Goal: Transaction & Acquisition: Purchase product/service

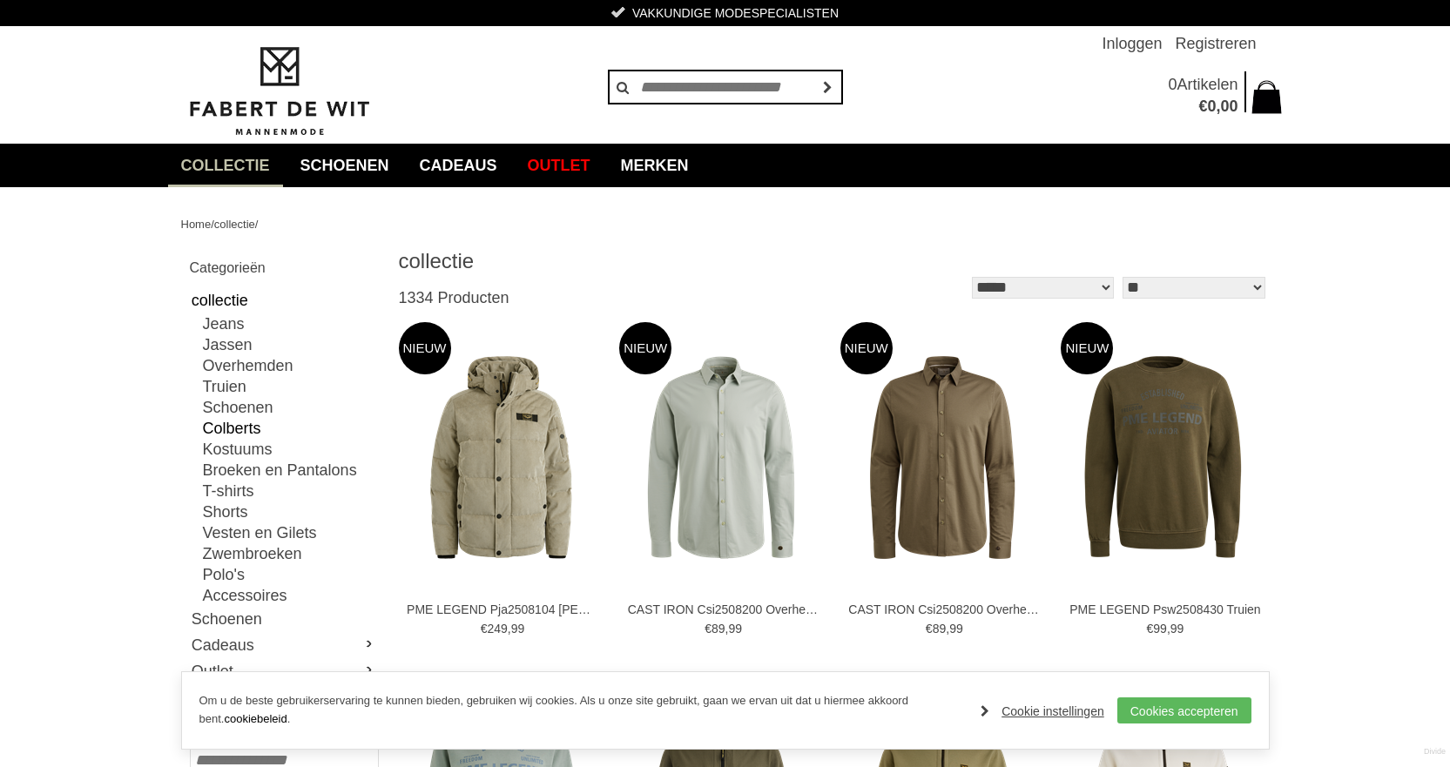
click at [240, 427] on link "Colberts" at bounding box center [290, 428] width 174 height 21
type input "***"
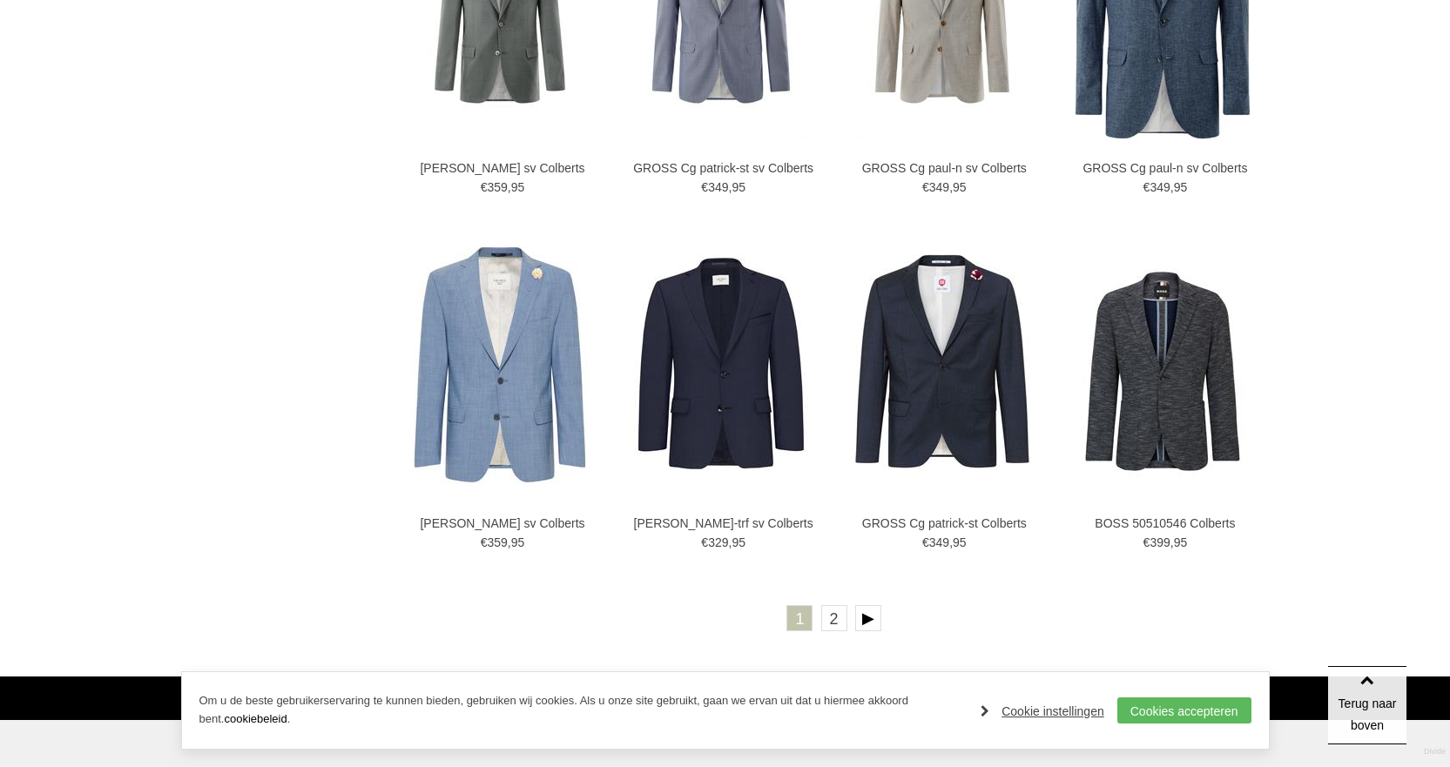
scroll to position [2960, 0]
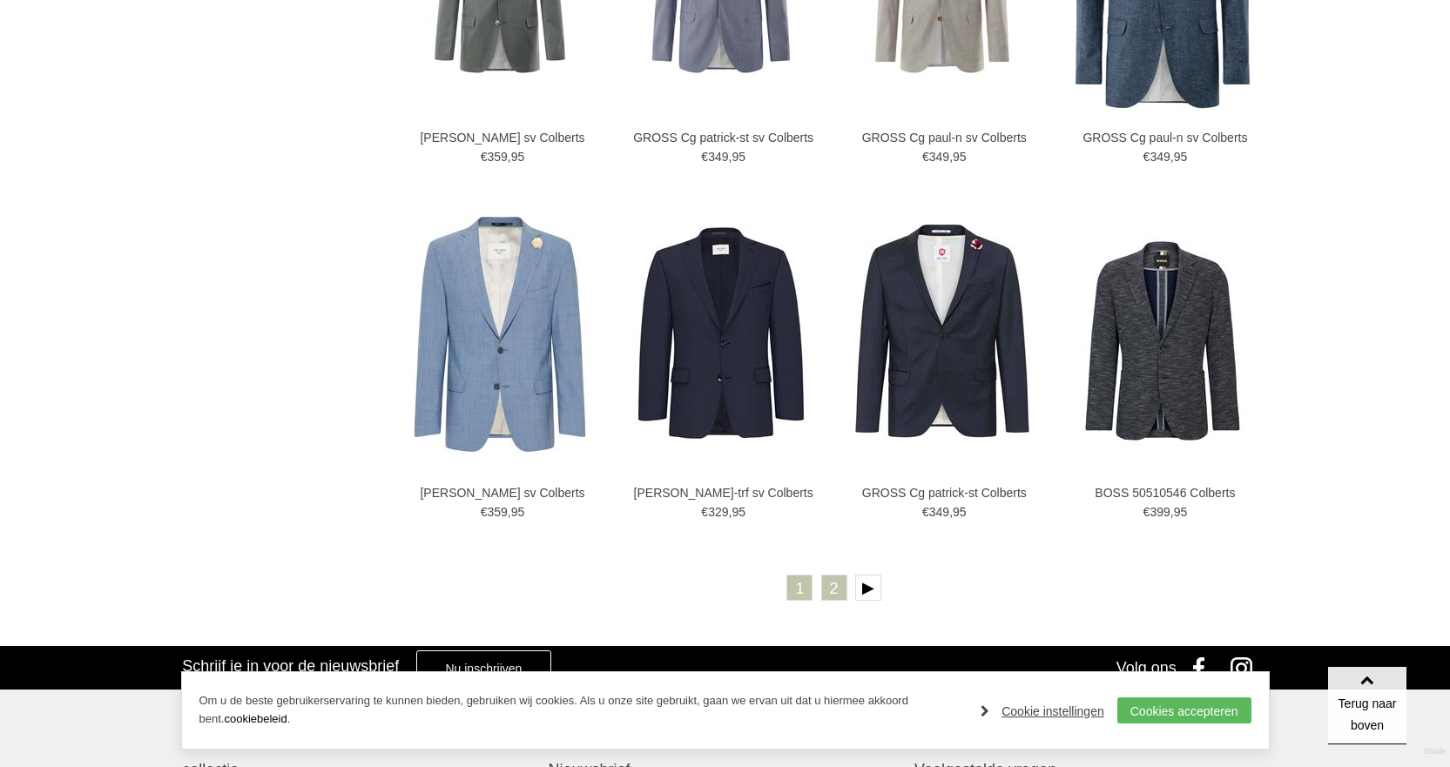
click at [827, 589] on link "2" at bounding box center [834, 588] width 26 height 26
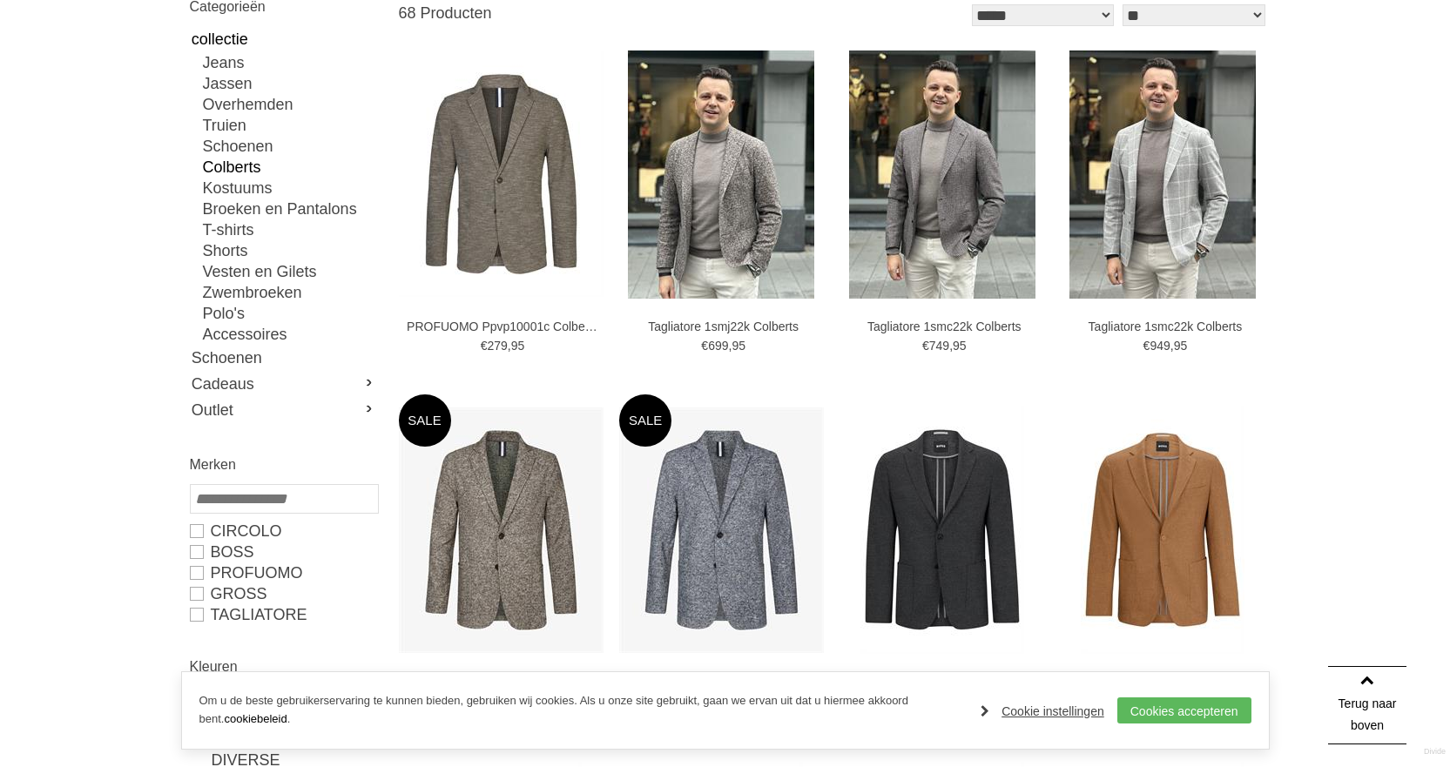
scroll to position [174, 0]
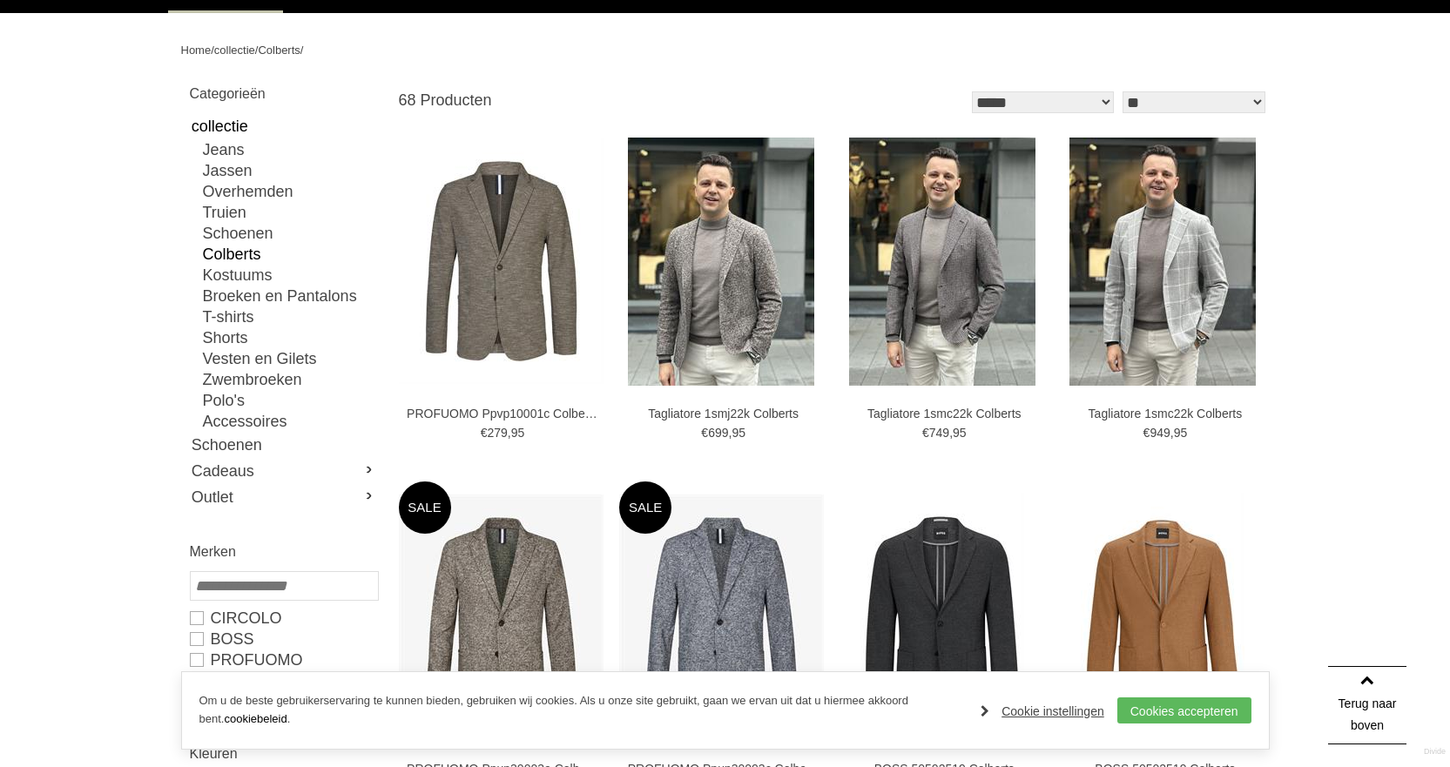
click at [233, 254] on link "Colberts" at bounding box center [290, 254] width 174 height 21
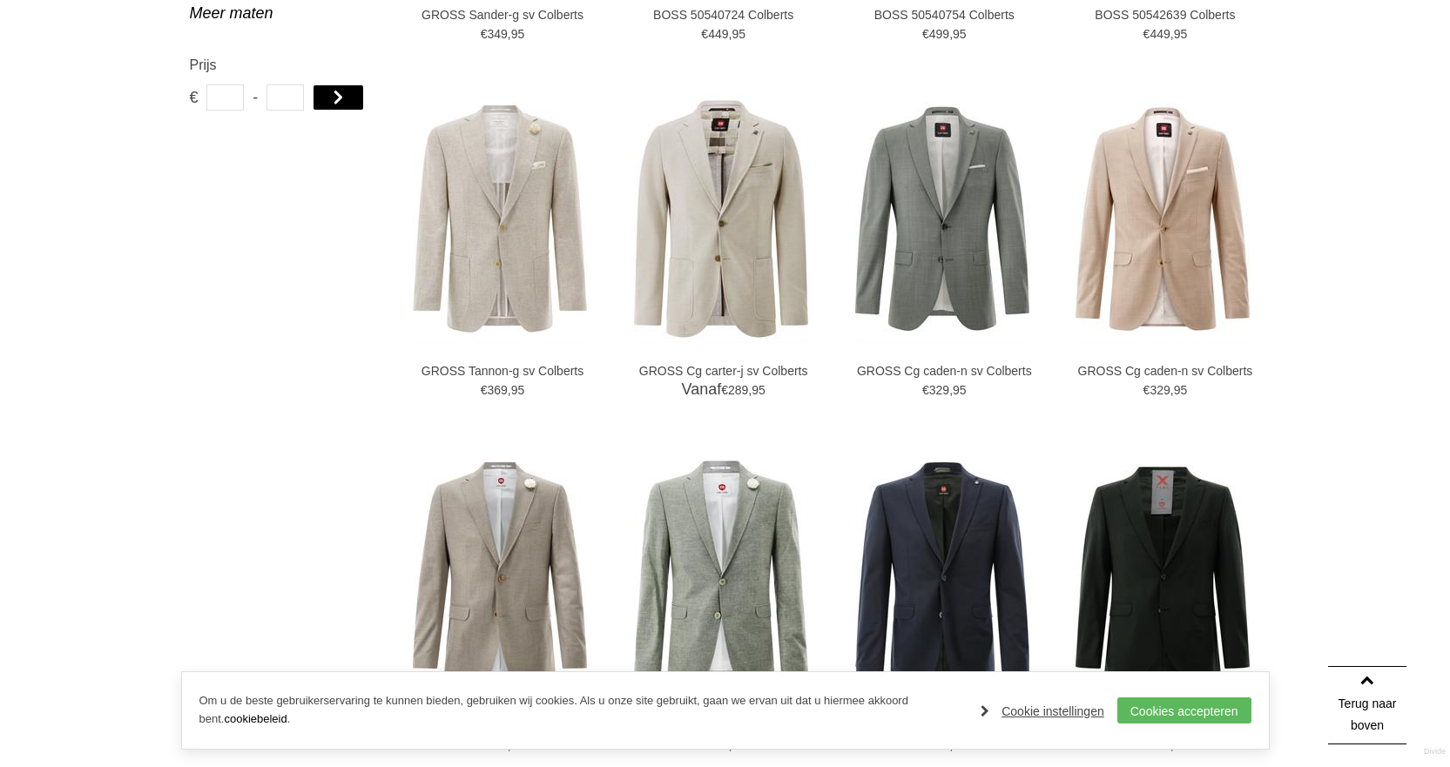
scroll to position [1306, 0]
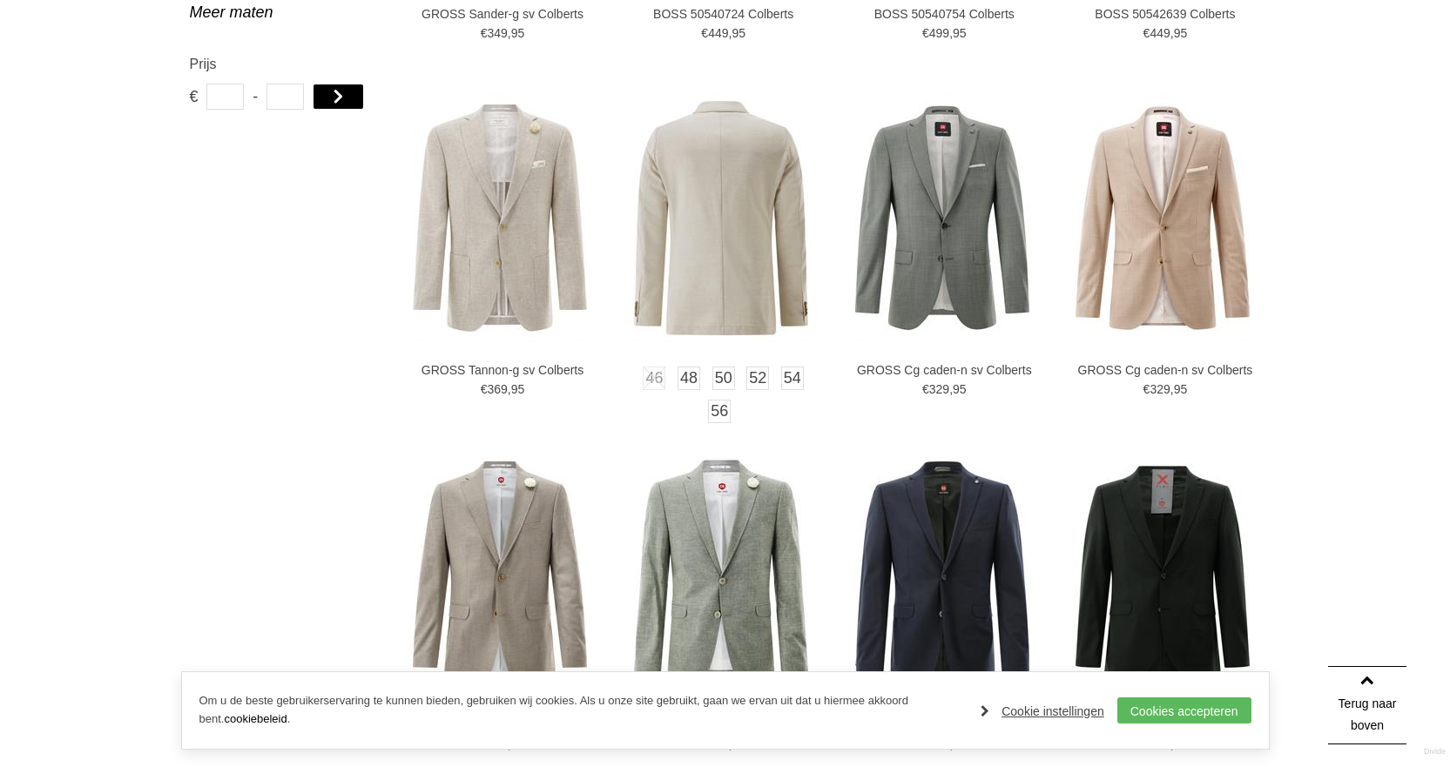
click at [747, 254] on img at bounding box center [721, 218] width 174 height 248
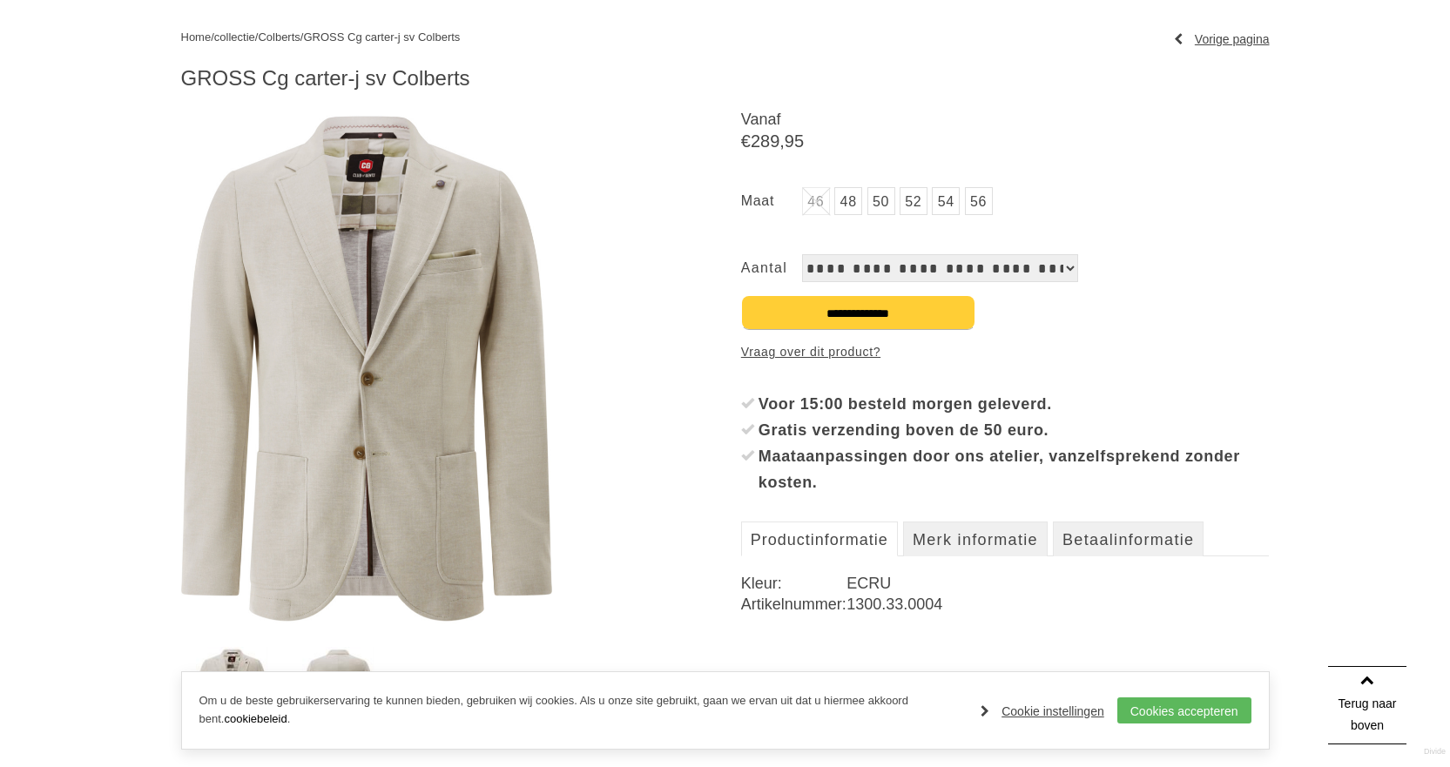
scroll to position [174, 0]
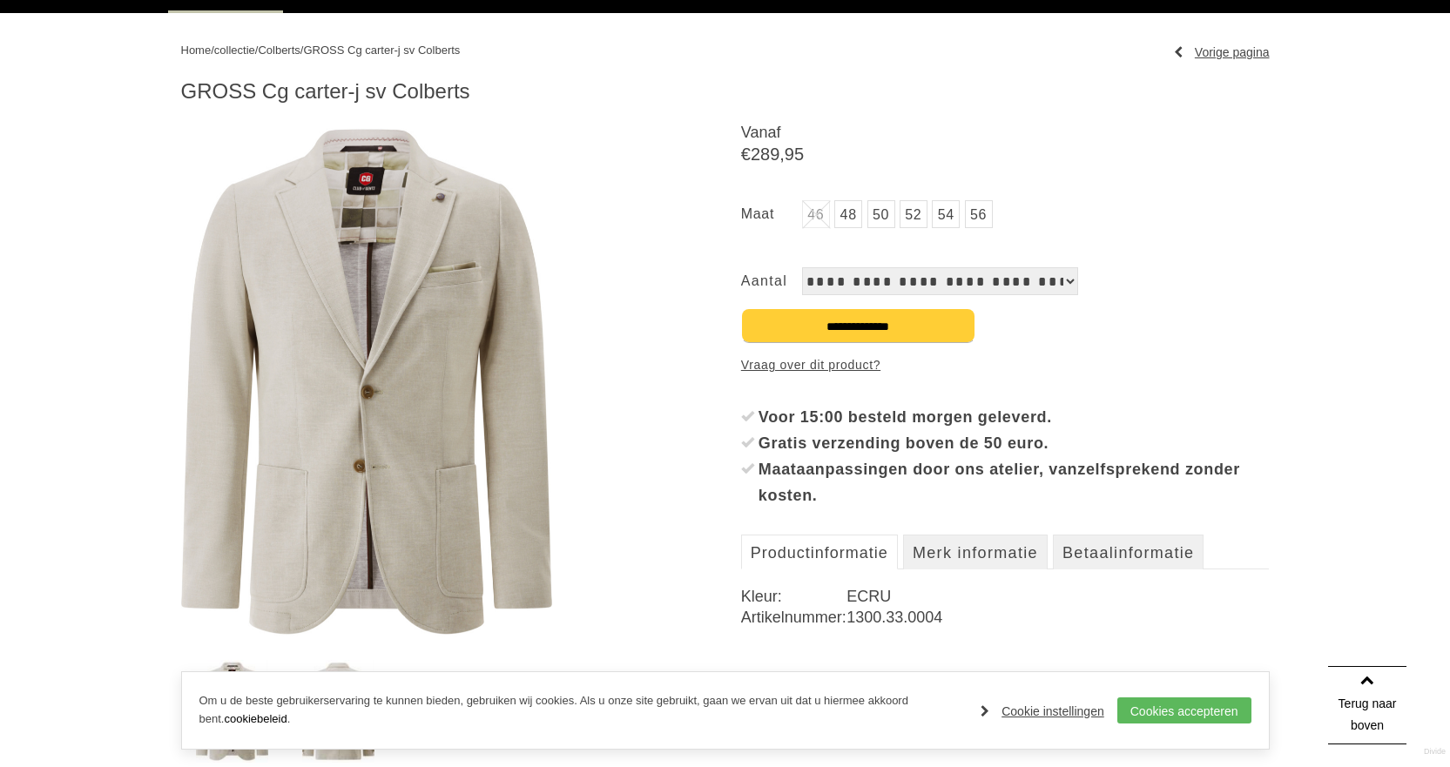
click at [916, 219] on link "52" at bounding box center [913, 214] width 28 height 28
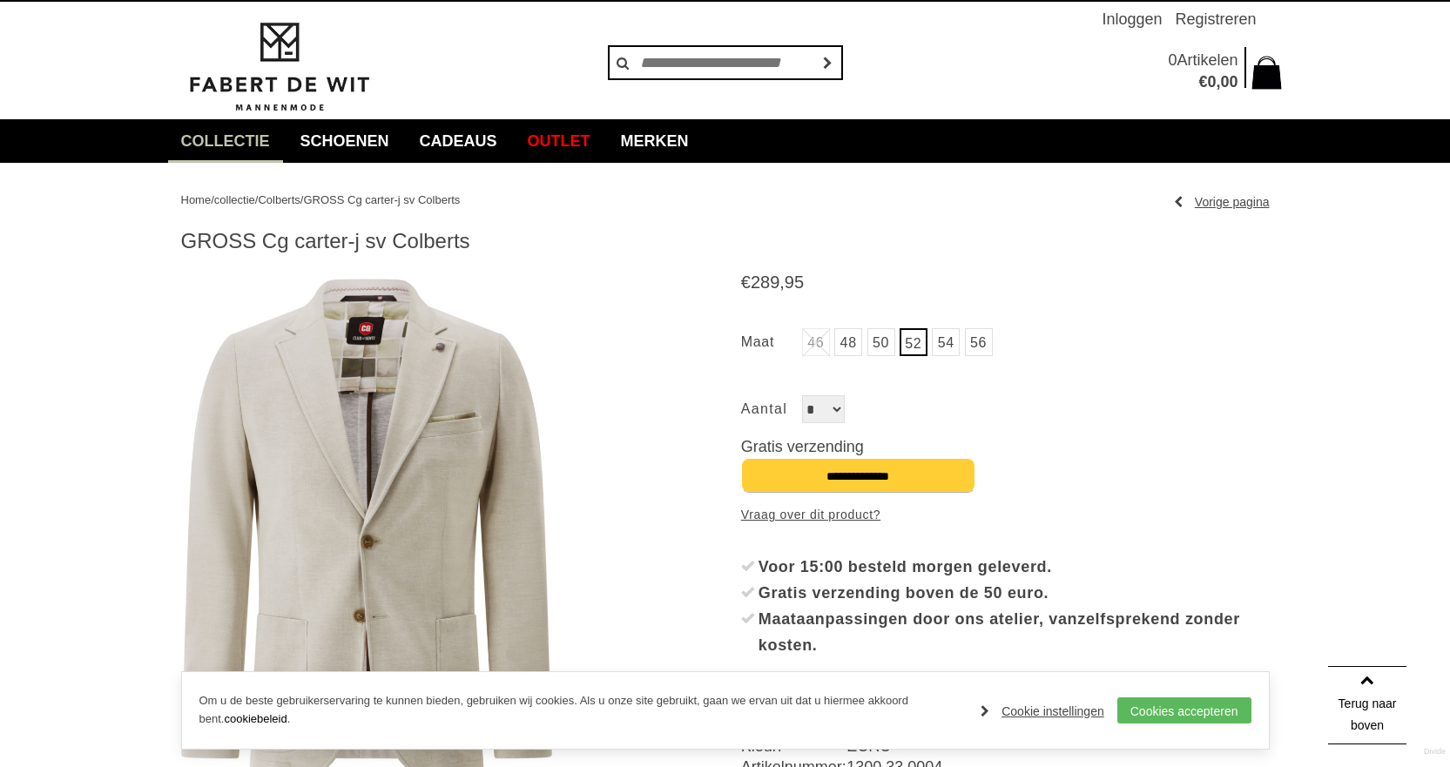
scroll to position [0, 0]
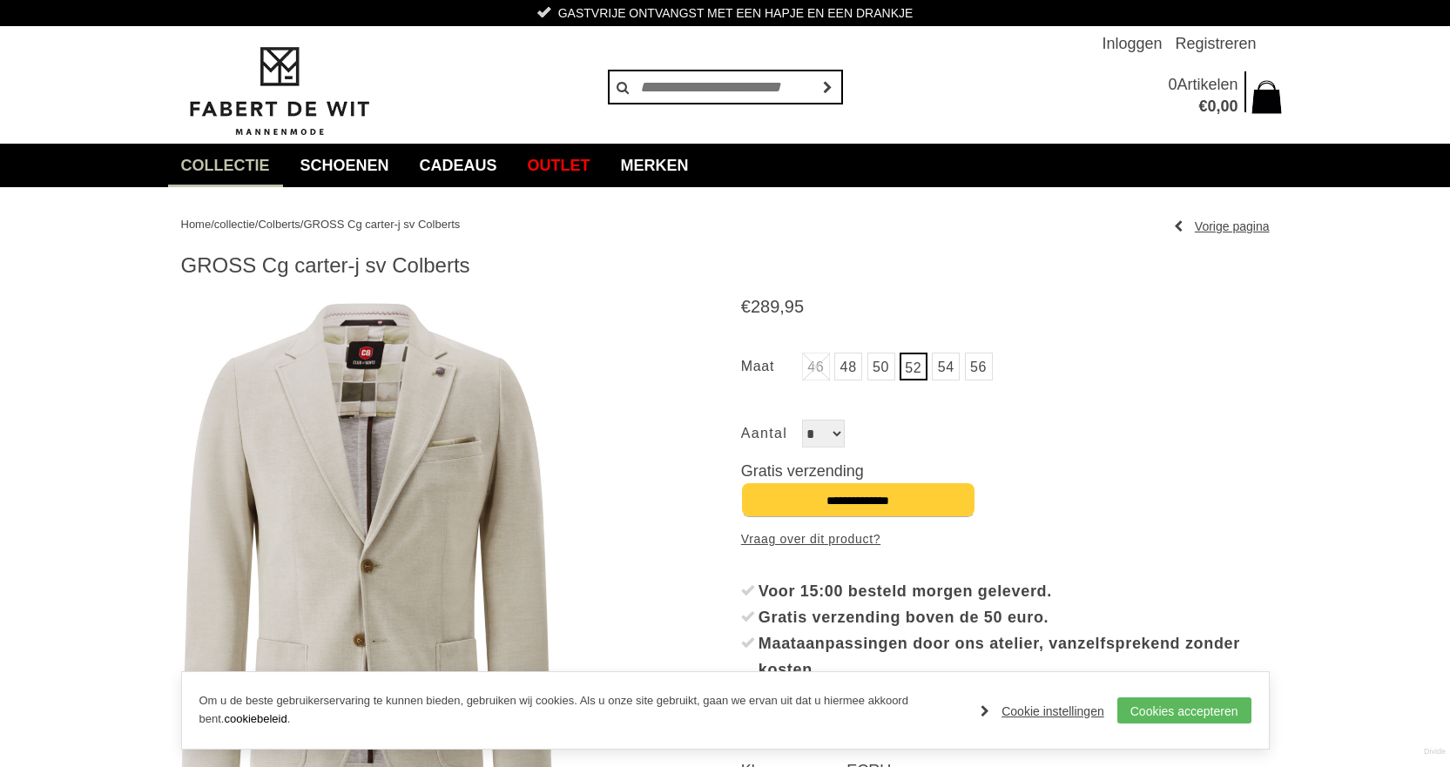
click at [944, 366] on link "54" at bounding box center [946, 367] width 28 height 28
click at [987, 373] on link "56" at bounding box center [979, 367] width 28 height 28
click at [945, 372] on link "54" at bounding box center [946, 367] width 28 height 28
click at [913, 370] on link "52" at bounding box center [913, 367] width 28 height 28
click at [883, 371] on link "50" at bounding box center [881, 367] width 28 height 28
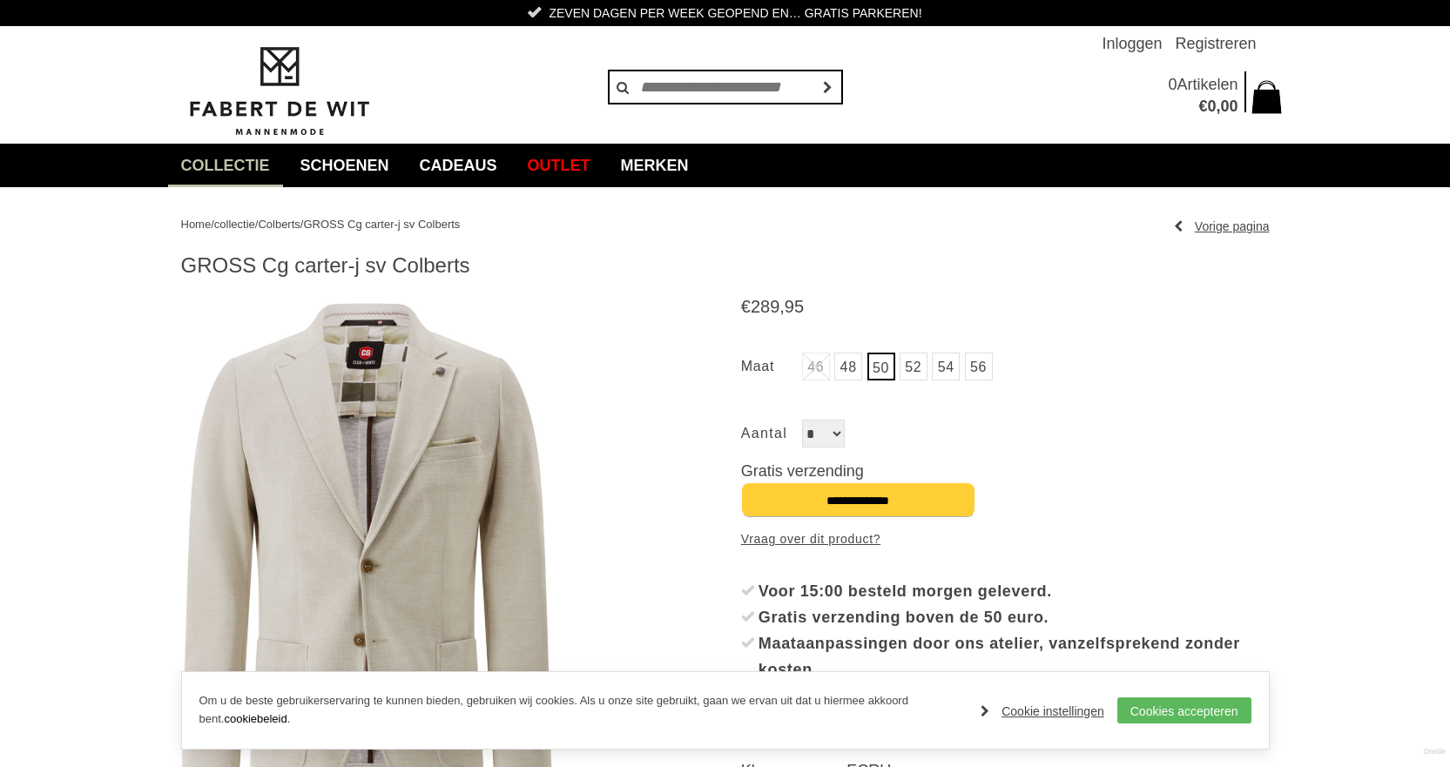
click at [941, 366] on link "54" at bounding box center [946, 367] width 28 height 28
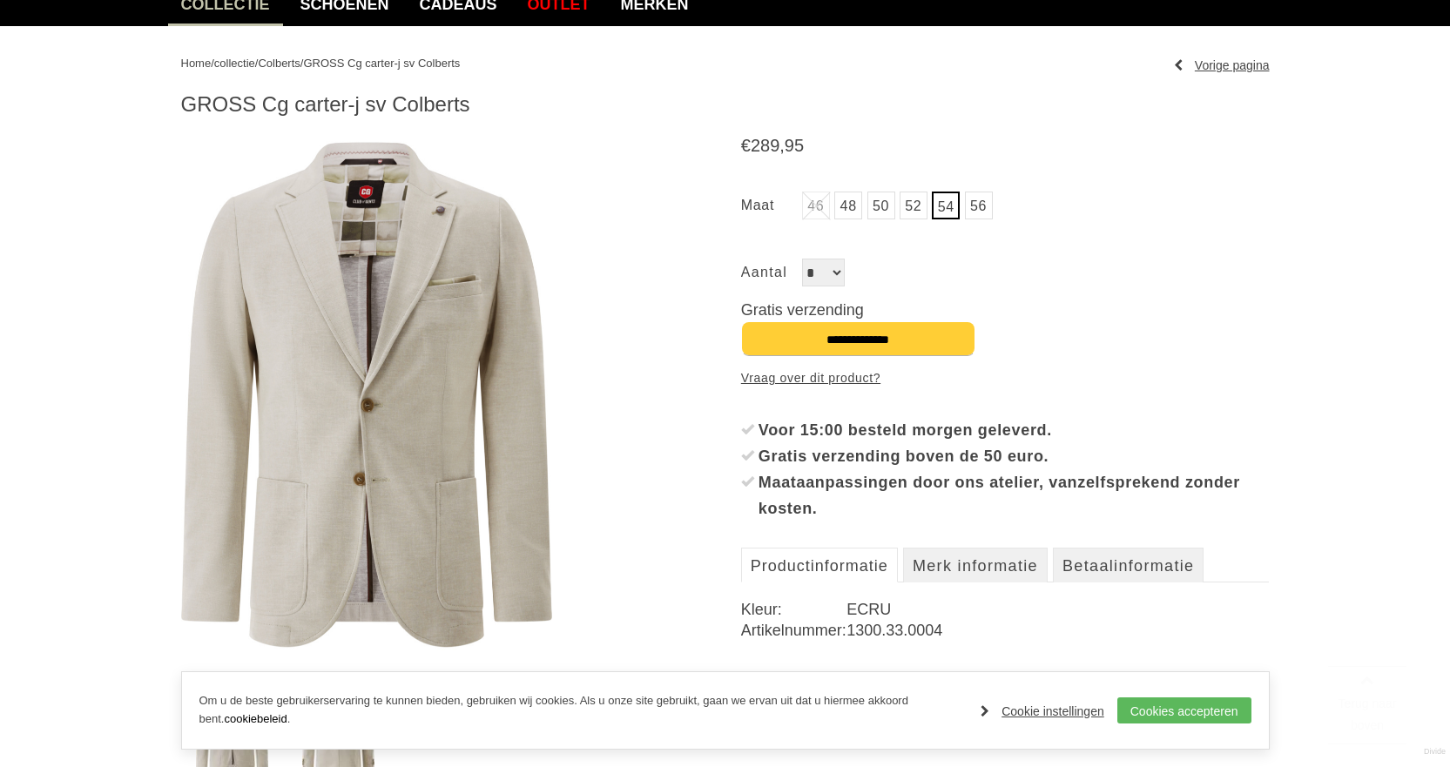
scroll to position [174, 0]
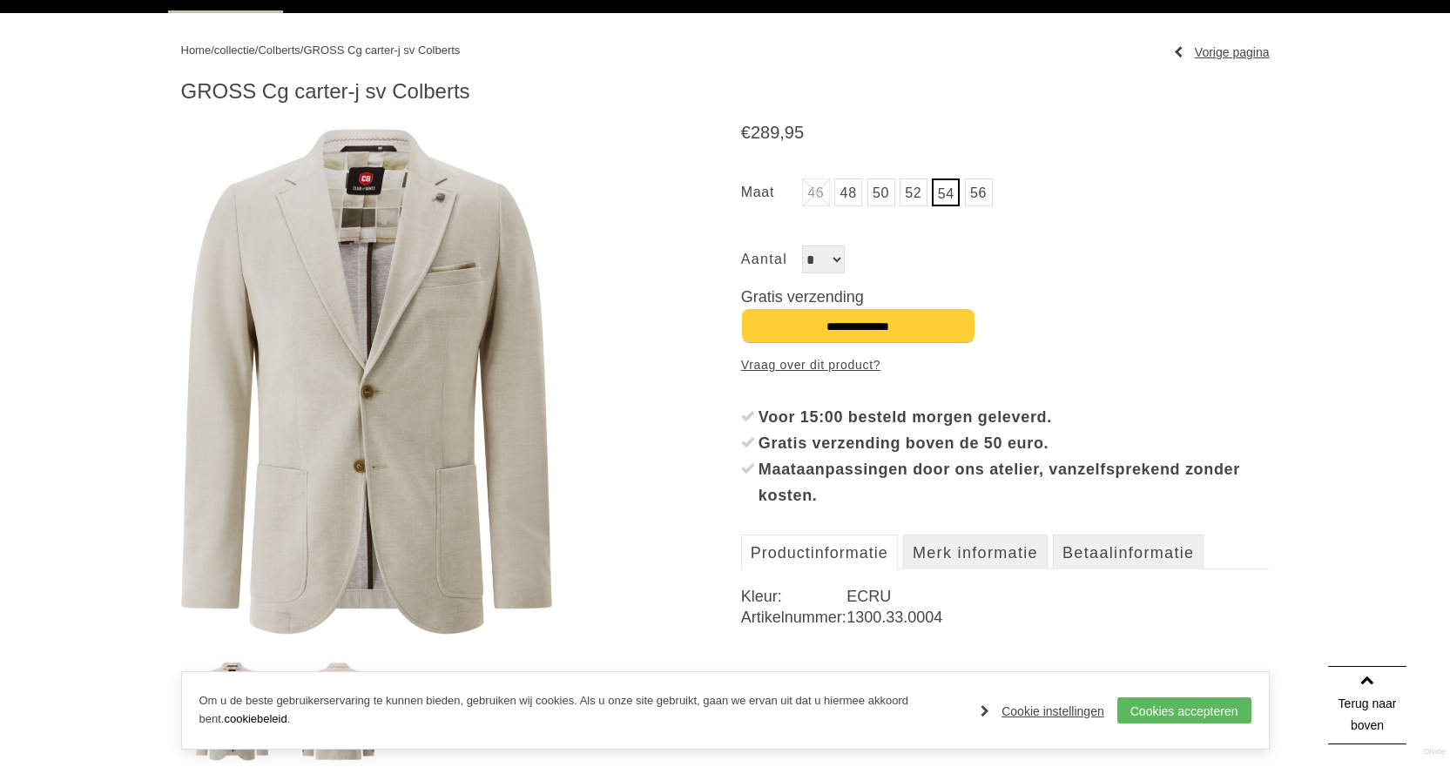
click at [383, 421] on img at bounding box center [367, 382] width 372 height 528
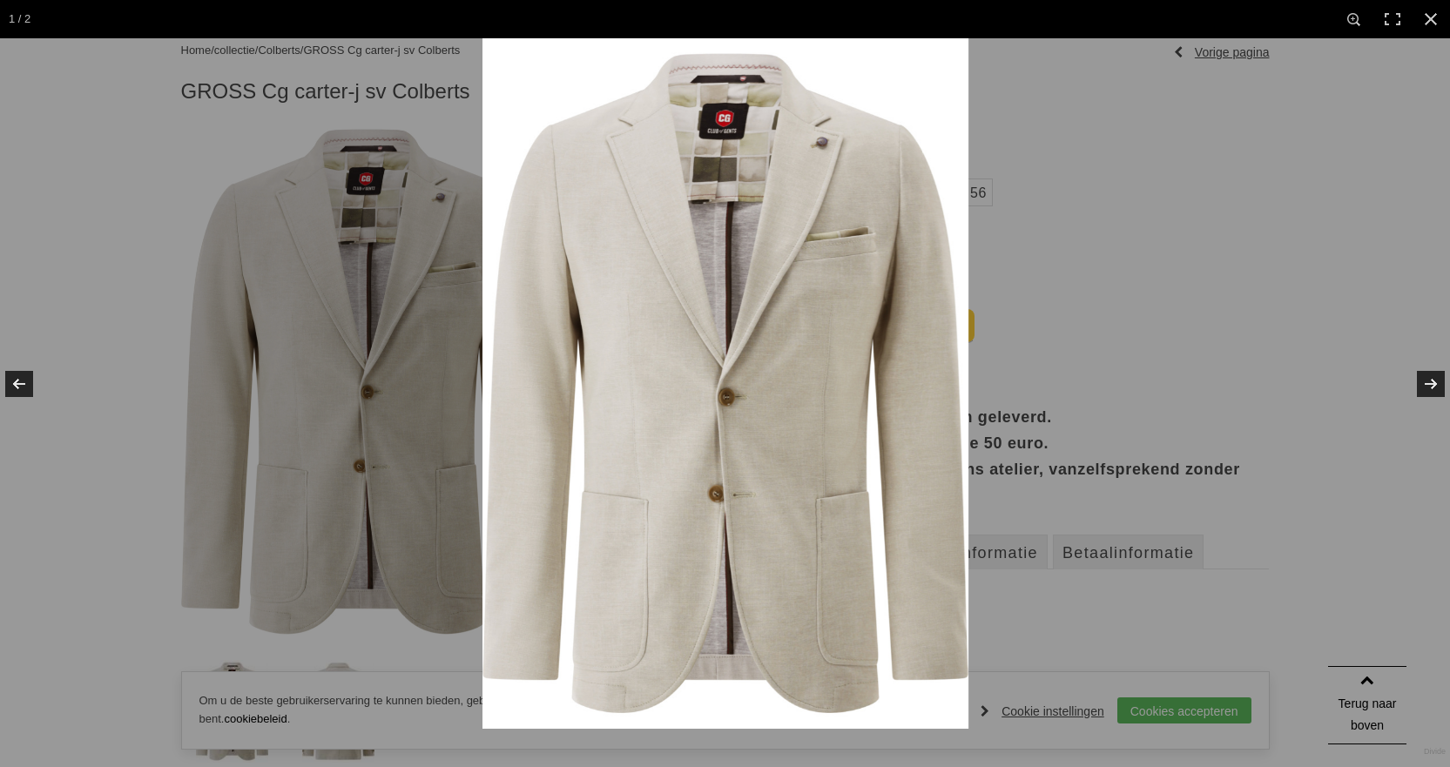
click at [724, 469] on img at bounding box center [725, 383] width 486 height 690
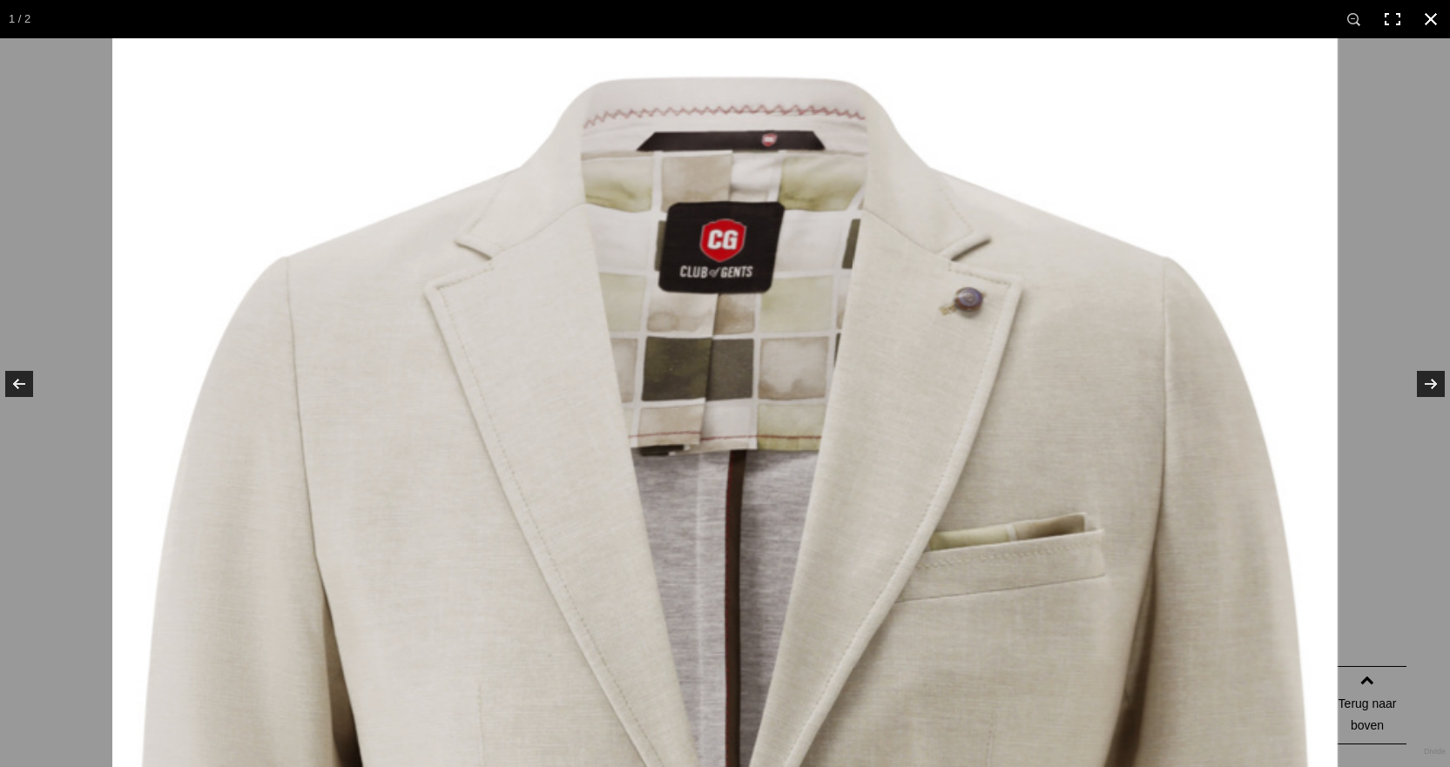
drag, startPoint x: 1433, startPoint y: 19, endPoint x: 1407, endPoint y: 33, distance: 29.6
click at [1433, 20] on link at bounding box center [1430, 19] width 38 height 38
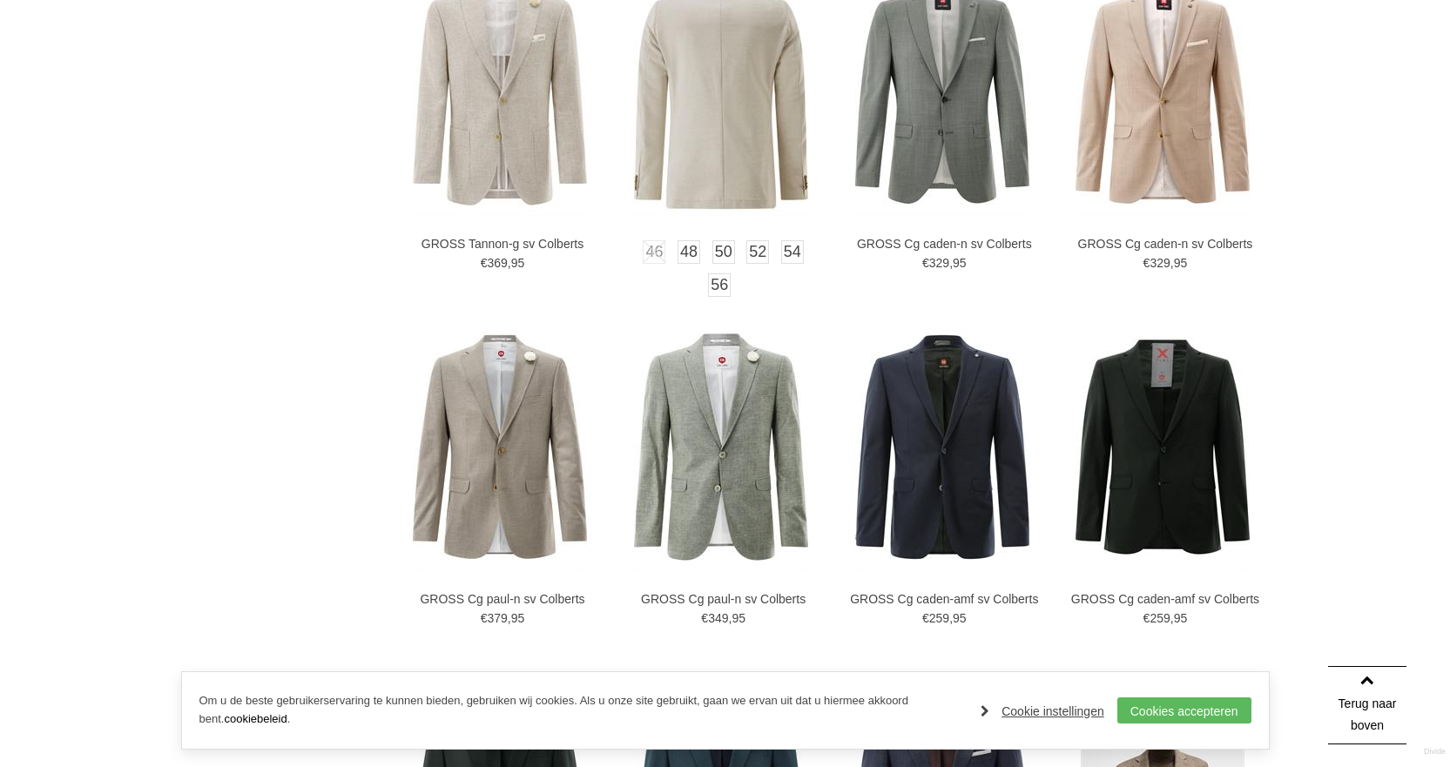
scroll to position [1480, 0]
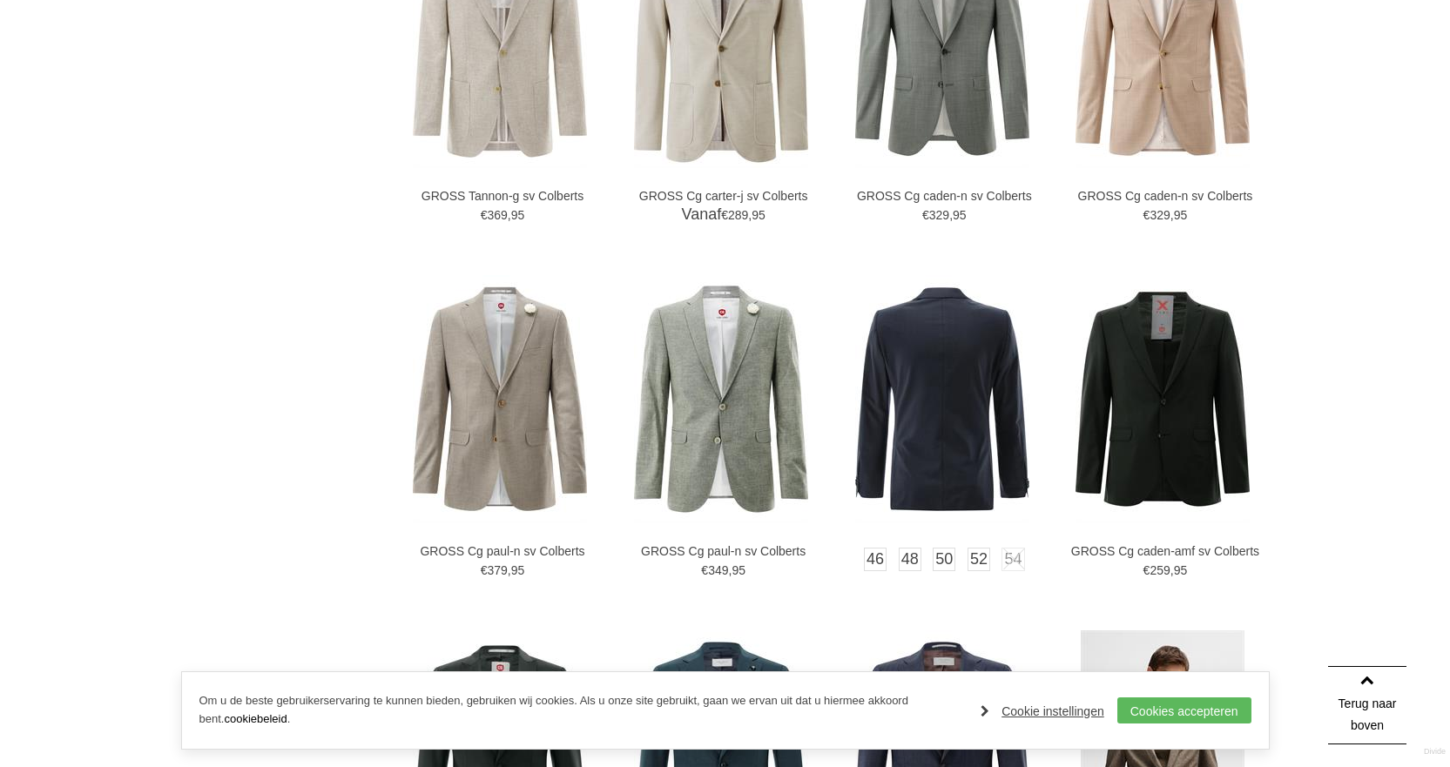
click at [933, 402] on img at bounding box center [942, 399] width 174 height 248
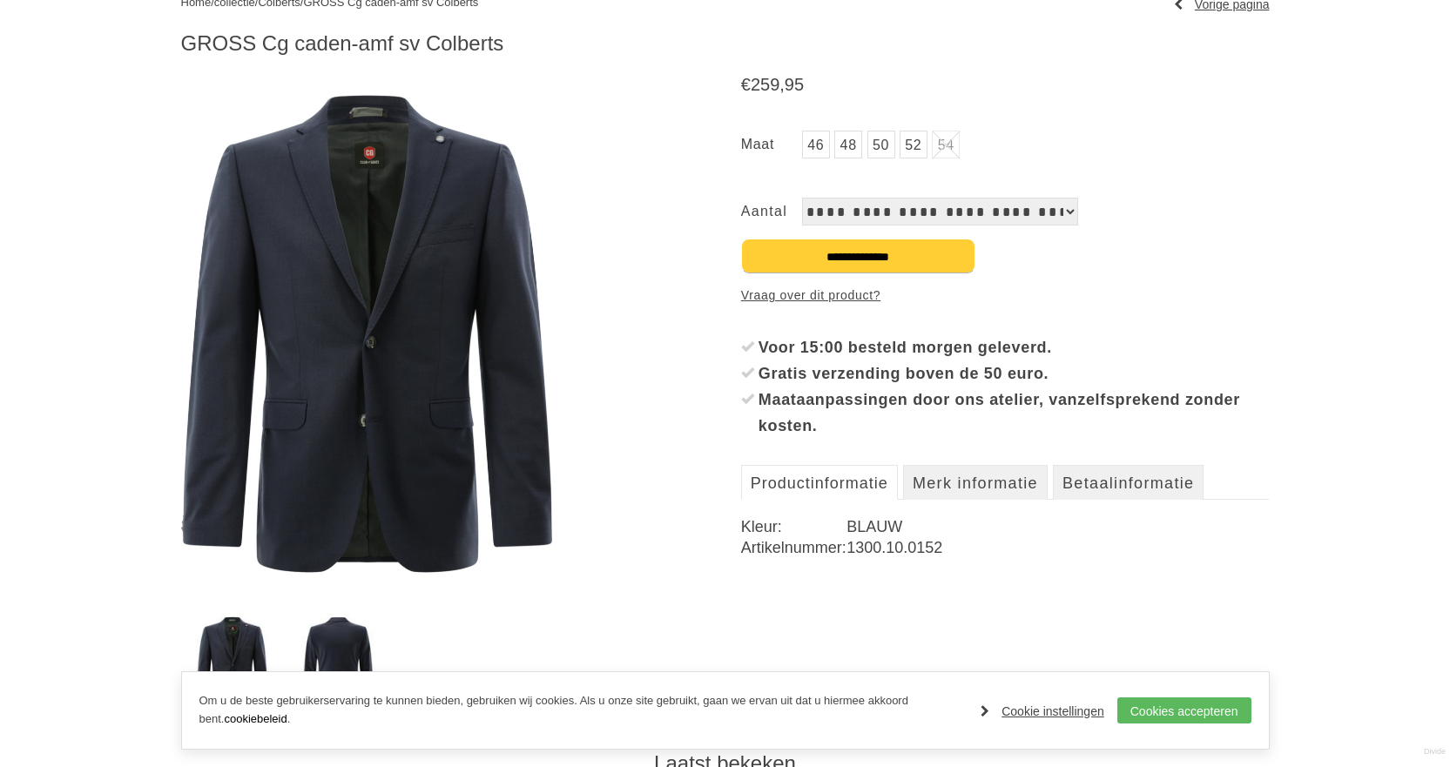
scroll to position [261, 0]
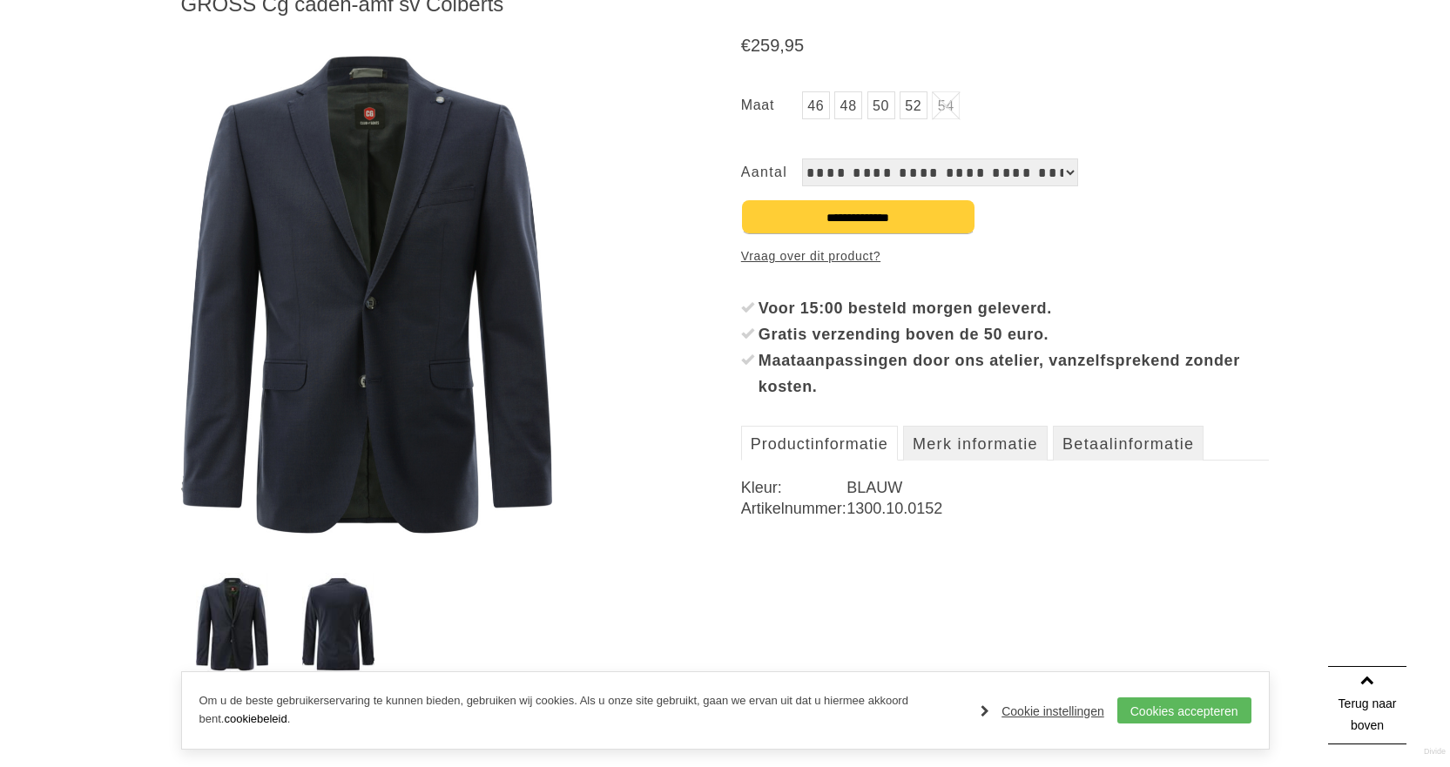
click at [375, 327] on img at bounding box center [367, 294] width 372 height 528
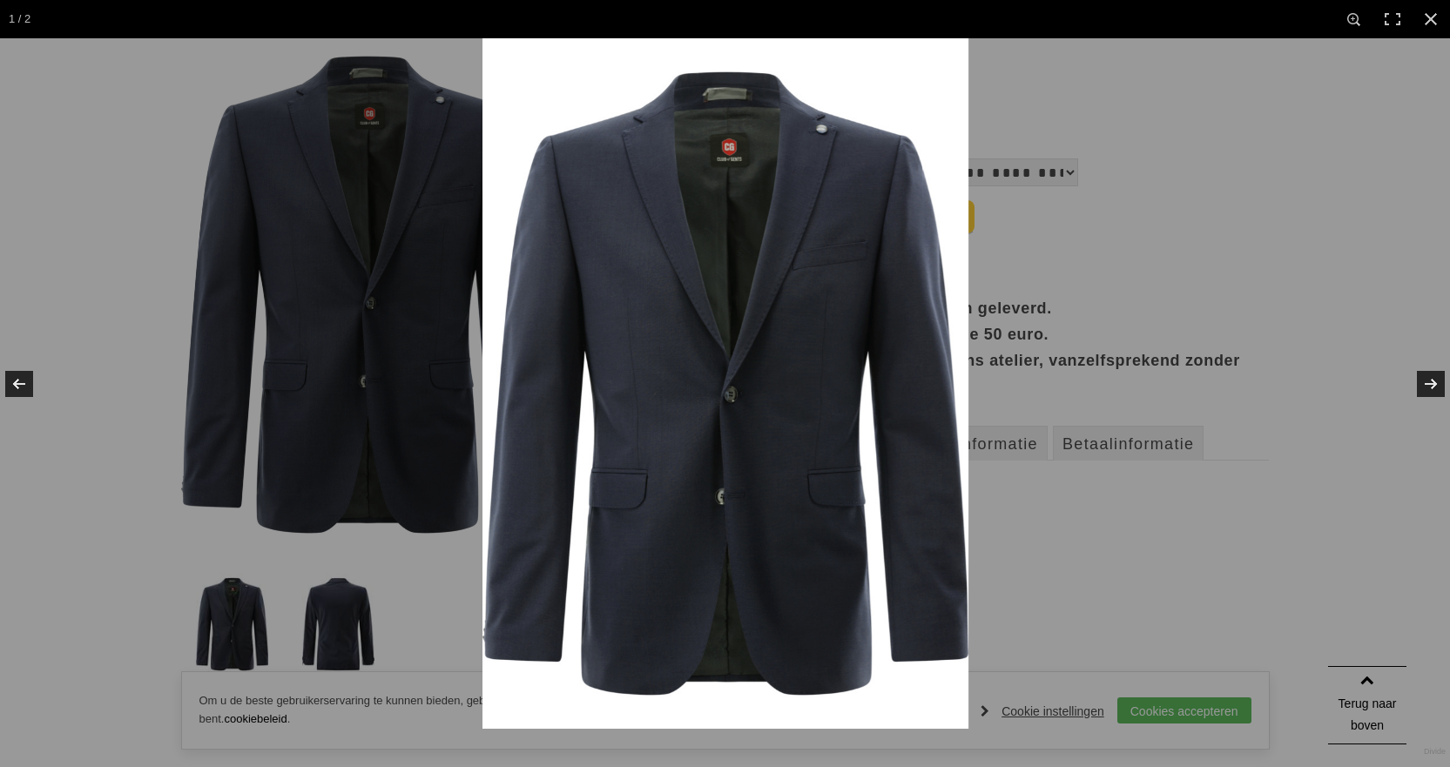
click at [756, 399] on img at bounding box center [725, 383] width 486 height 690
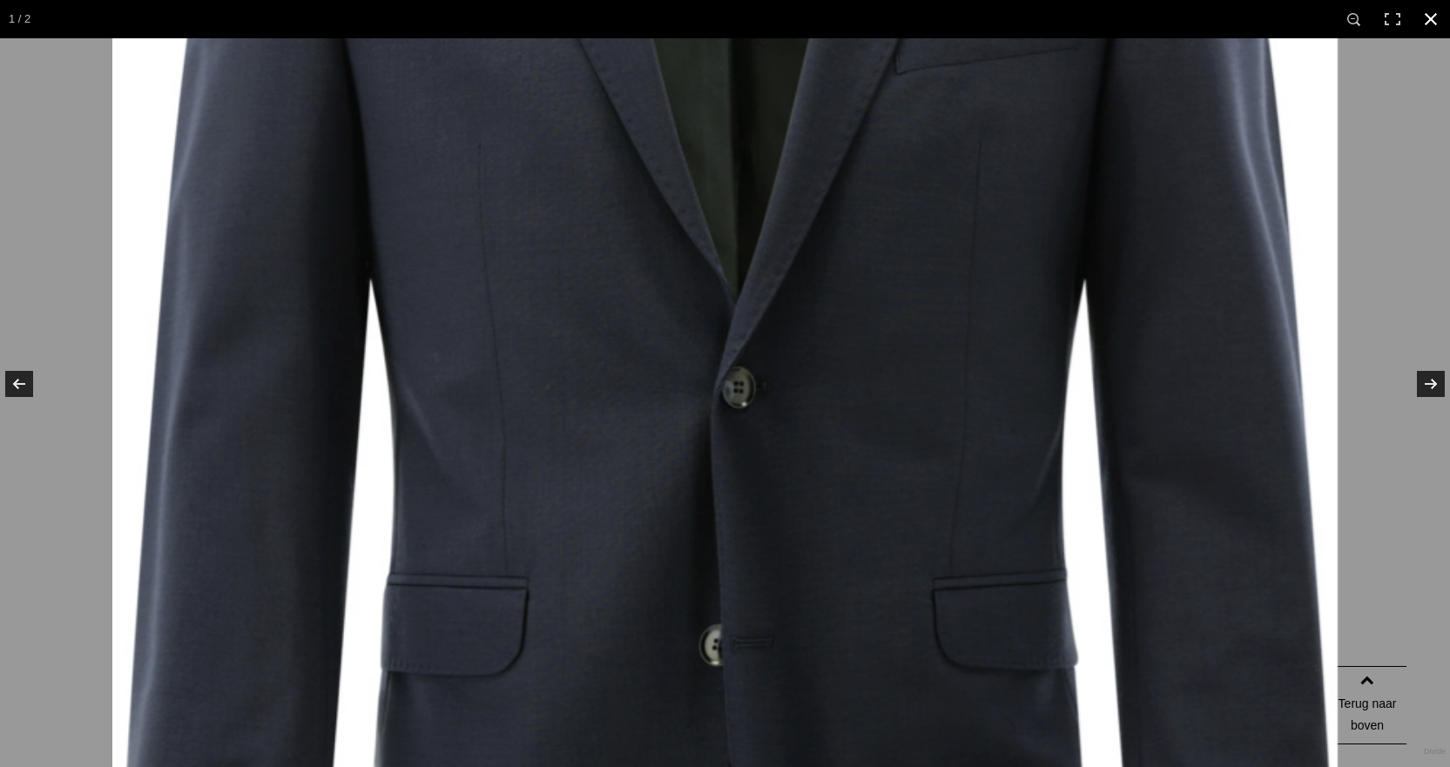
click at [1432, 11] on link at bounding box center [1430, 19] width 38 height 38
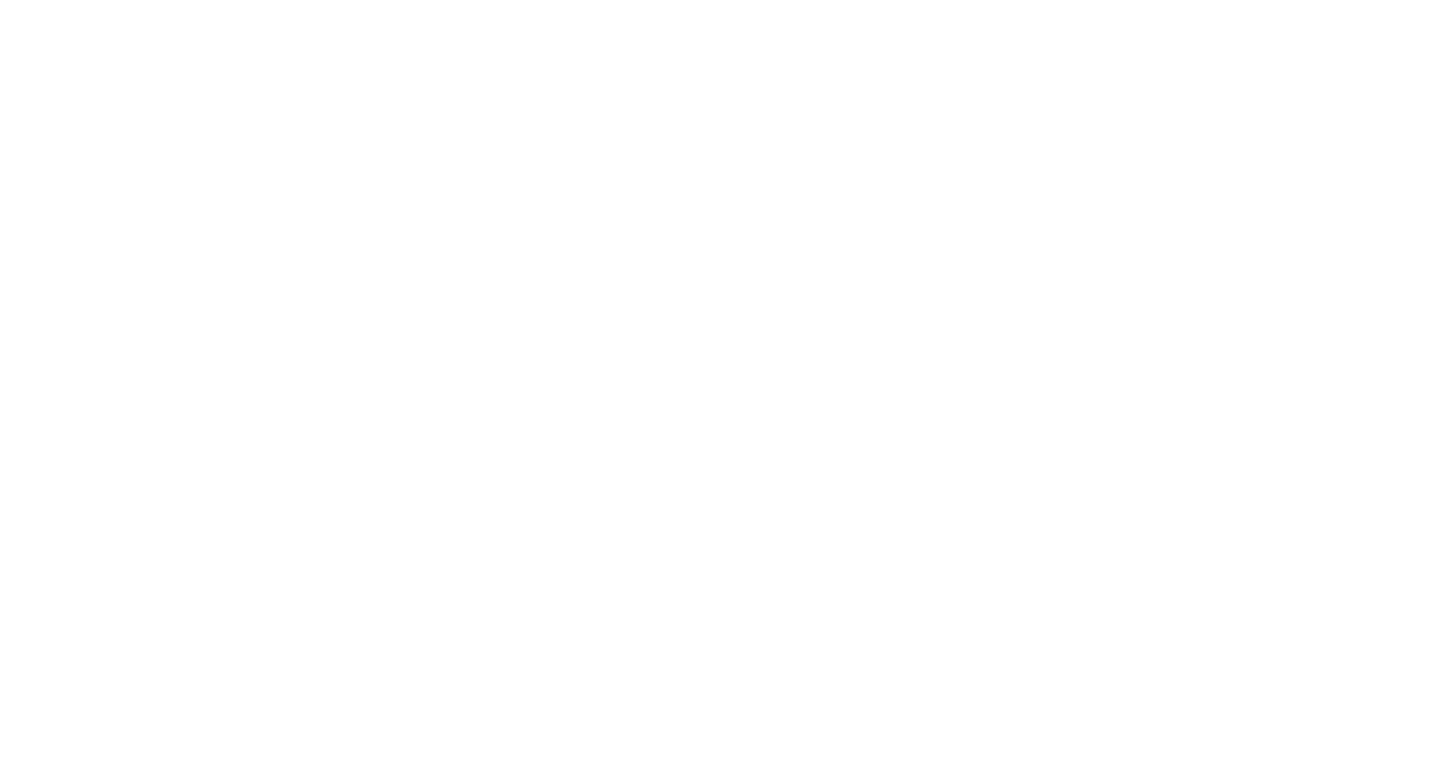
scroll to position [1360, 0]
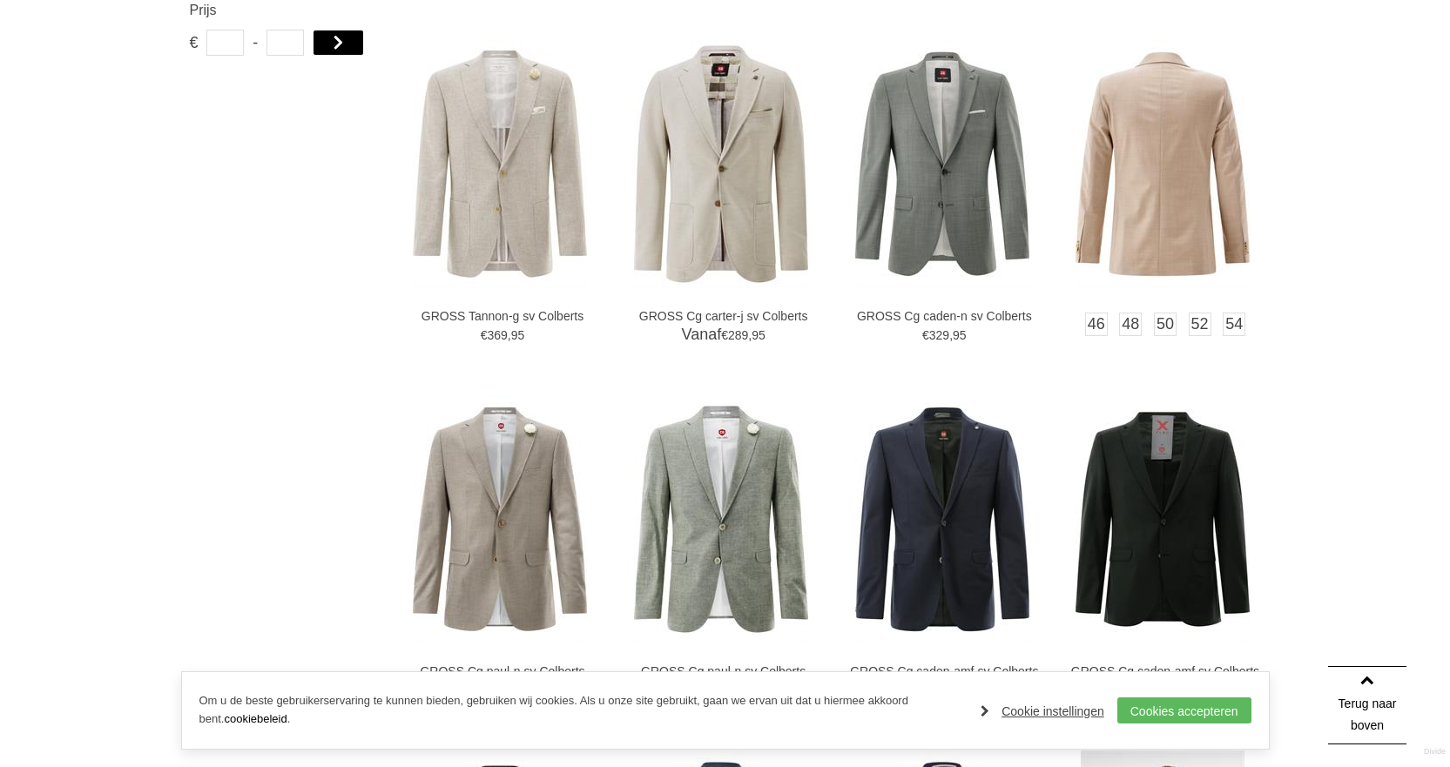
click at [1177, 188] on img at bounding box center [1162, 164] width 174 height 248
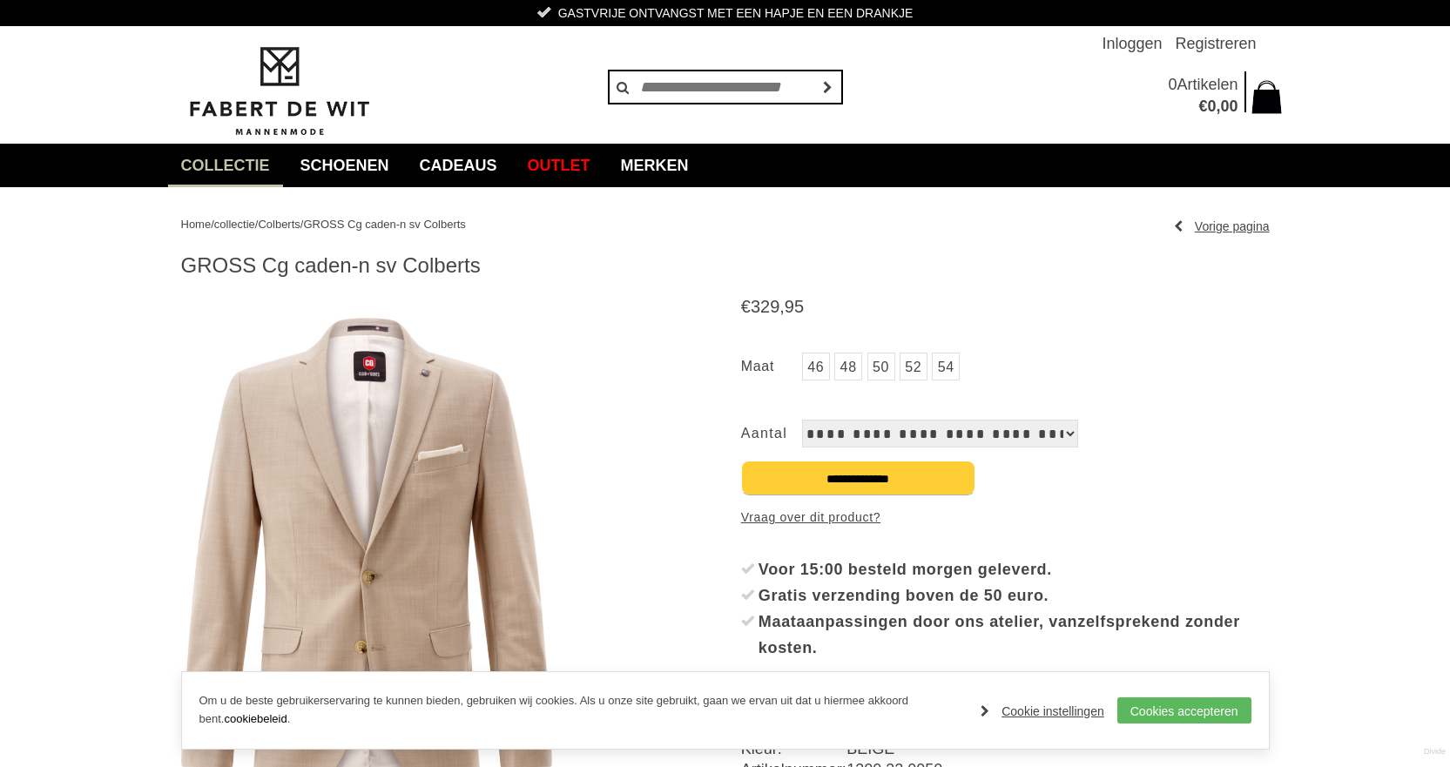
click at [375, 495] on img at bounding box center [367, 556] width 372 height 528
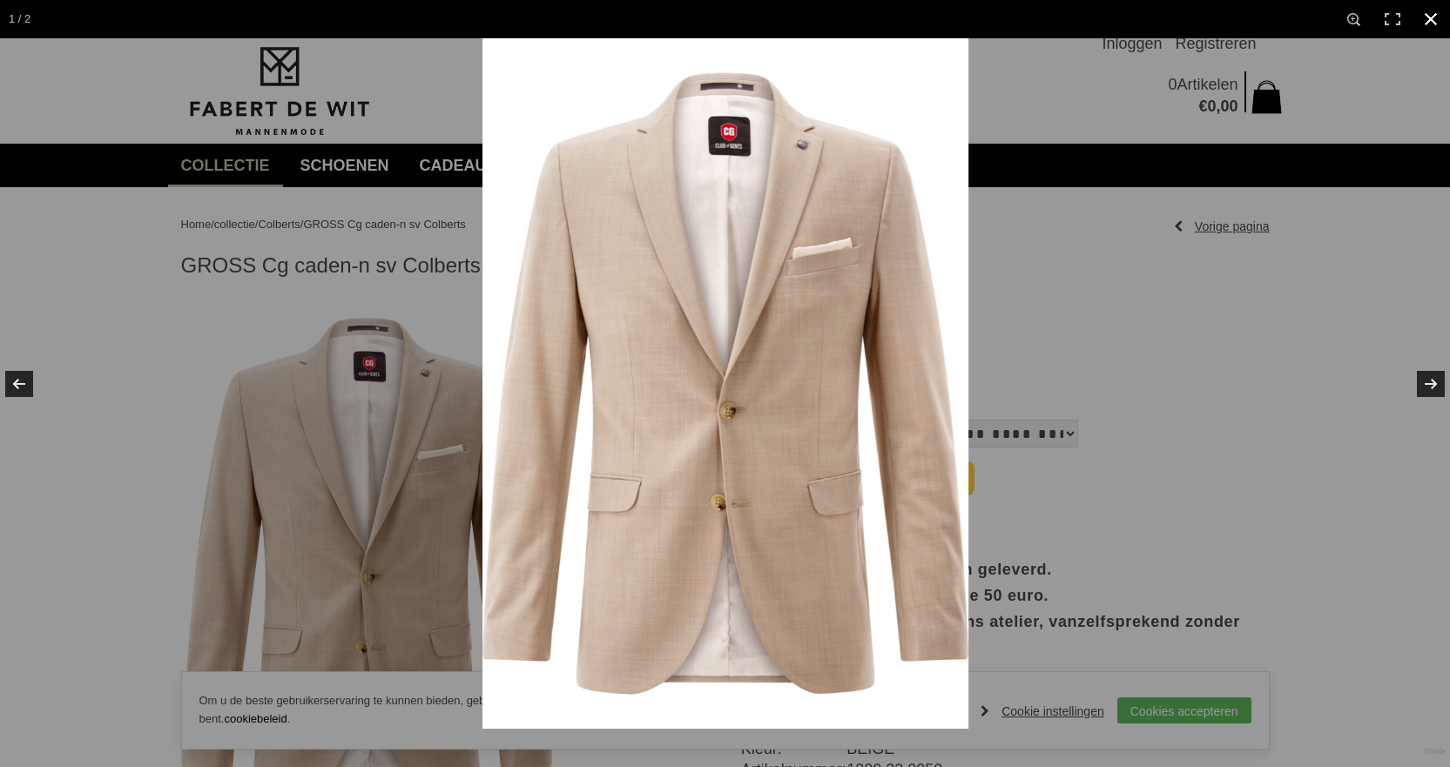
click at [1430, 17] on link at bounding box center [1430, 19] width 38 height 38
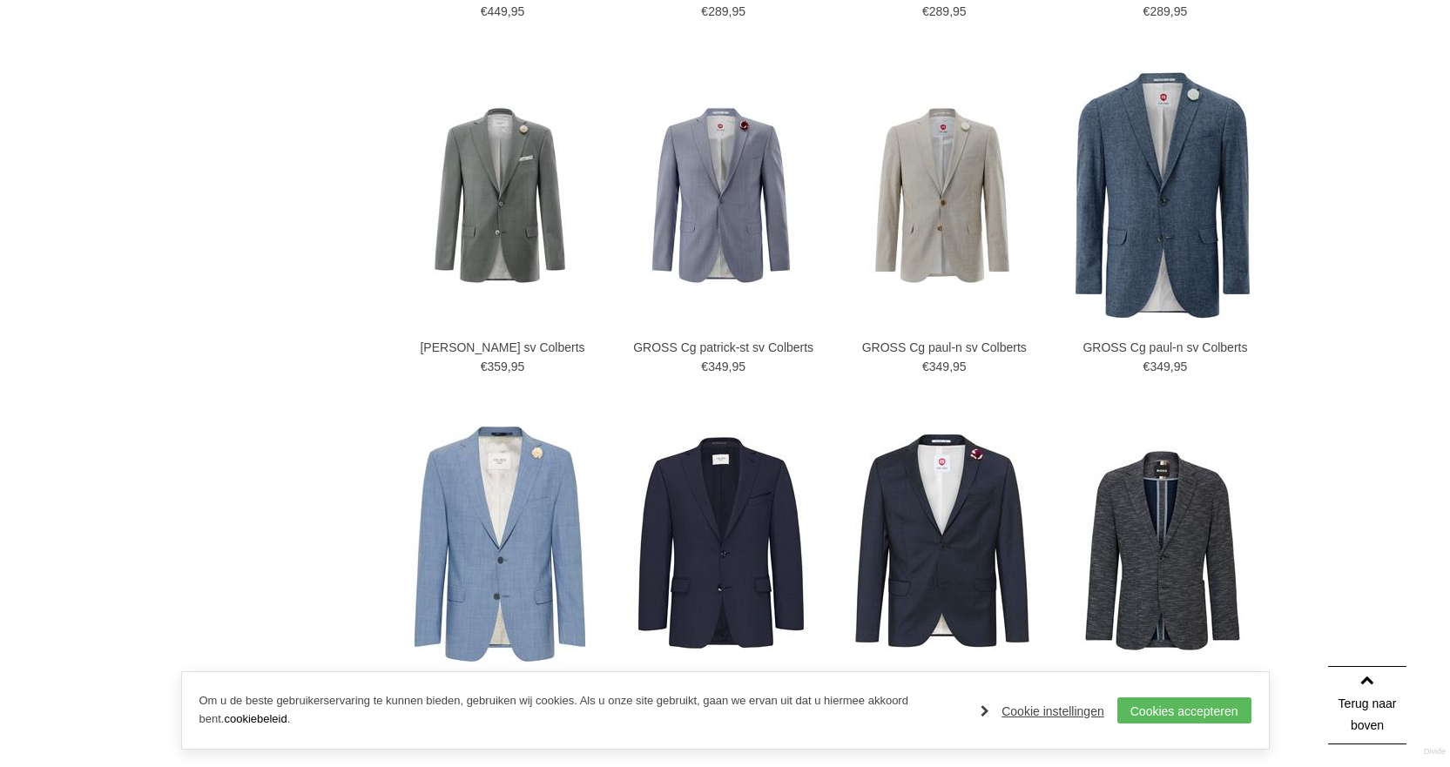
scroll to position [2837, 0]
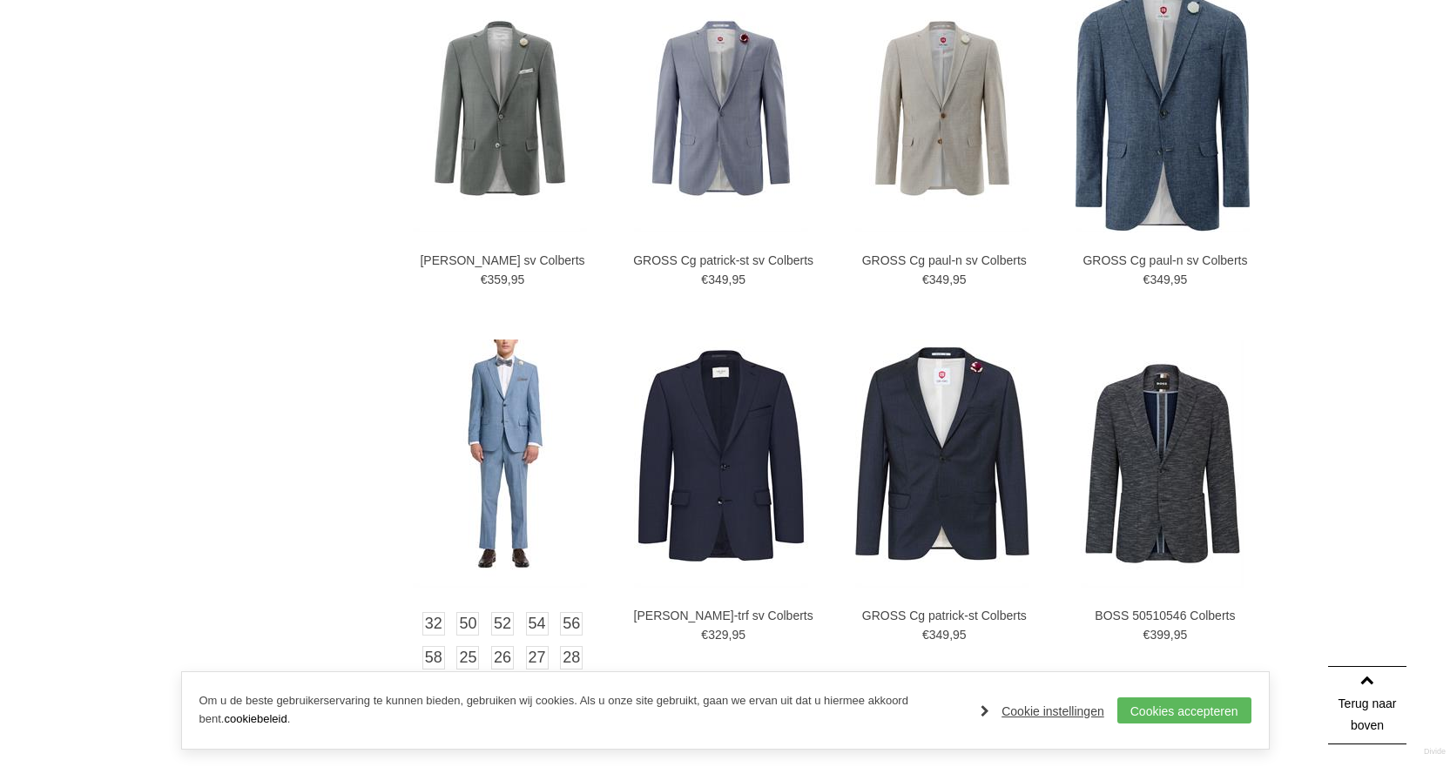
click at [519, 420] on img at bounding box center [500, 464] width 174 height 248
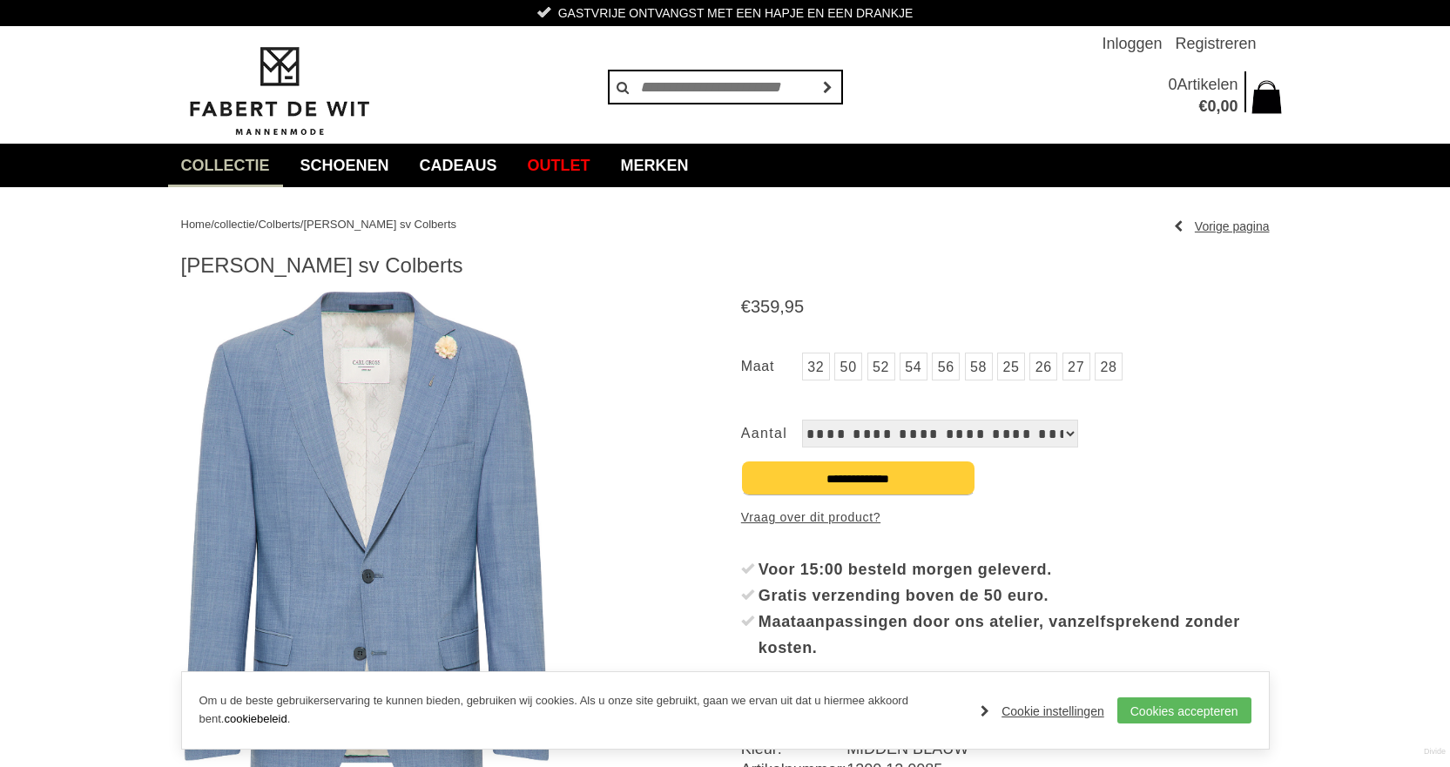
click at [452, 346] on img at bounding box center [367, 556] width 372 height 528
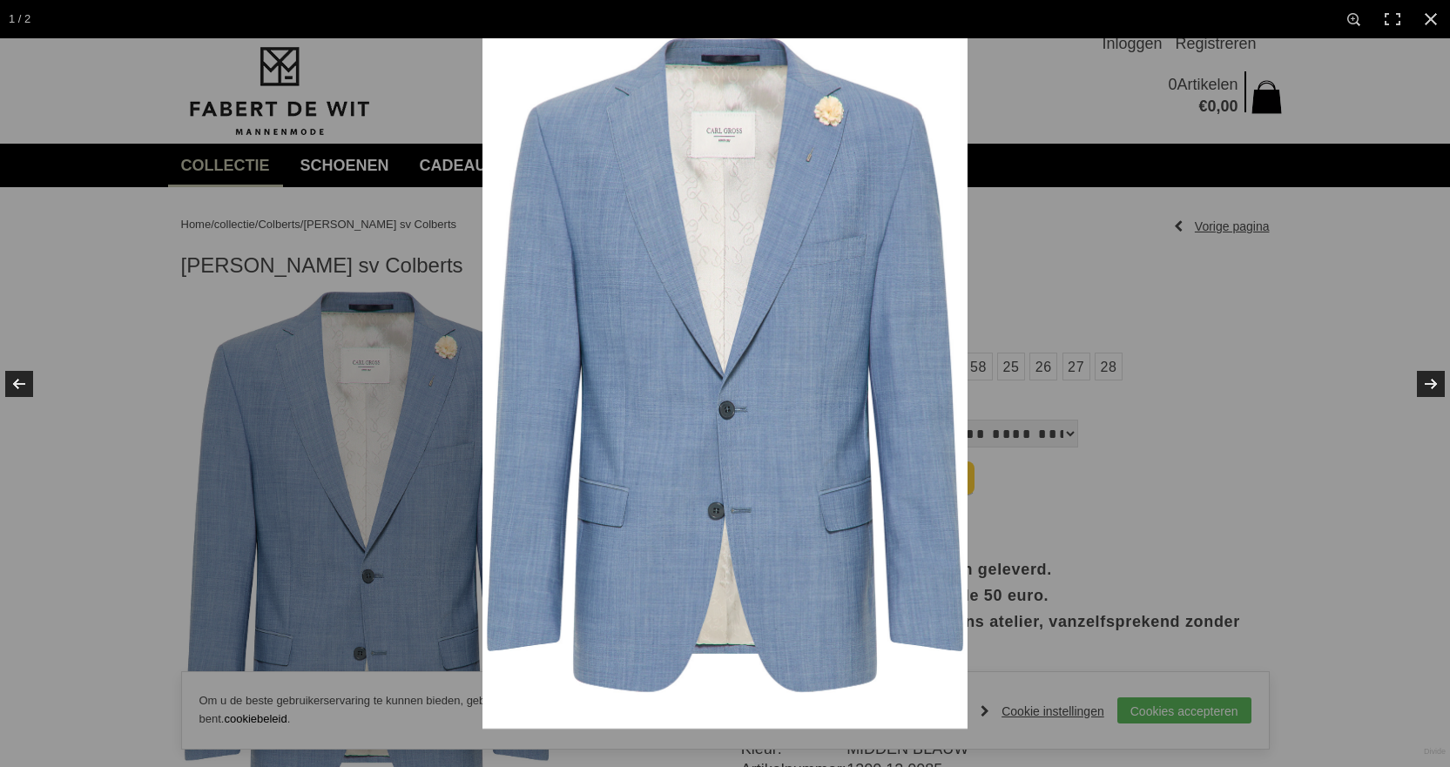
click at [838, 111] on img at bounding box center [724, 383] width 485 height 690
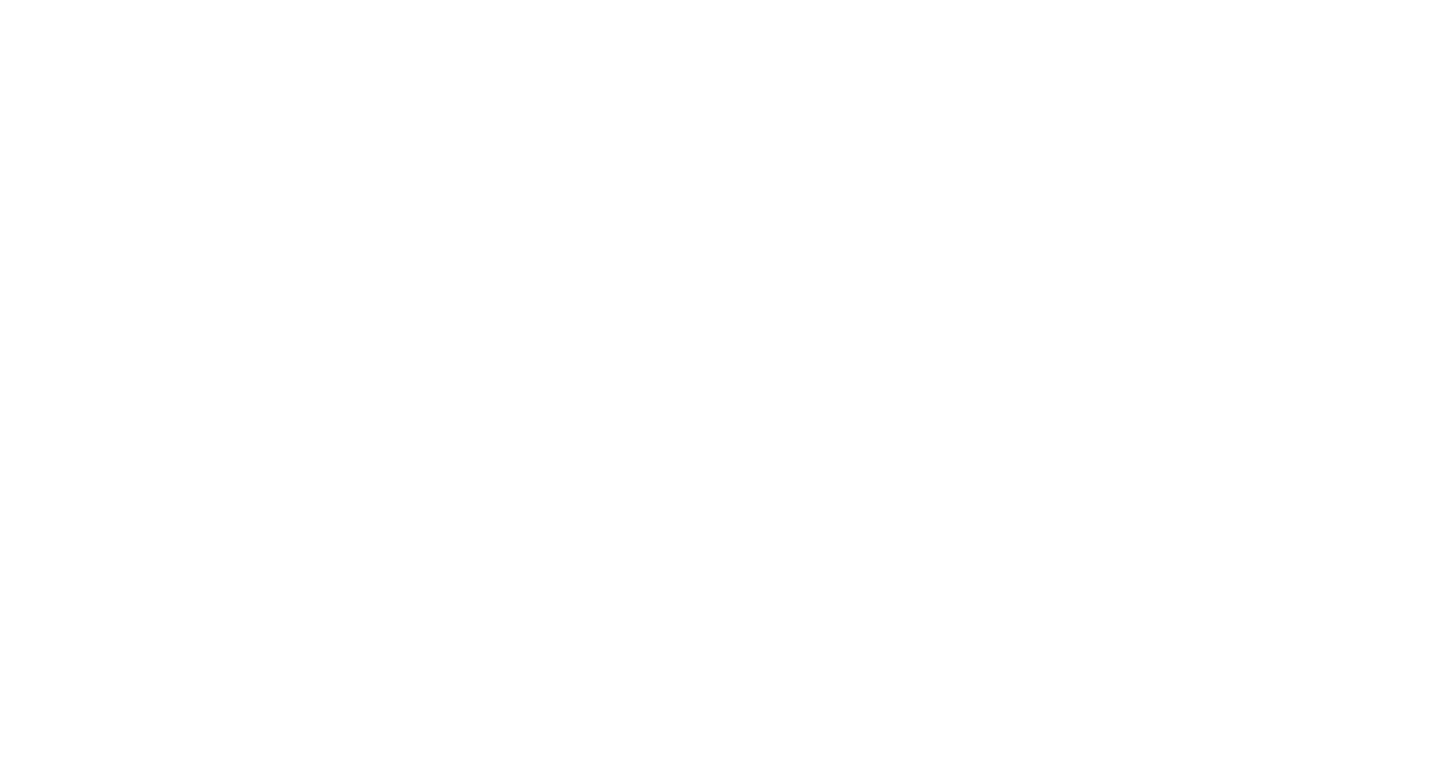
scroll to position [2962, 0]
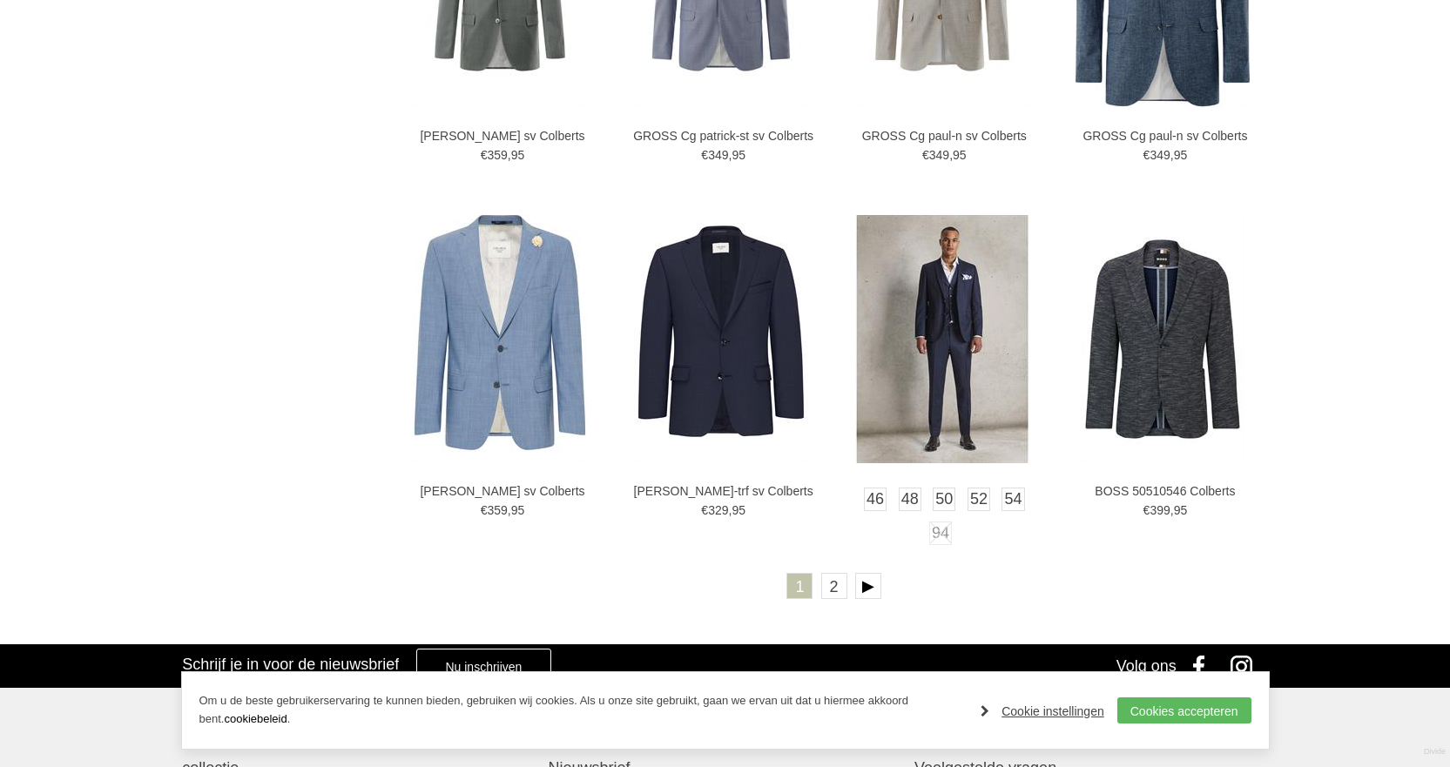
click at [952, 313] on img at bounding box center [942, 339] width 174 height 248
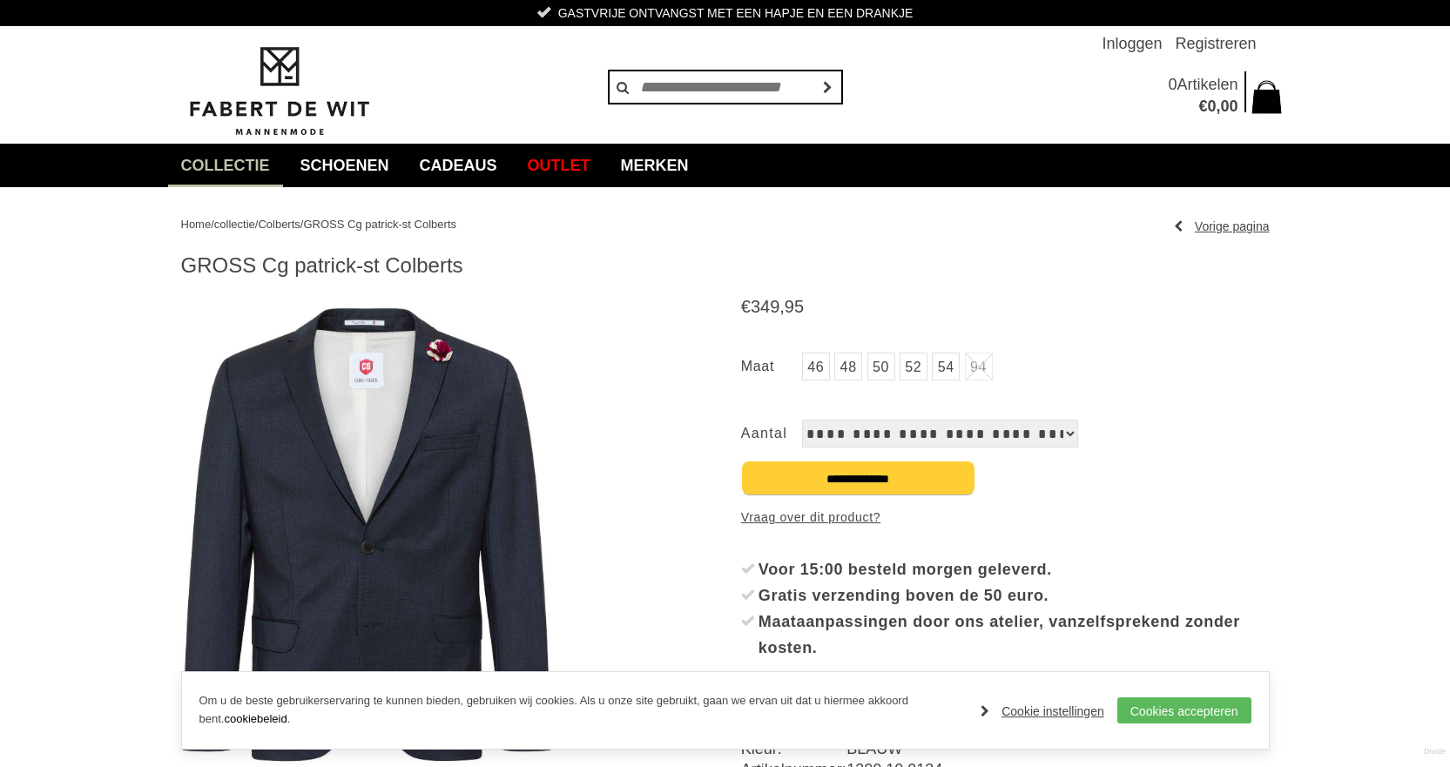
click at [451, 378] on img at bounding box center [367, 556] width 372 height 528
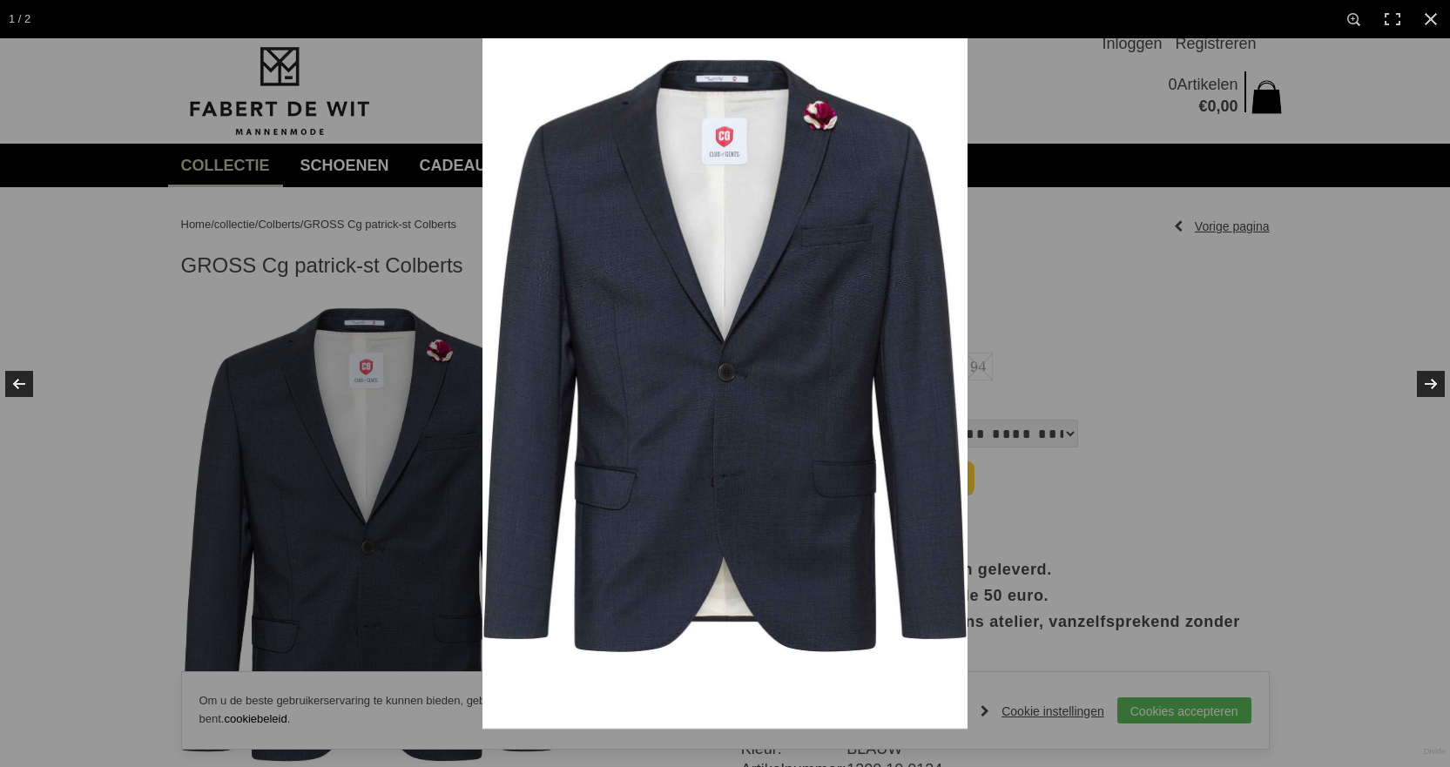
click at [832, 125] on img at bounding box center [724, 383] width 485 height 690
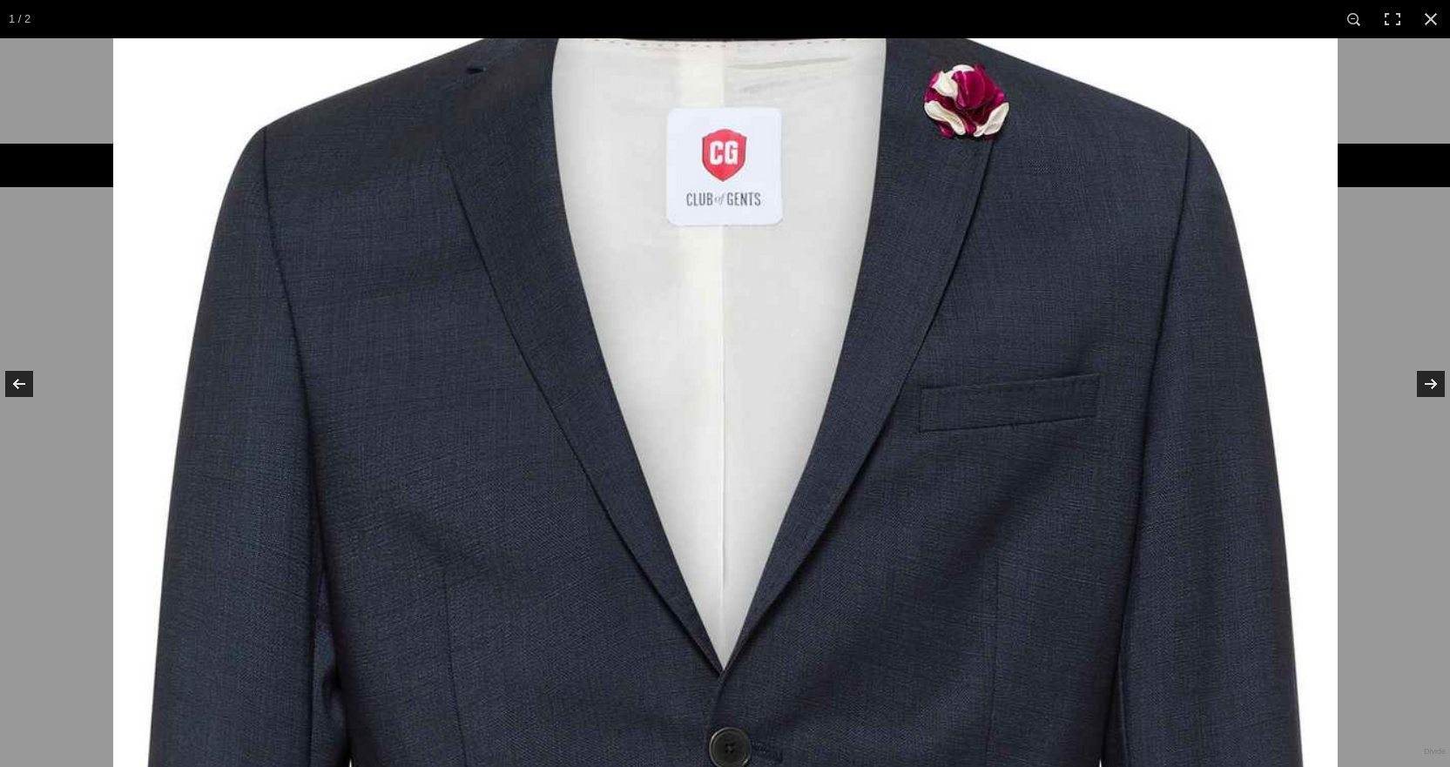
click at [970, 145] on img at bounding box center [725, 777] width 1224 height 1741
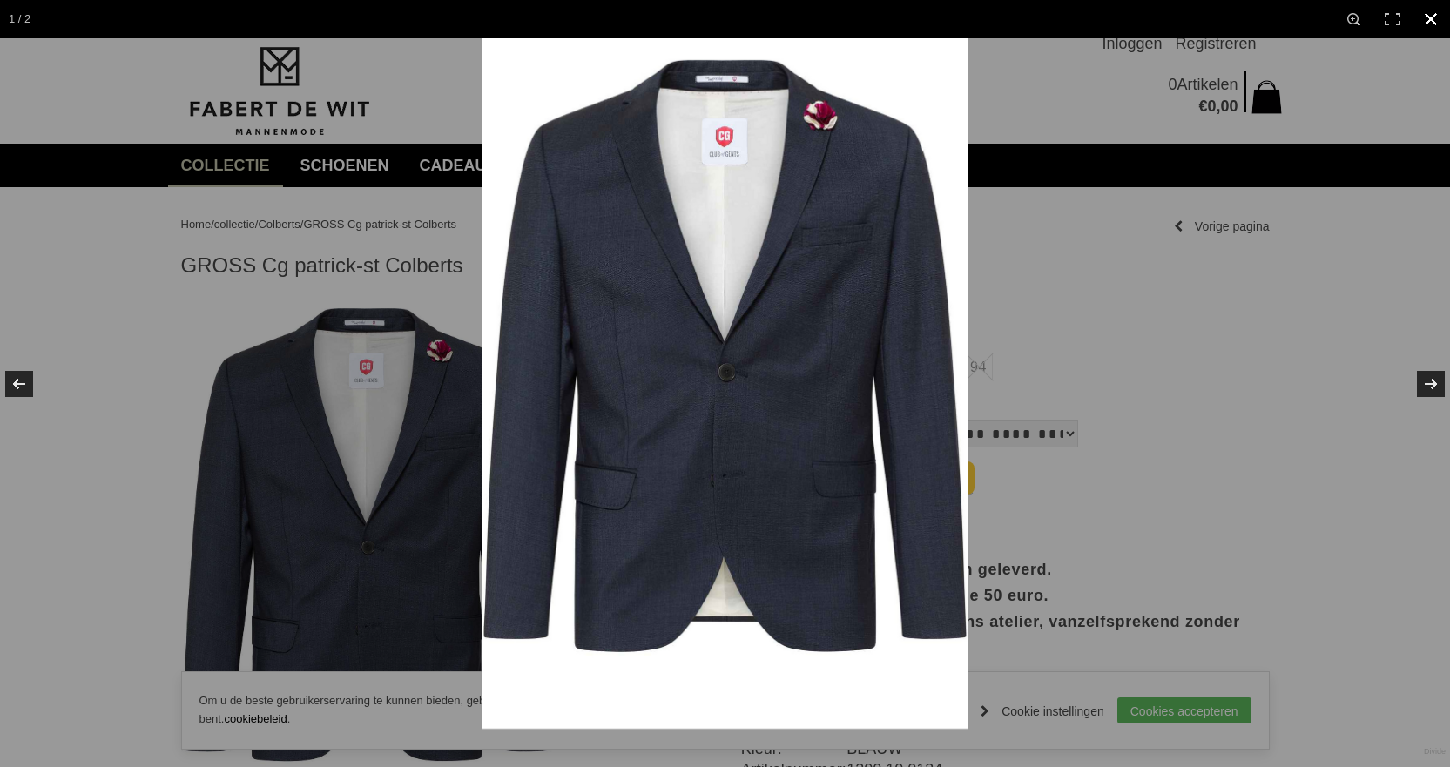
click at [970, 145] on div at bounding box center [1207, 421] width 1450 height 767
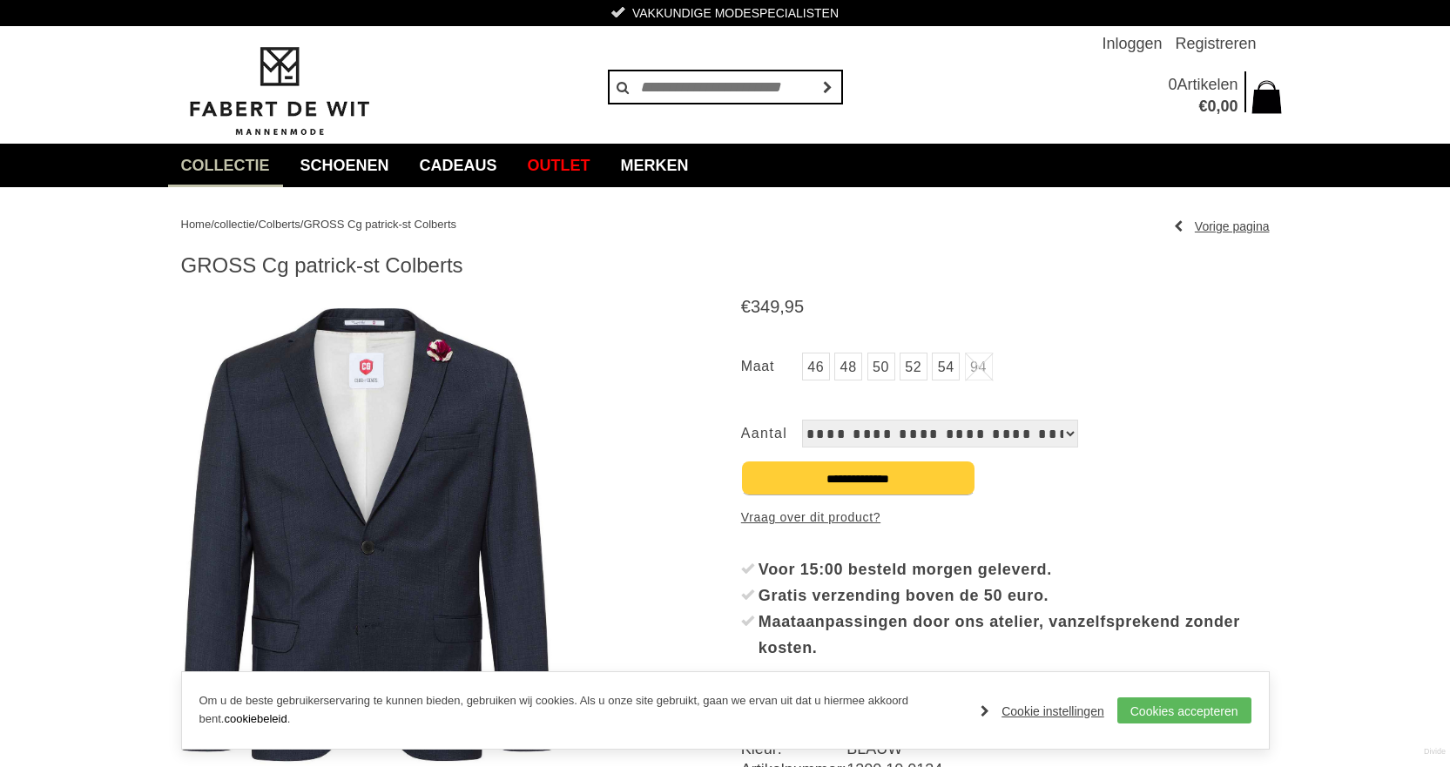
scroll to position [87, 0]
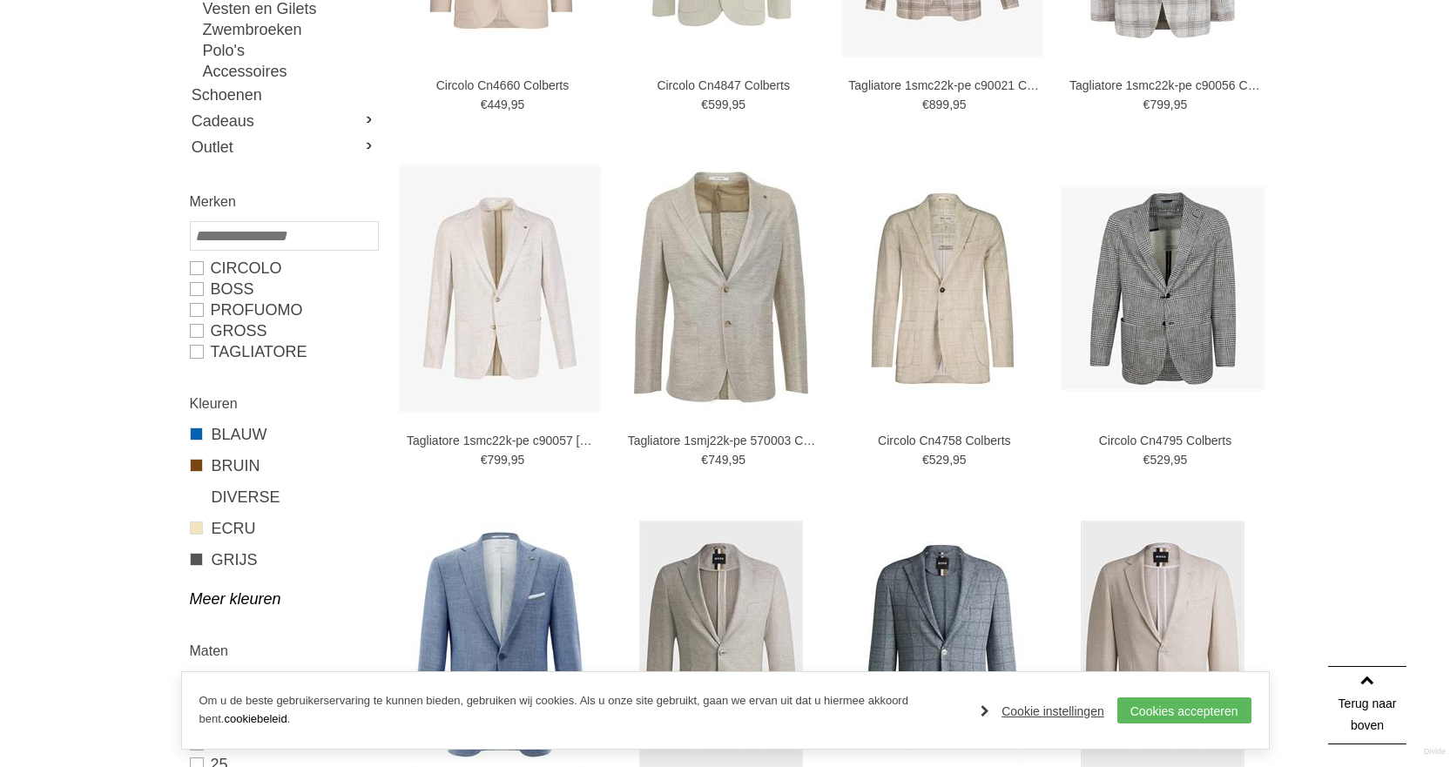
scroll to position [176, 0]
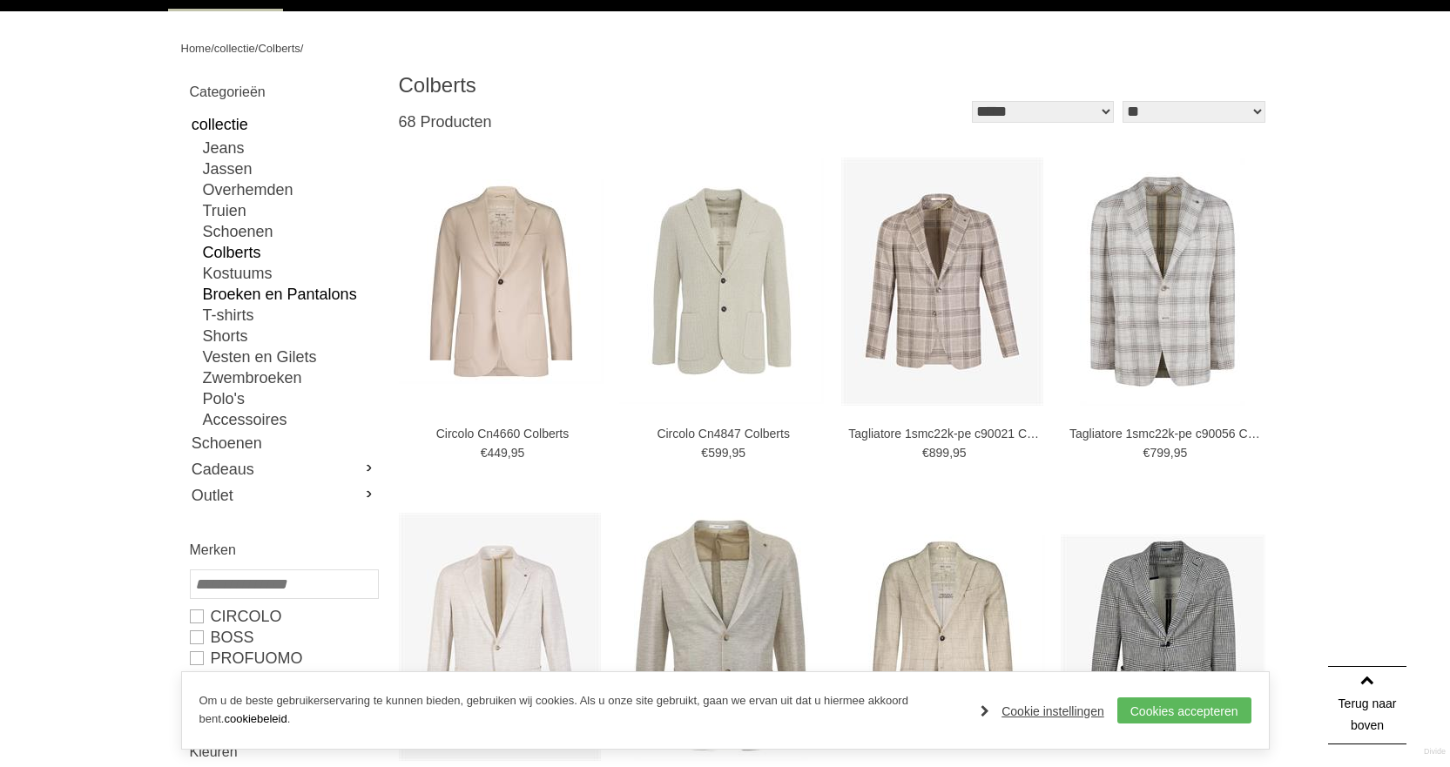
click at [266, 289] on link "Broeken en Pantalons" at bounding box center [290, 294] width 174 height 21
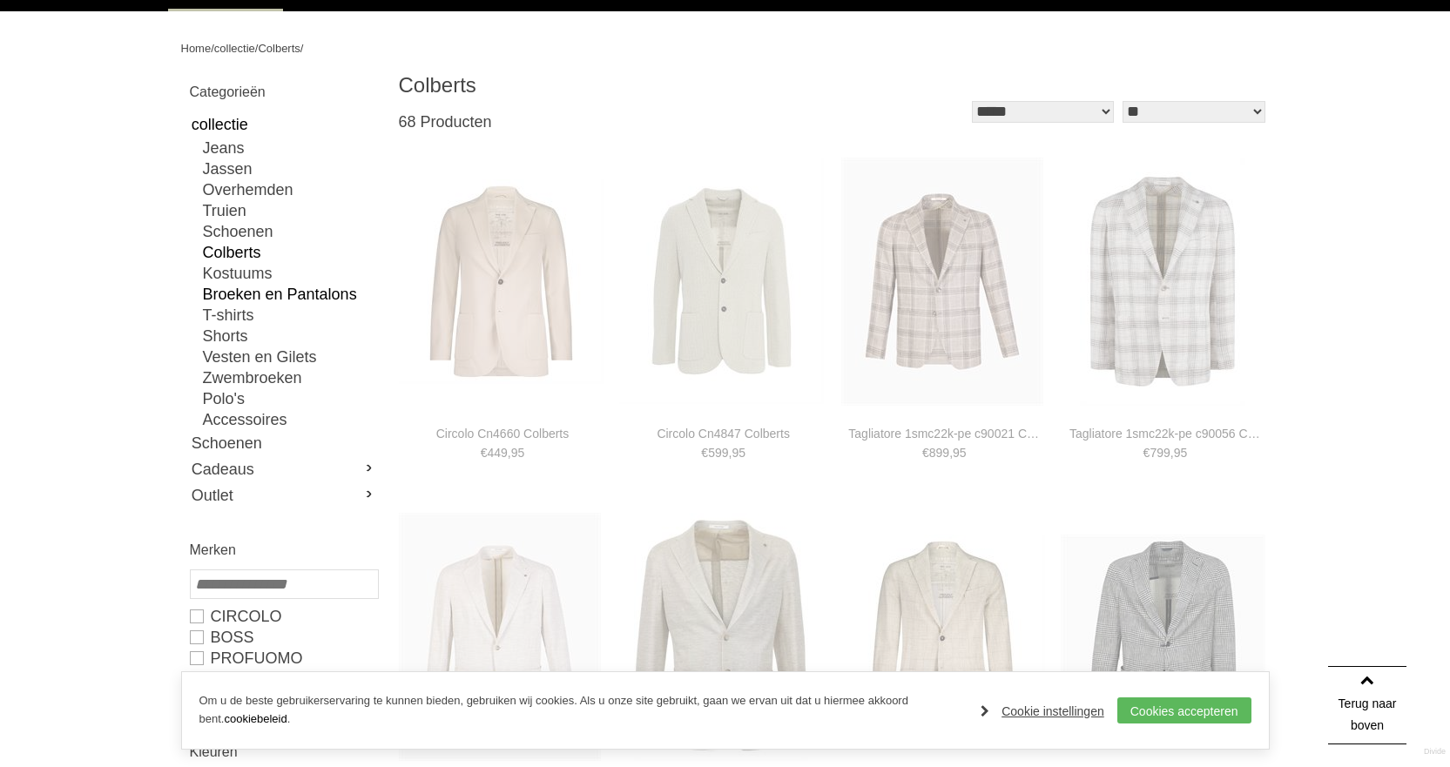
type input "**"
type input "***"
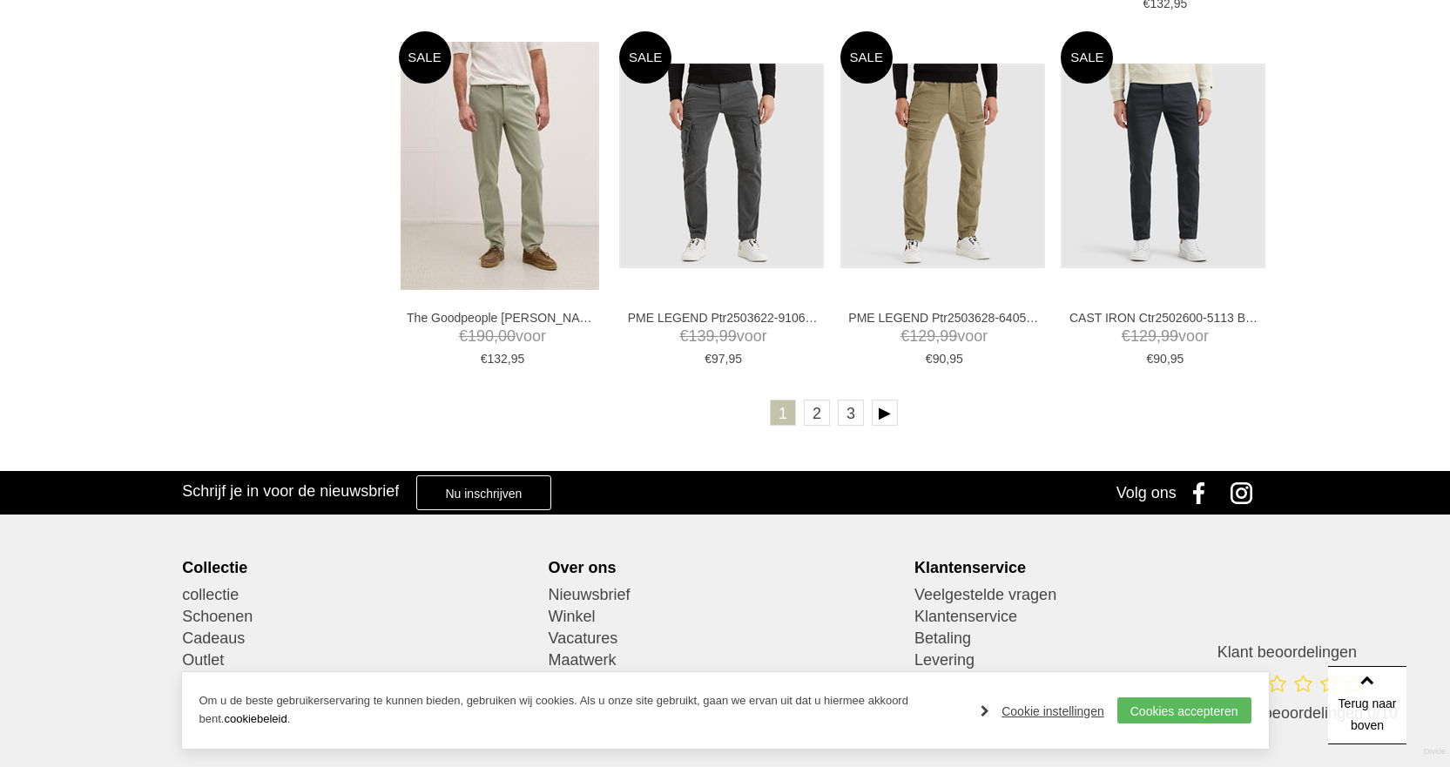
scroll to position [3136, 0]
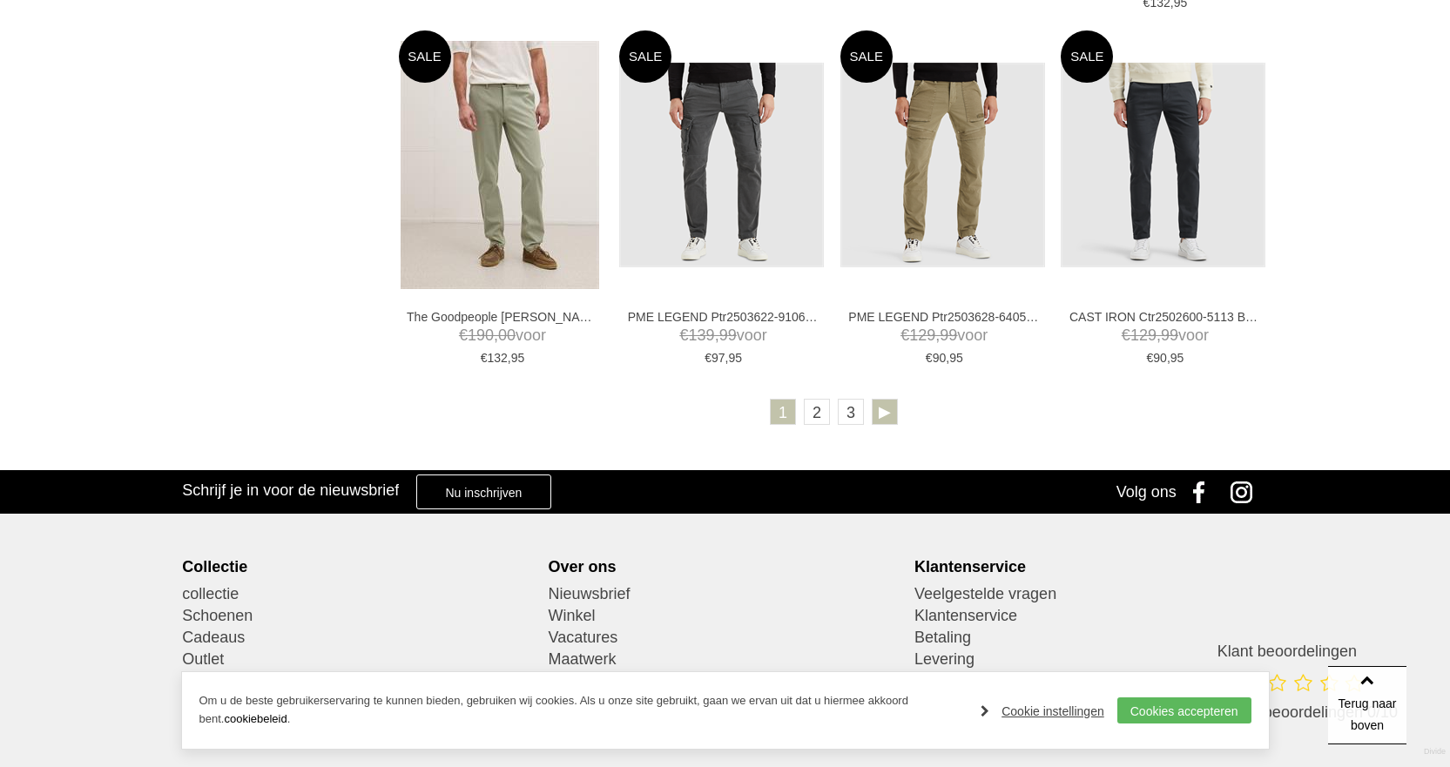
click at [883, 412] on link at bounding box center [885, 412] width 26 height 26
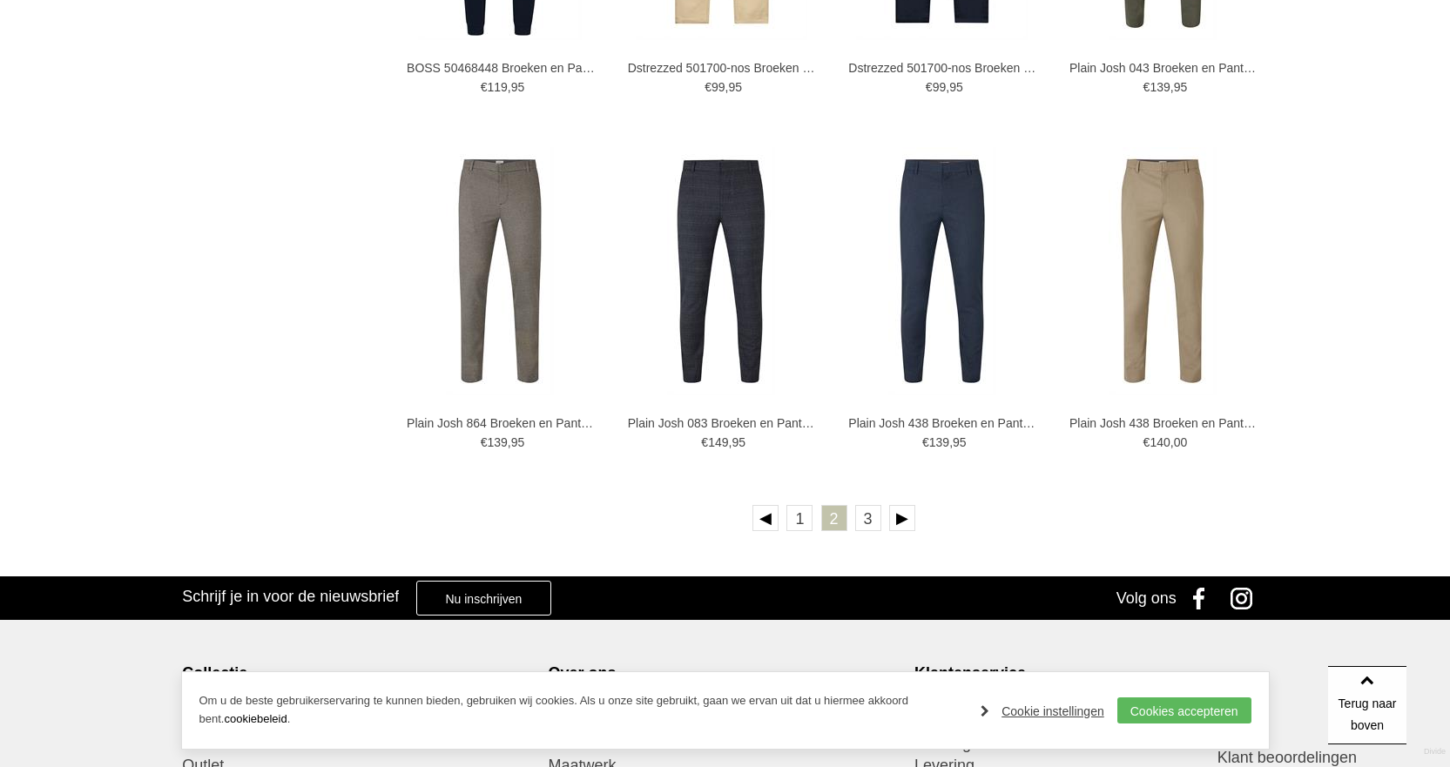
scroll to position [3047, 0]
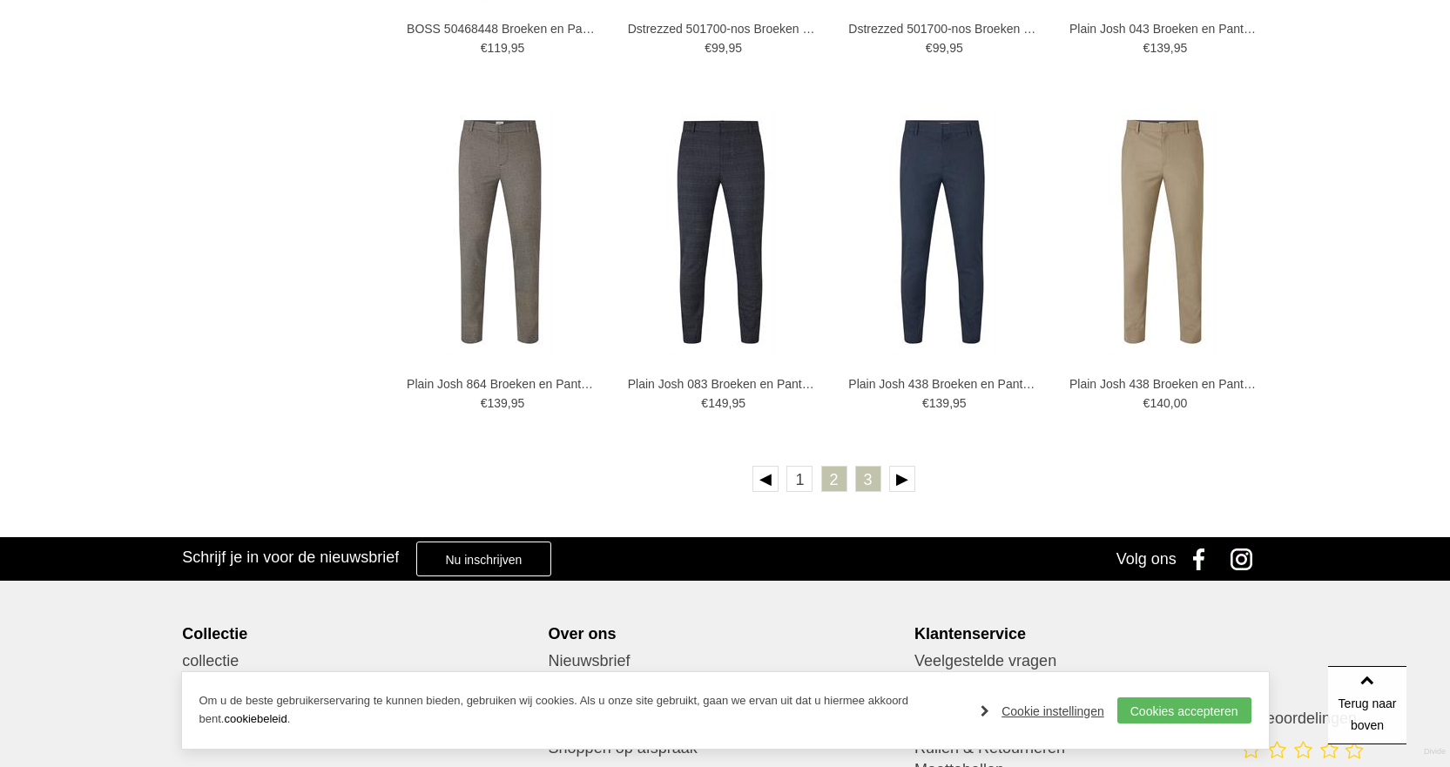
click at [870, 486] on link "3" at bounding box center [868, 479] width 26 height 26
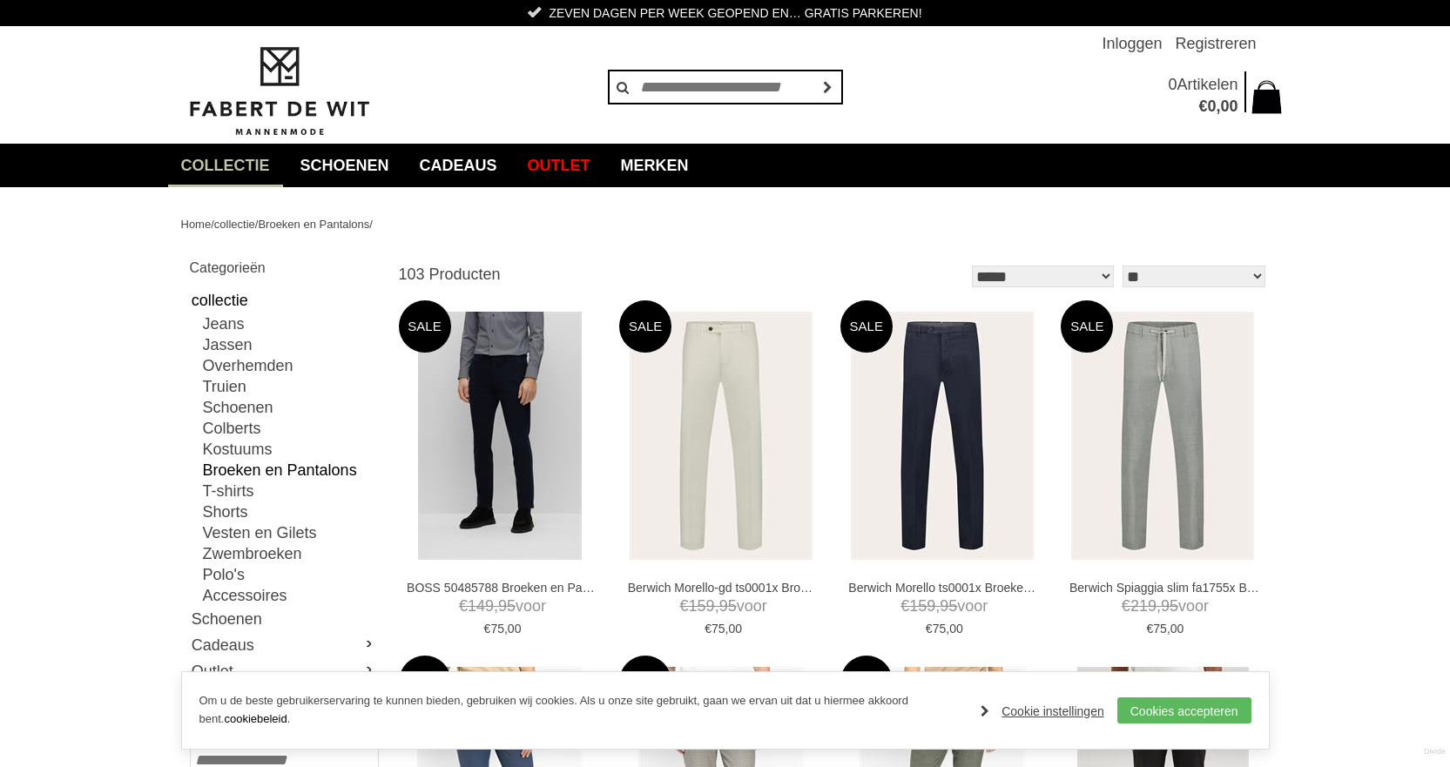
click at [239, 465] on link "Broeken en Pantalons" at bounding box center [290, 470] width 174 height 21
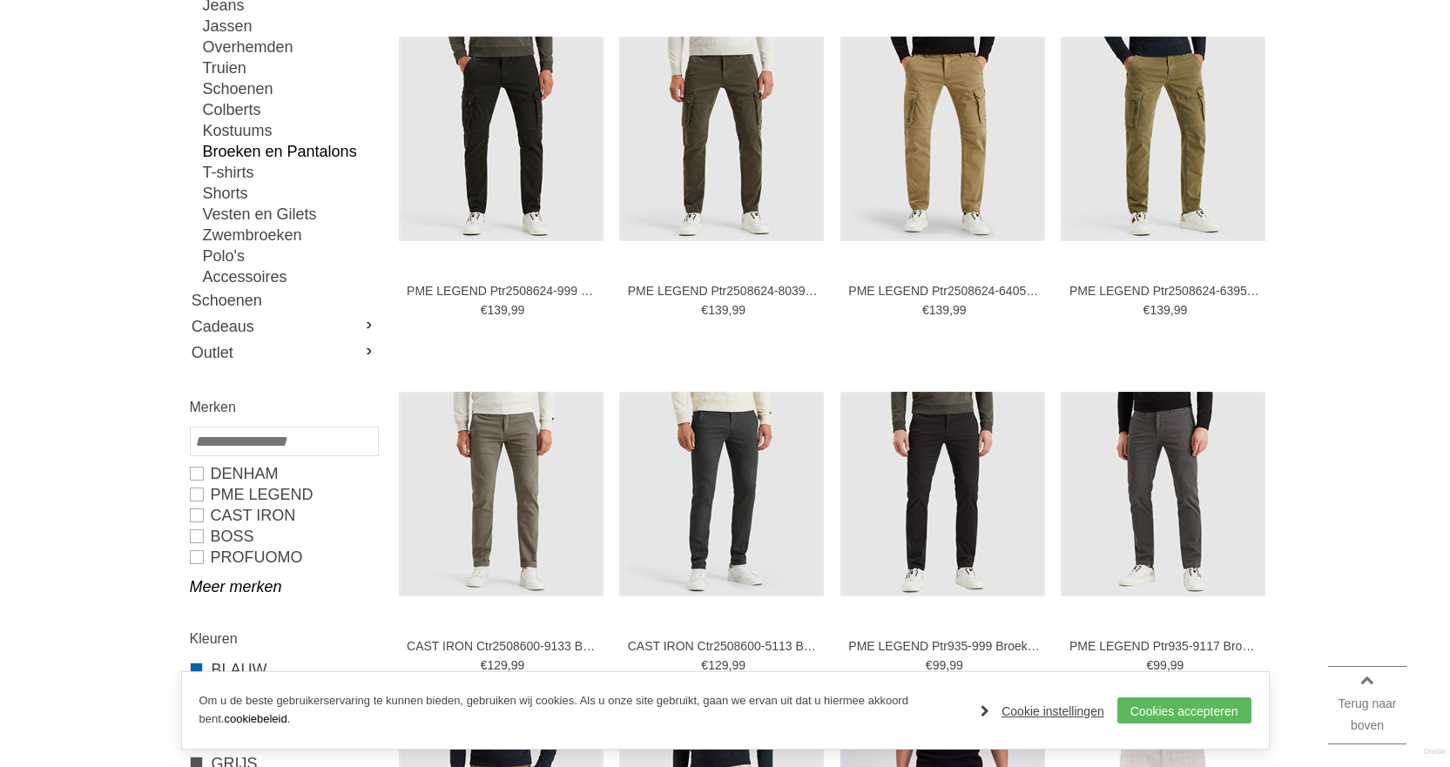
scroll to position [348, 0]
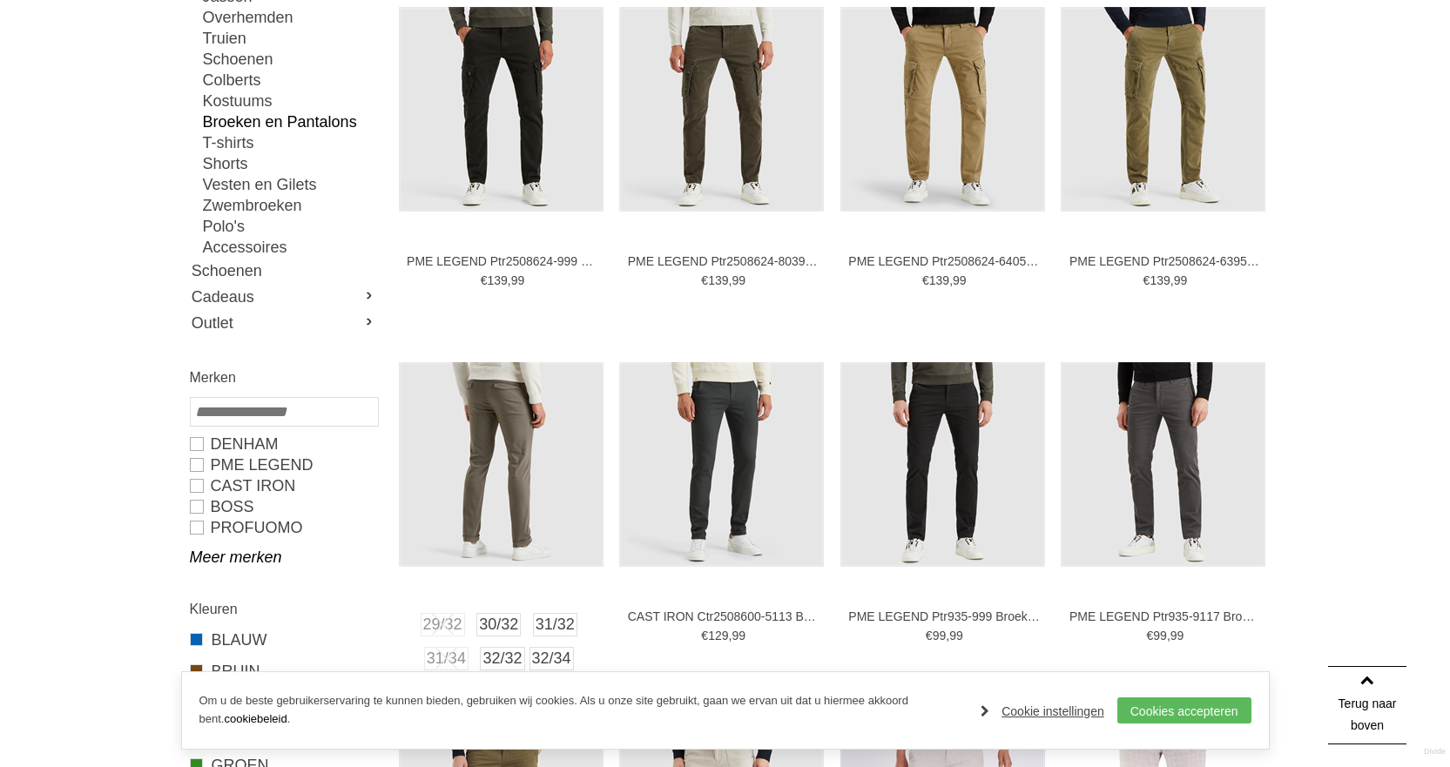
click at [496, 462] on img at bounding box center [501, 464] width 205 height 205
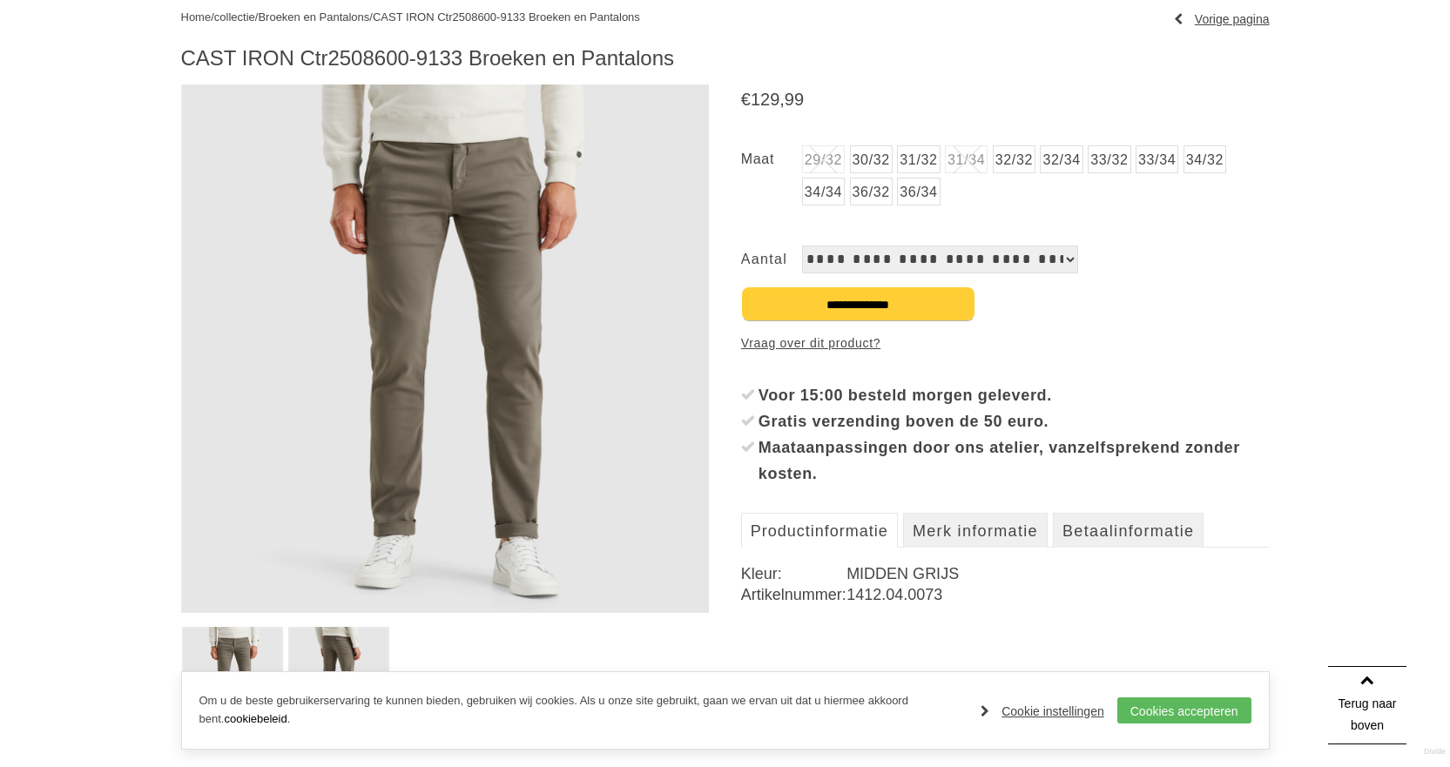
scroll to position [174, 0]
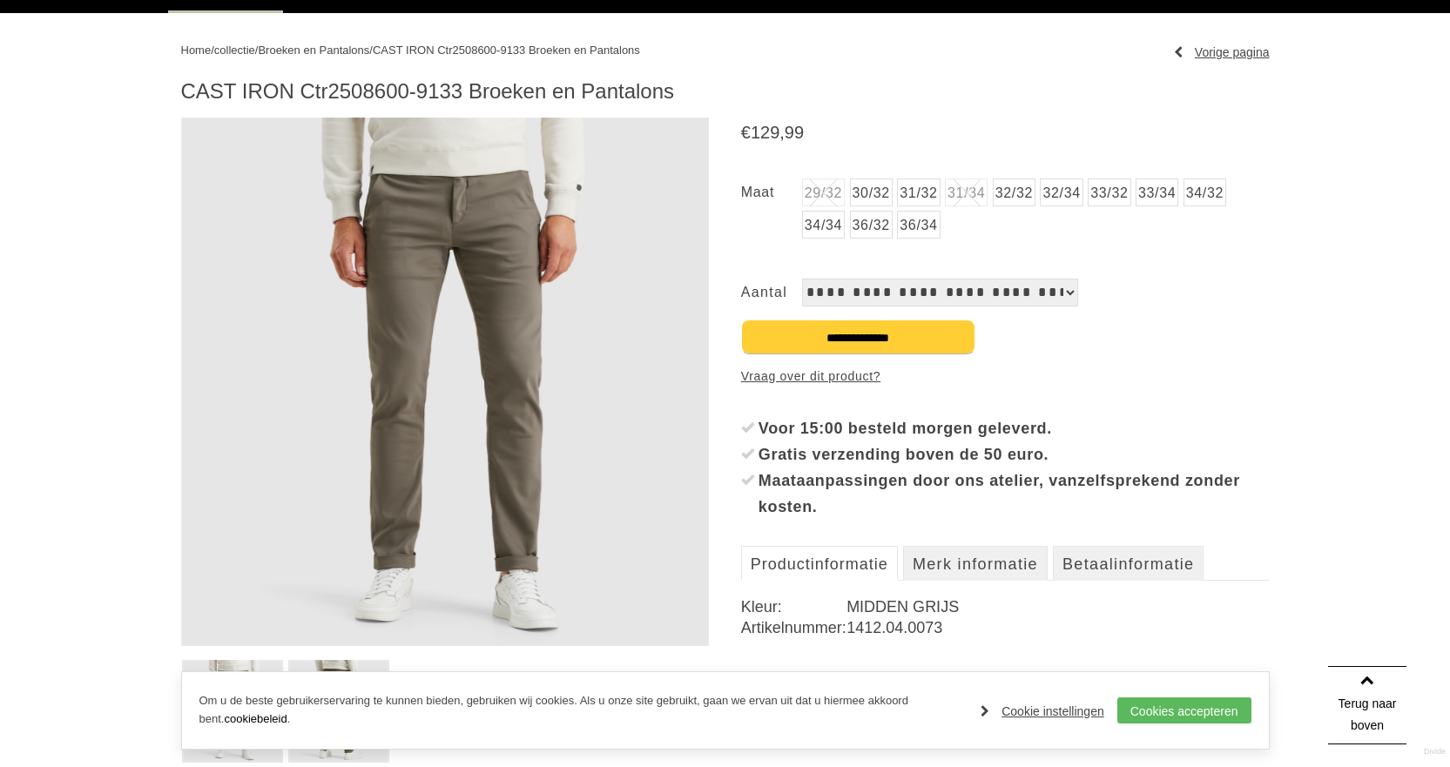
click at [439, 470] on img at bounding box center [445, 382] width 528 height 528
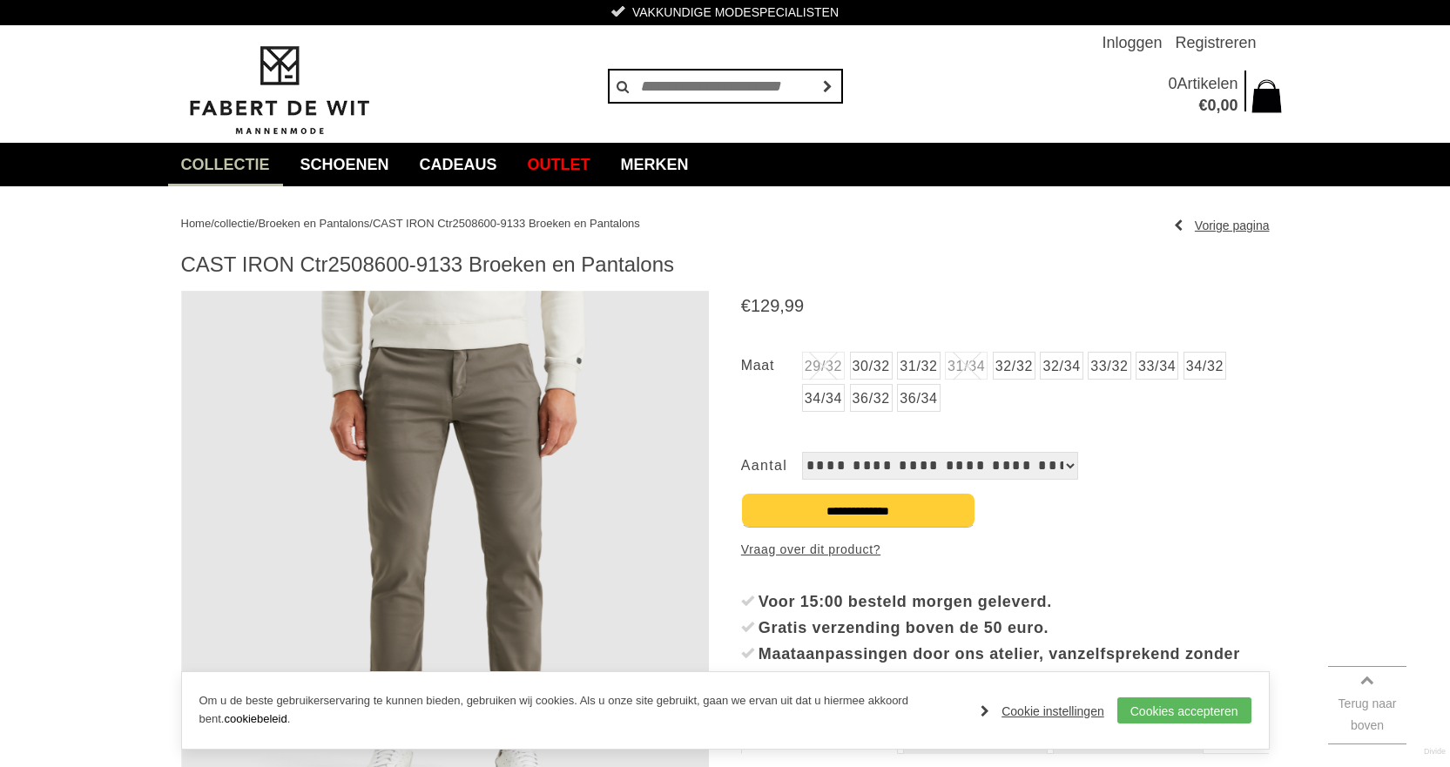
scroll to position [0, 0]
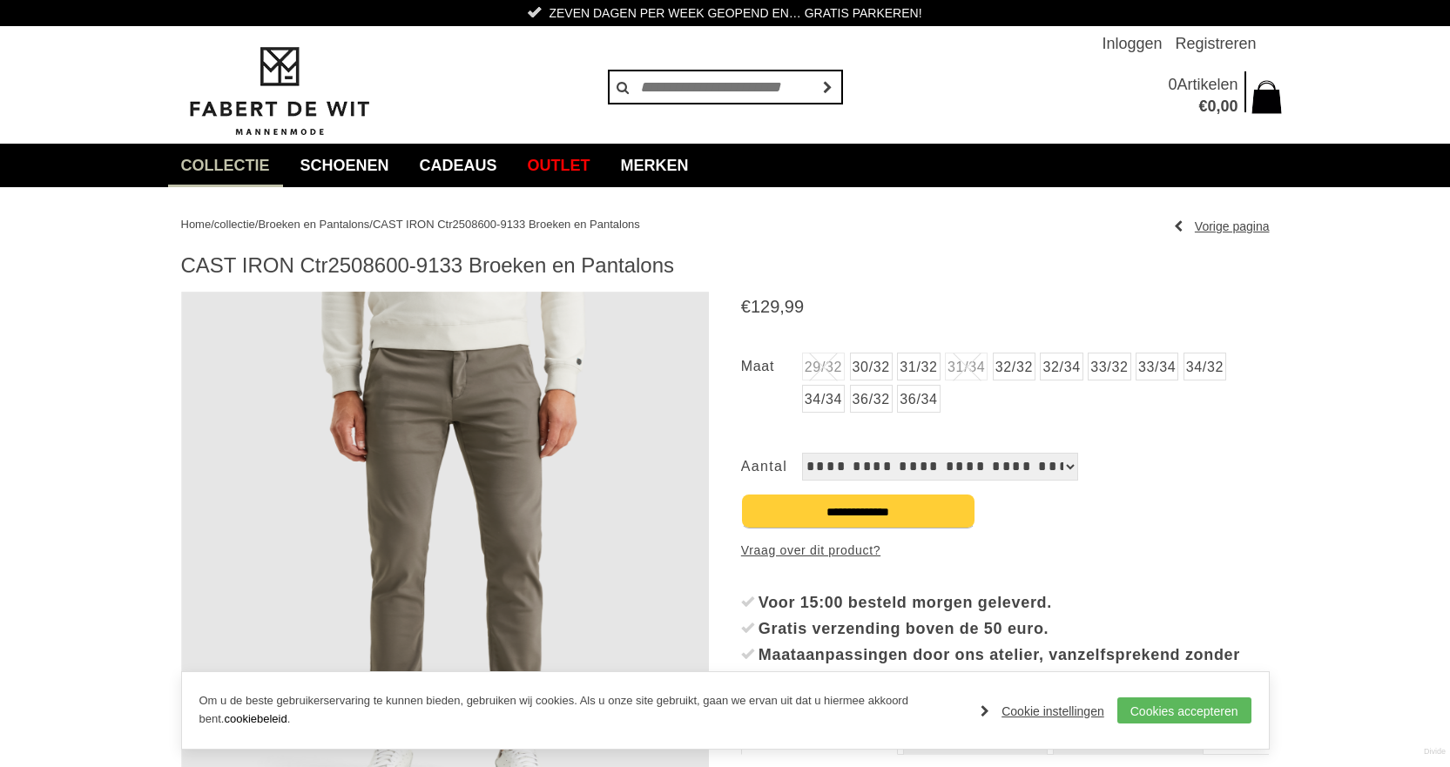
click at [460, 390] on img at bounding box center [445, 556] width 528 height 528
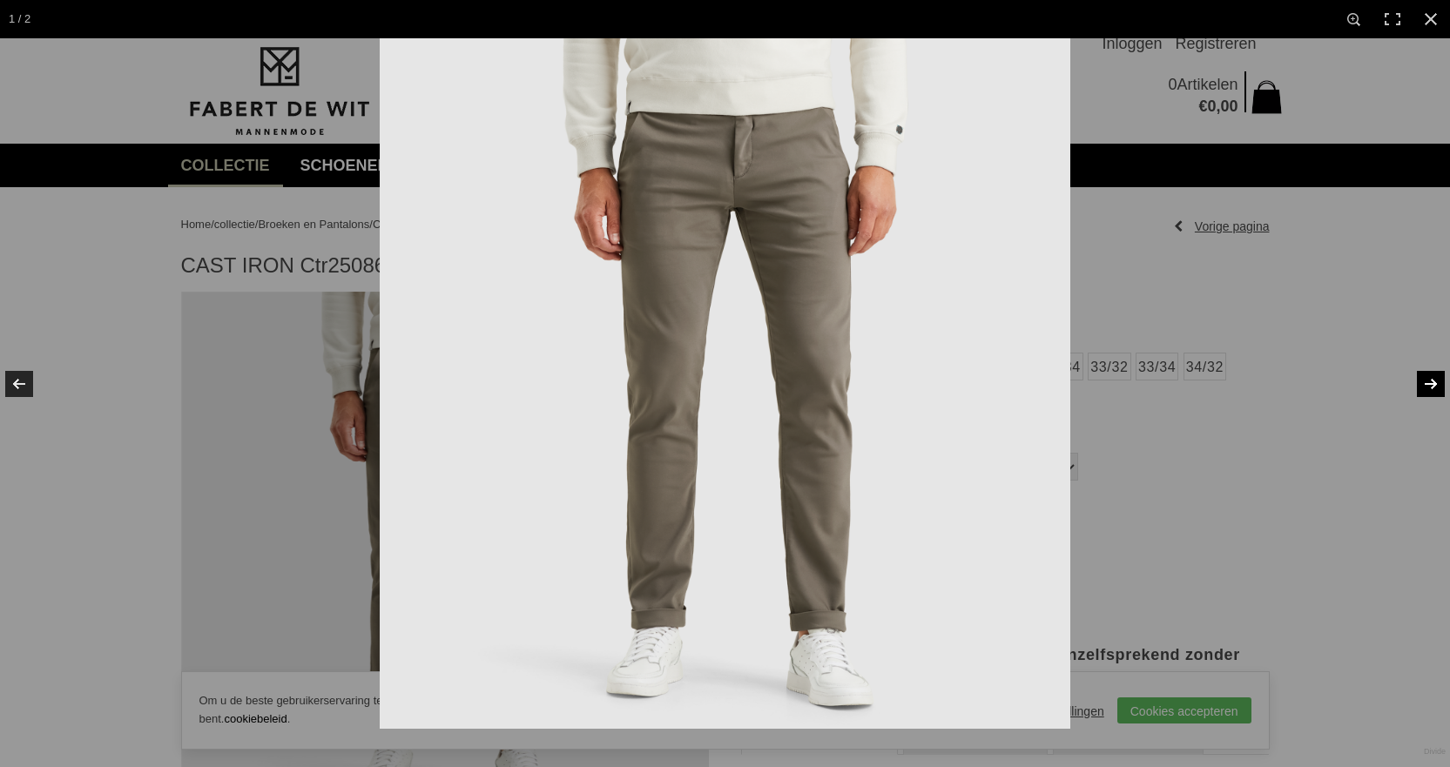
click at [1427, 386] on link at bounding box center [1419, 383] width 61 height 87
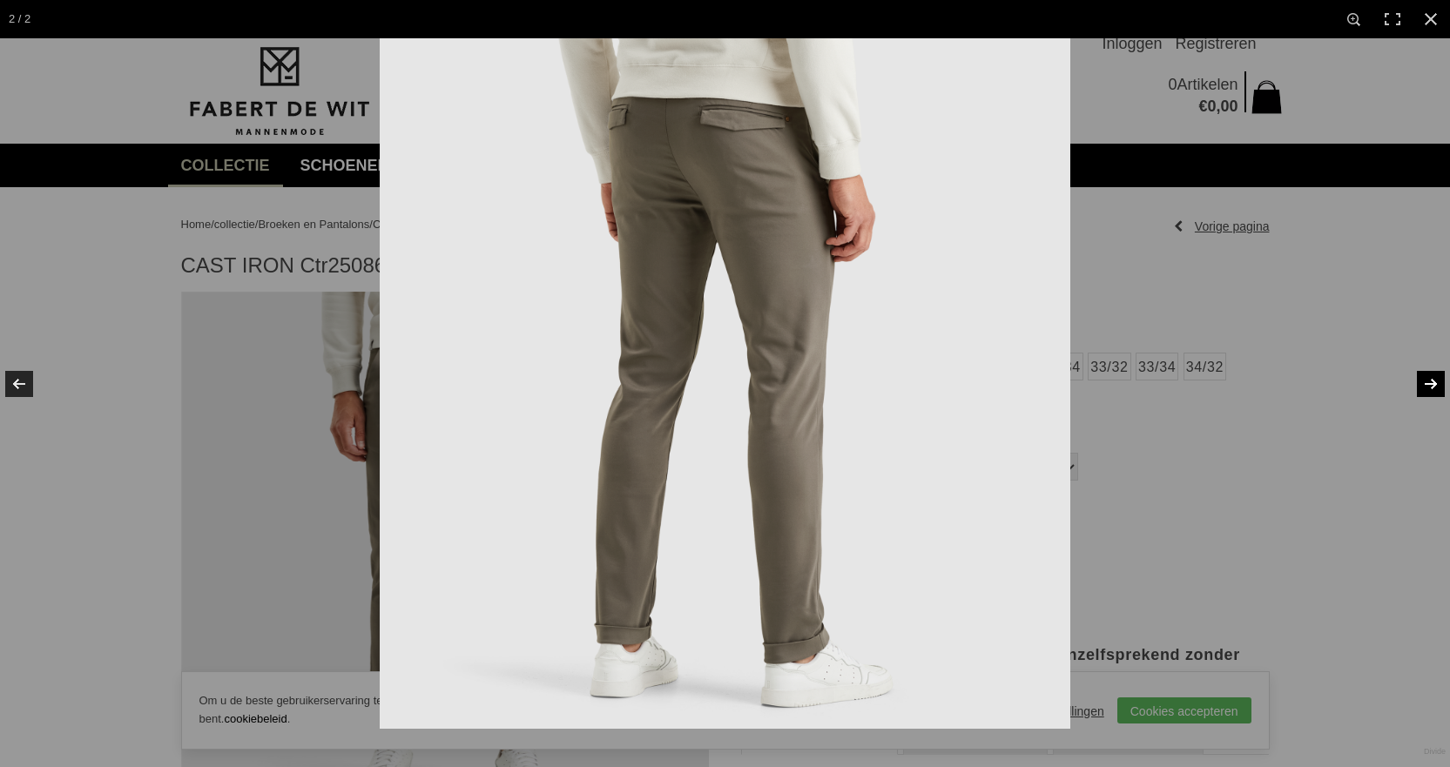
click at [1429, 384] on link at bounding box center [1419, 383] width 61 height 87
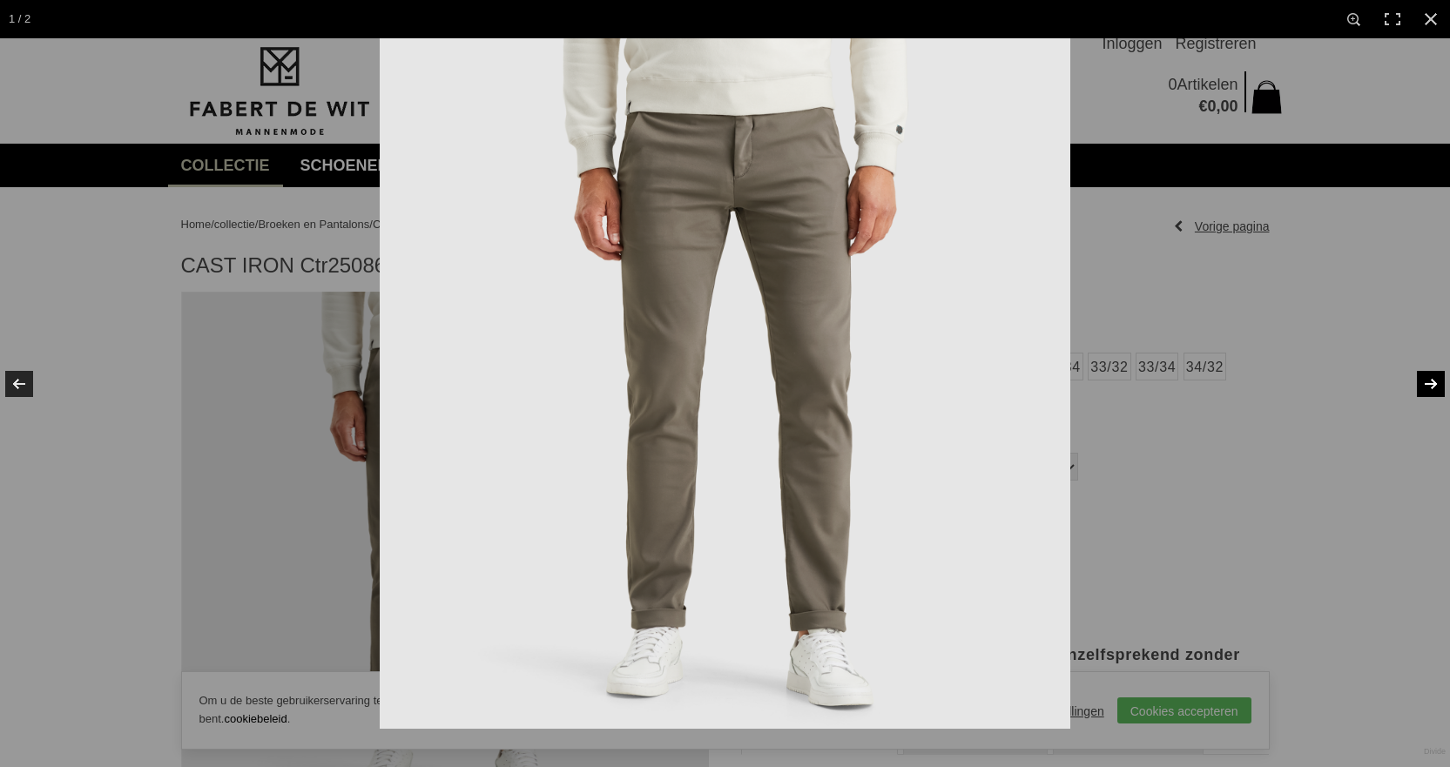
click at [1429, 384] on link at bounding box center [1419, 383] width 61 height 87
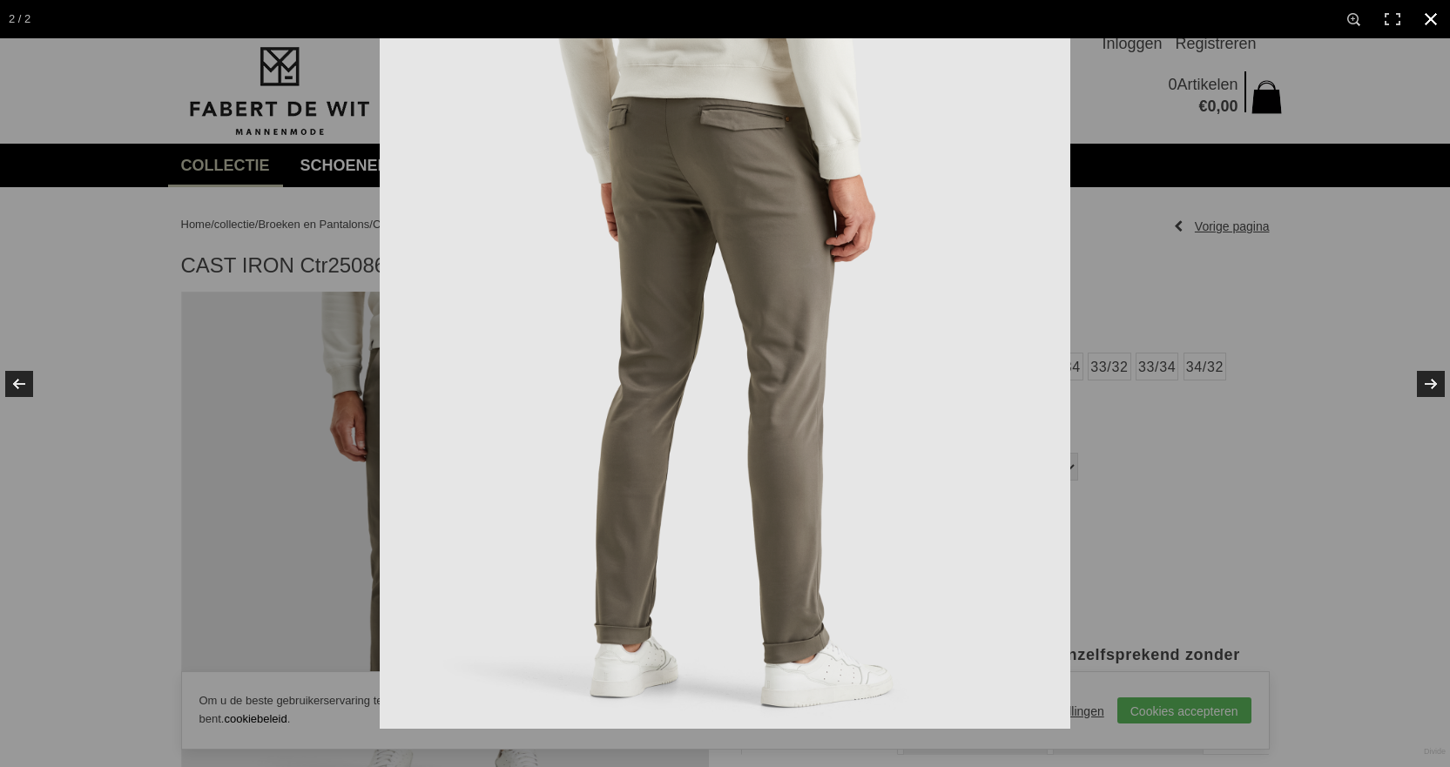
click at [1431, 20] on link at bounding box center [1430, 19] width 38 height 38
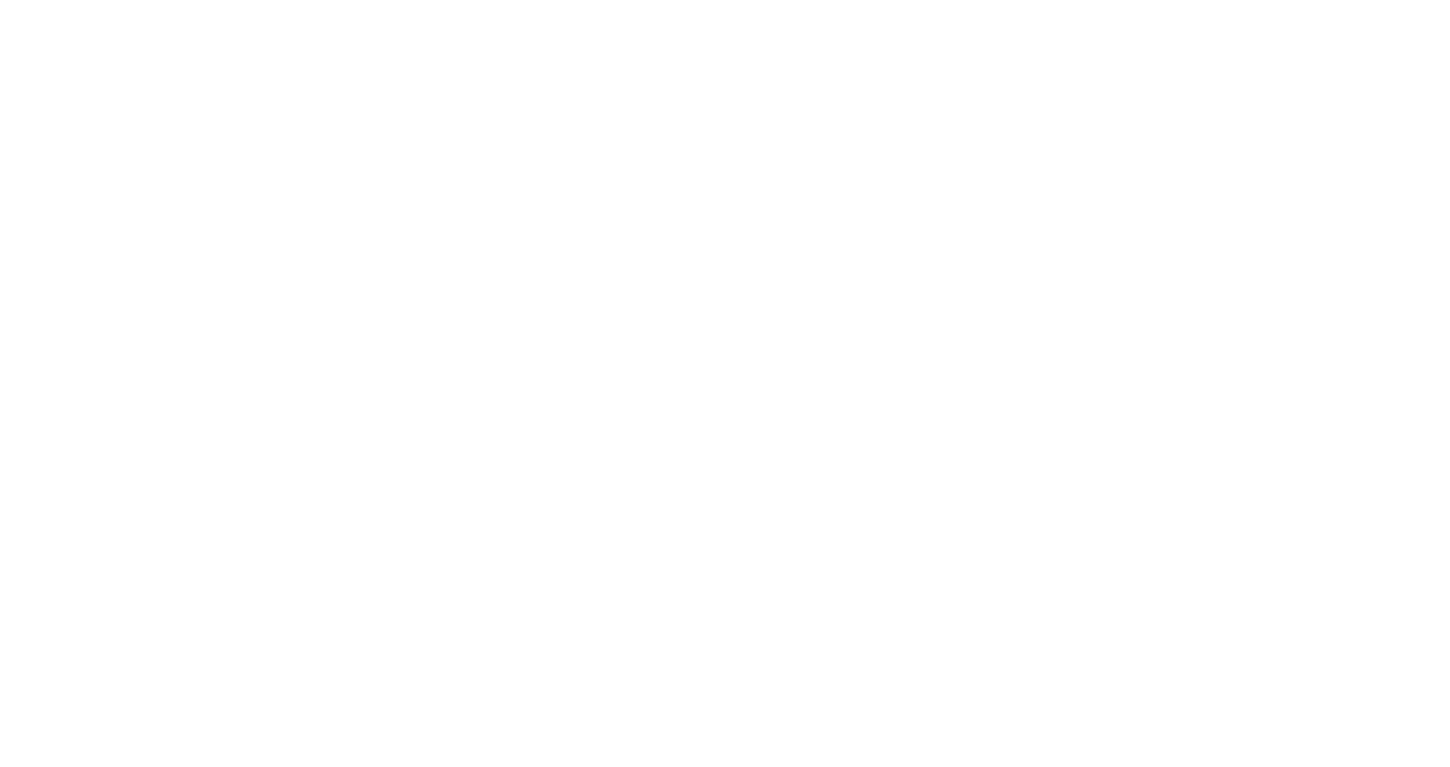
scroll to position [347, 0]
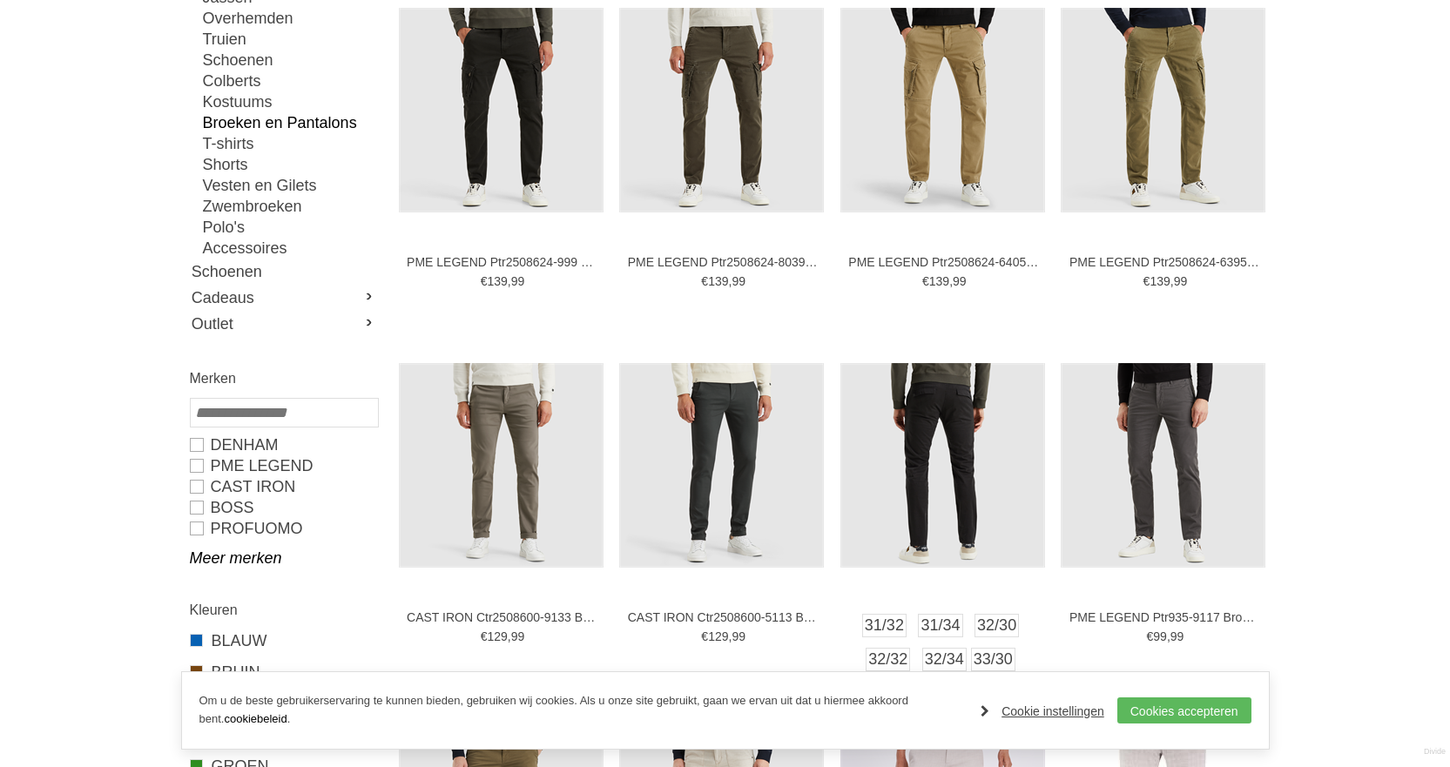
click at [967, 430] on img at bounding box center [942, 465] width 205 height 205
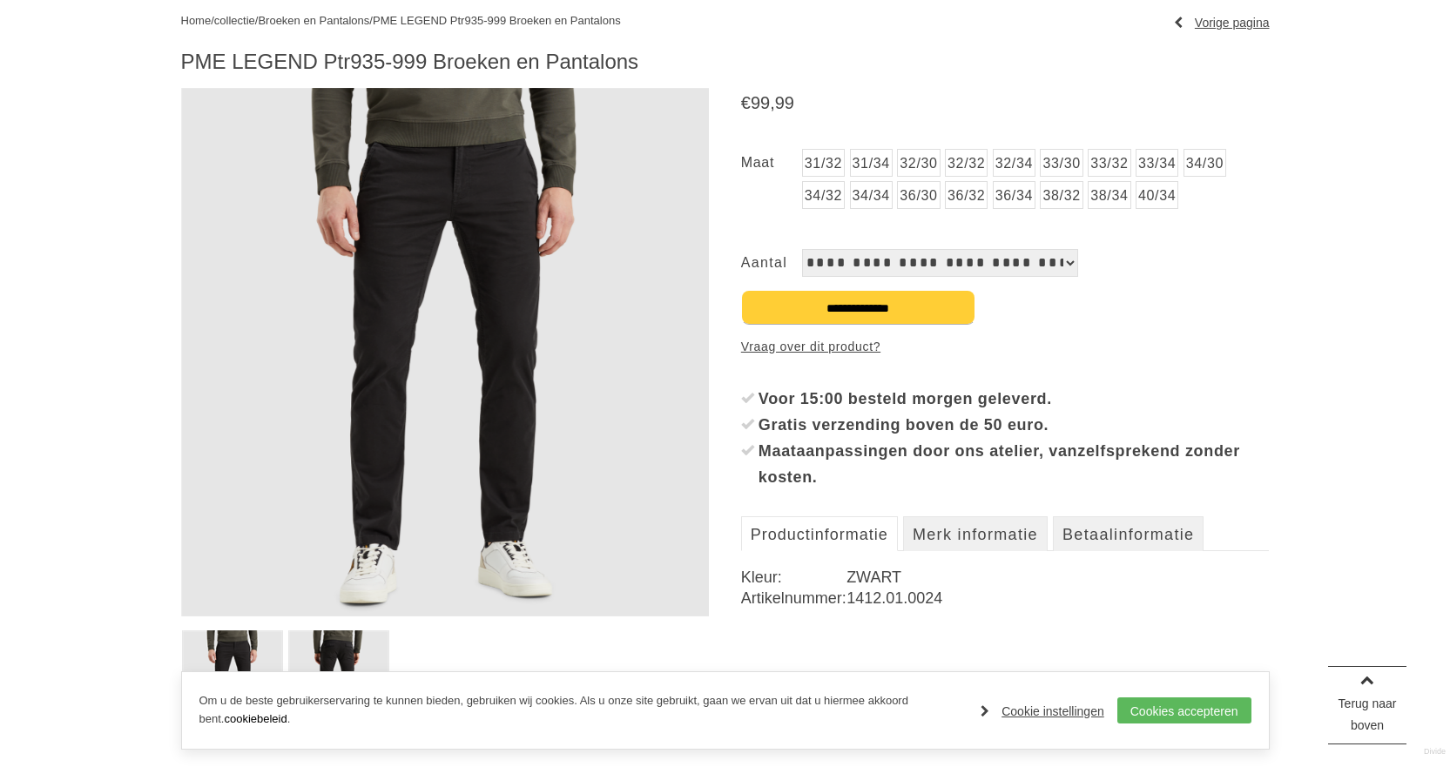
scroll to position [261, 0]
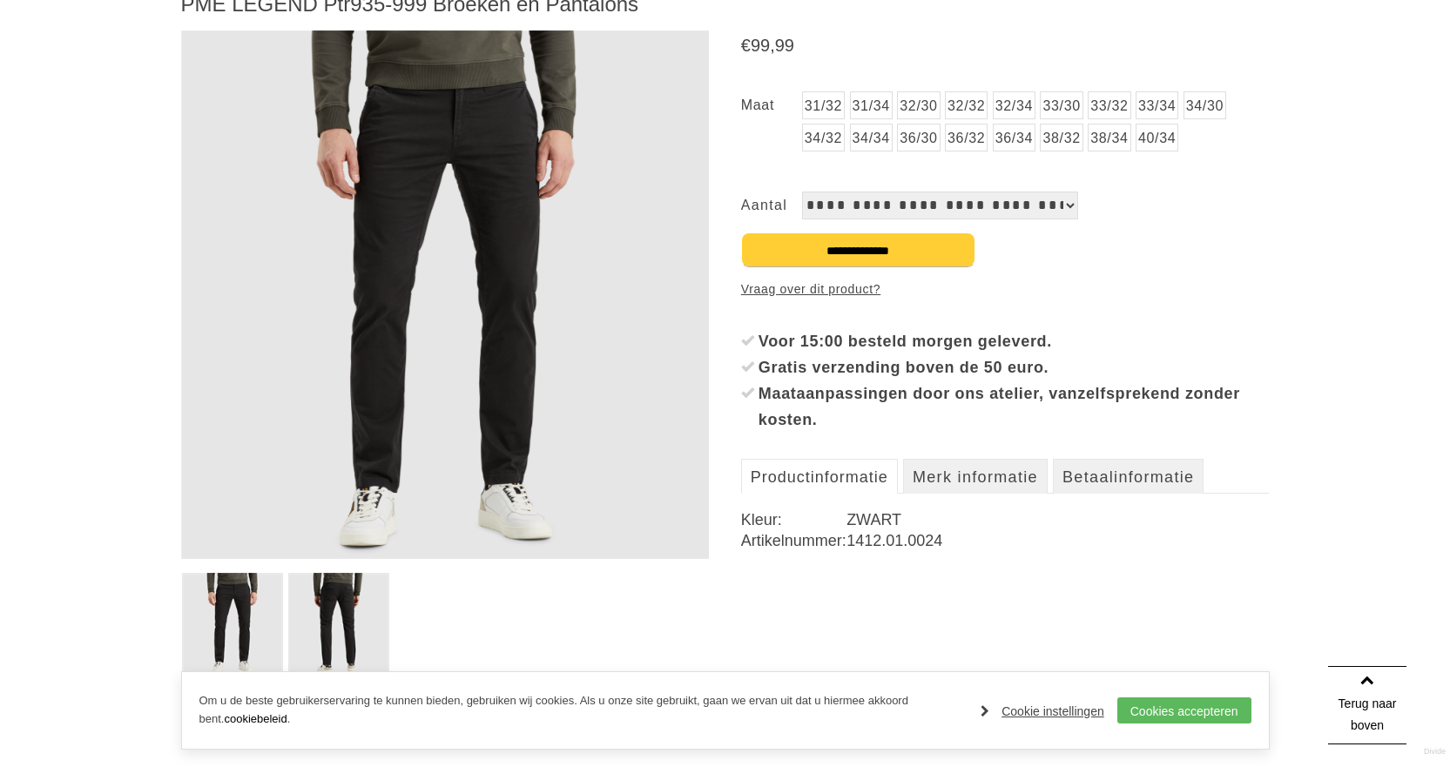
click at [468, 434] on img at bounding box center [445, 294] width 528 height 528
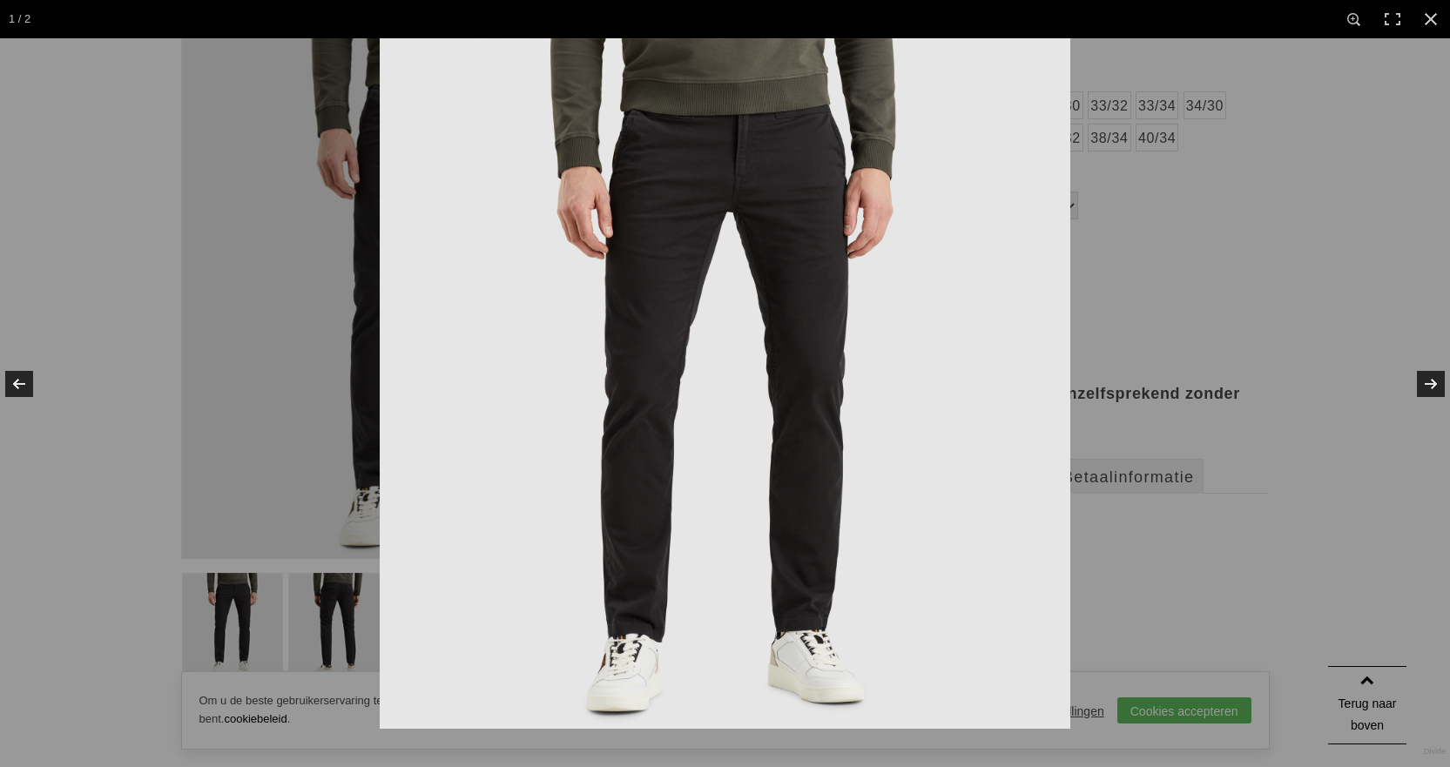
click at [645, 619] on img at bounding box center [725, 383] width 690 height 690
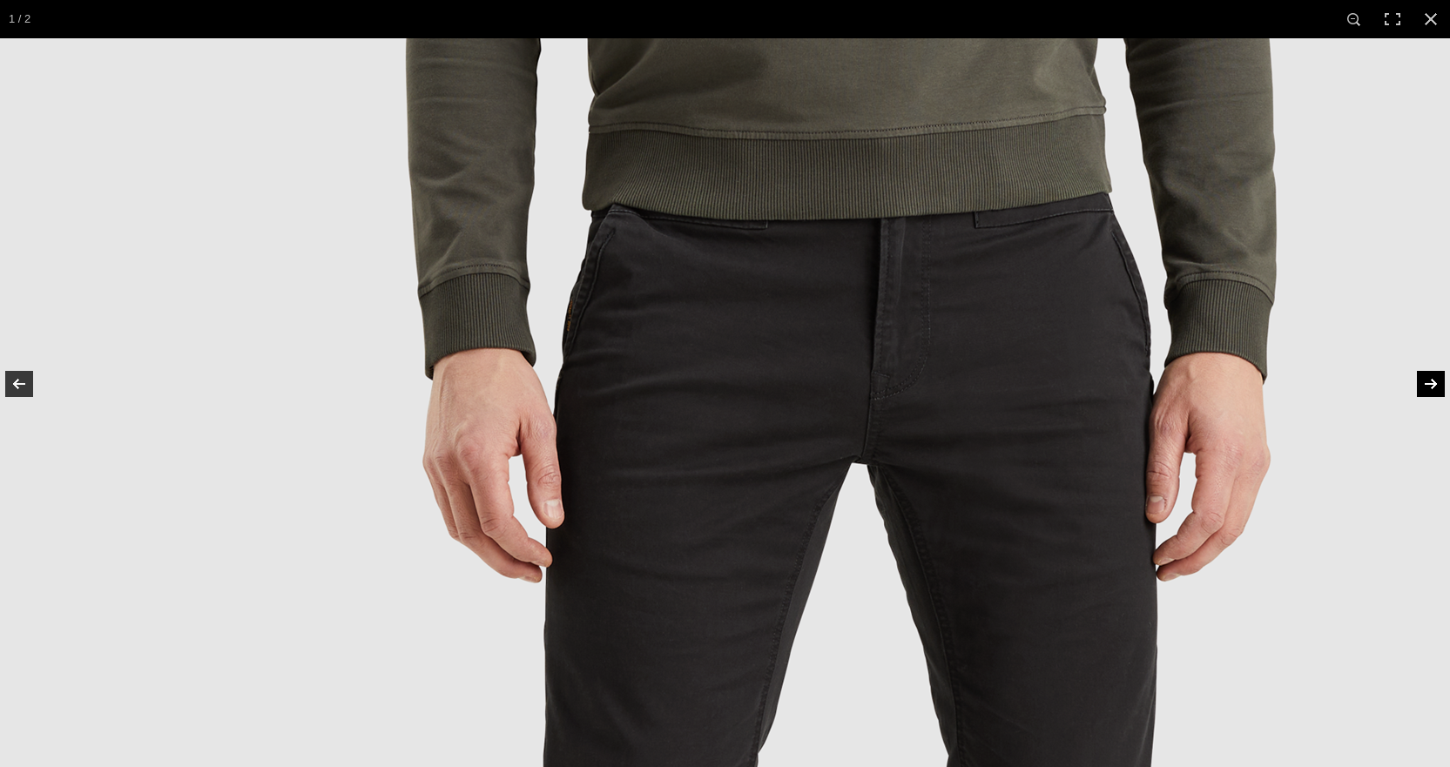
click at [1424, 388] on link at bounding box center [1419, 383] width 61 height 87
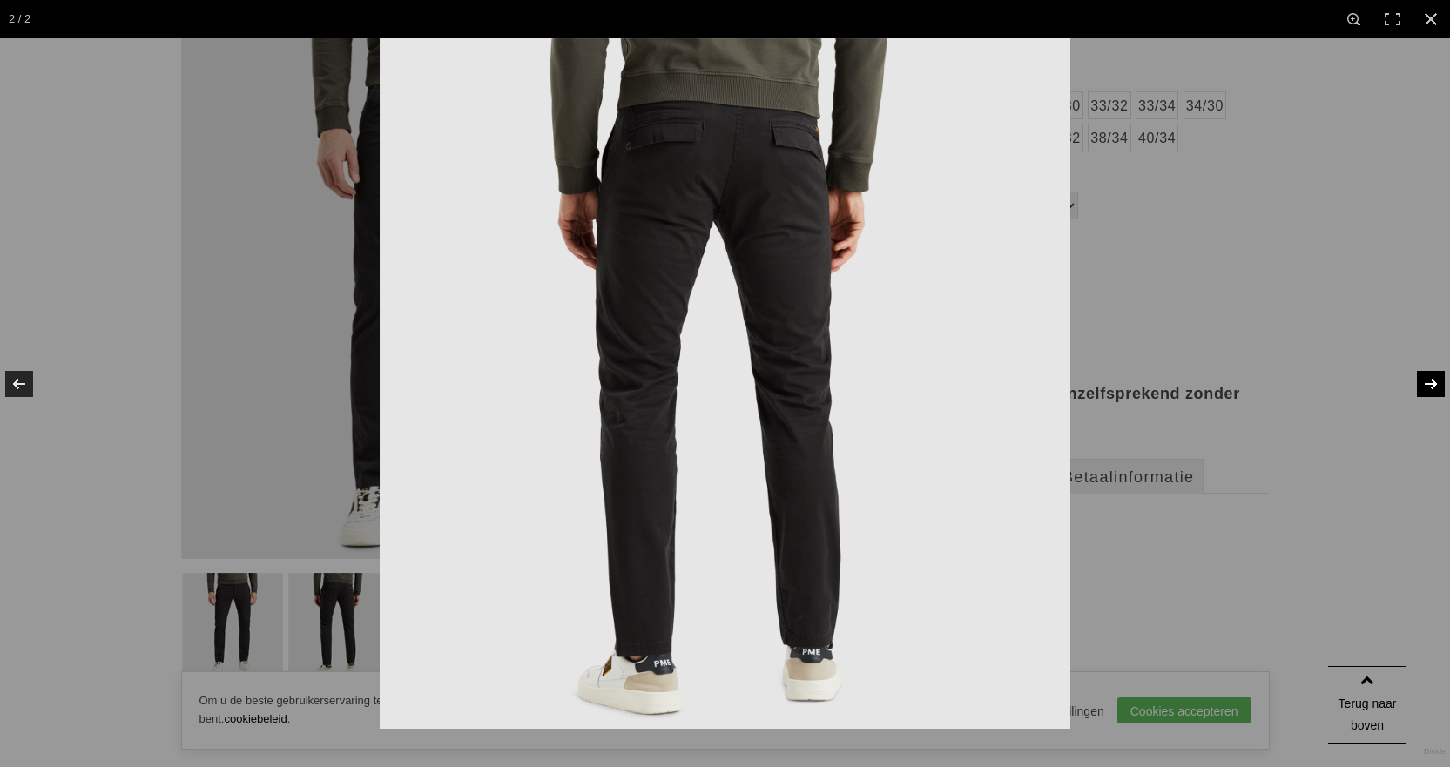
click at [697, 208] on img at bounding box center [725, 383] width 690 height 690
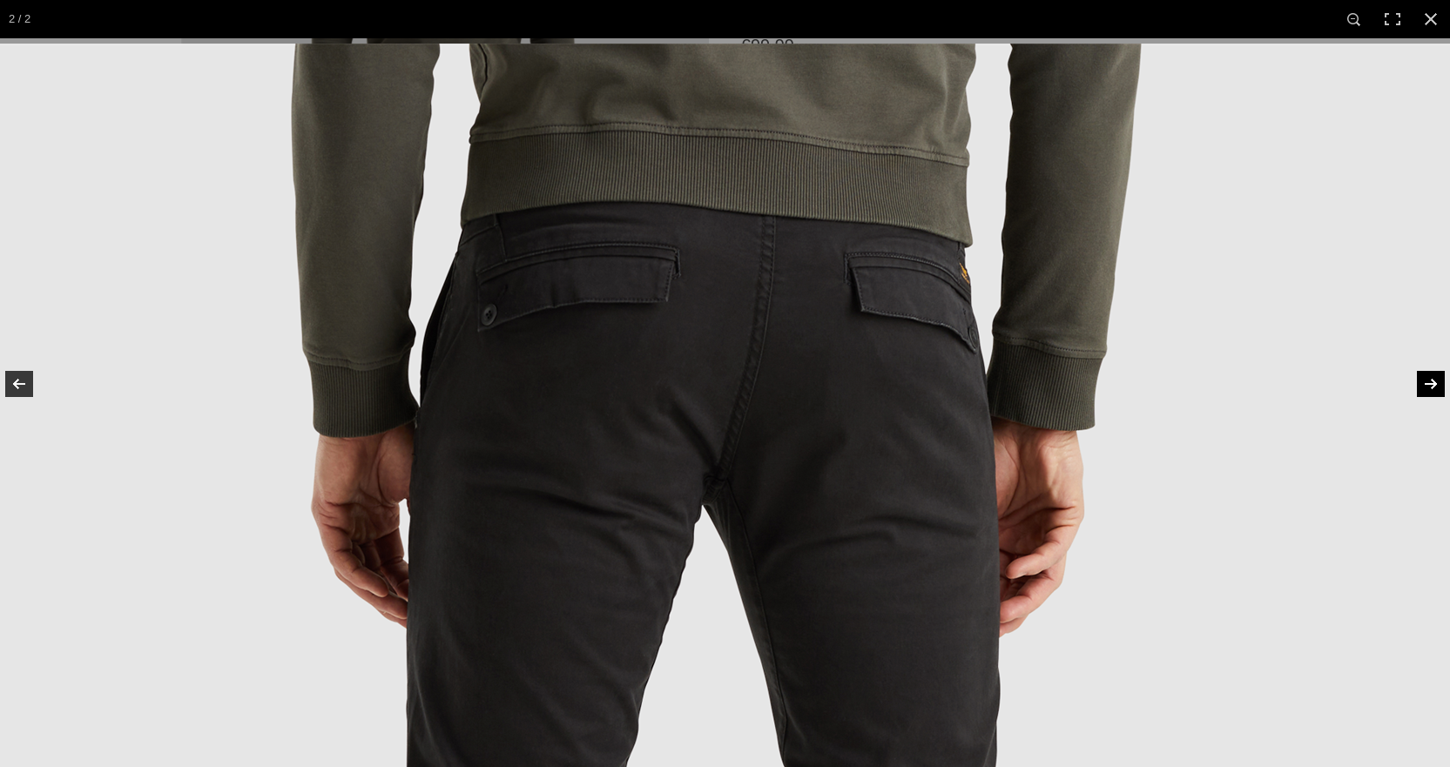
drag, startPoint x: 808, startPoint y: 188, endPoint x: 765, endPoint y: 507, distance: 321.5
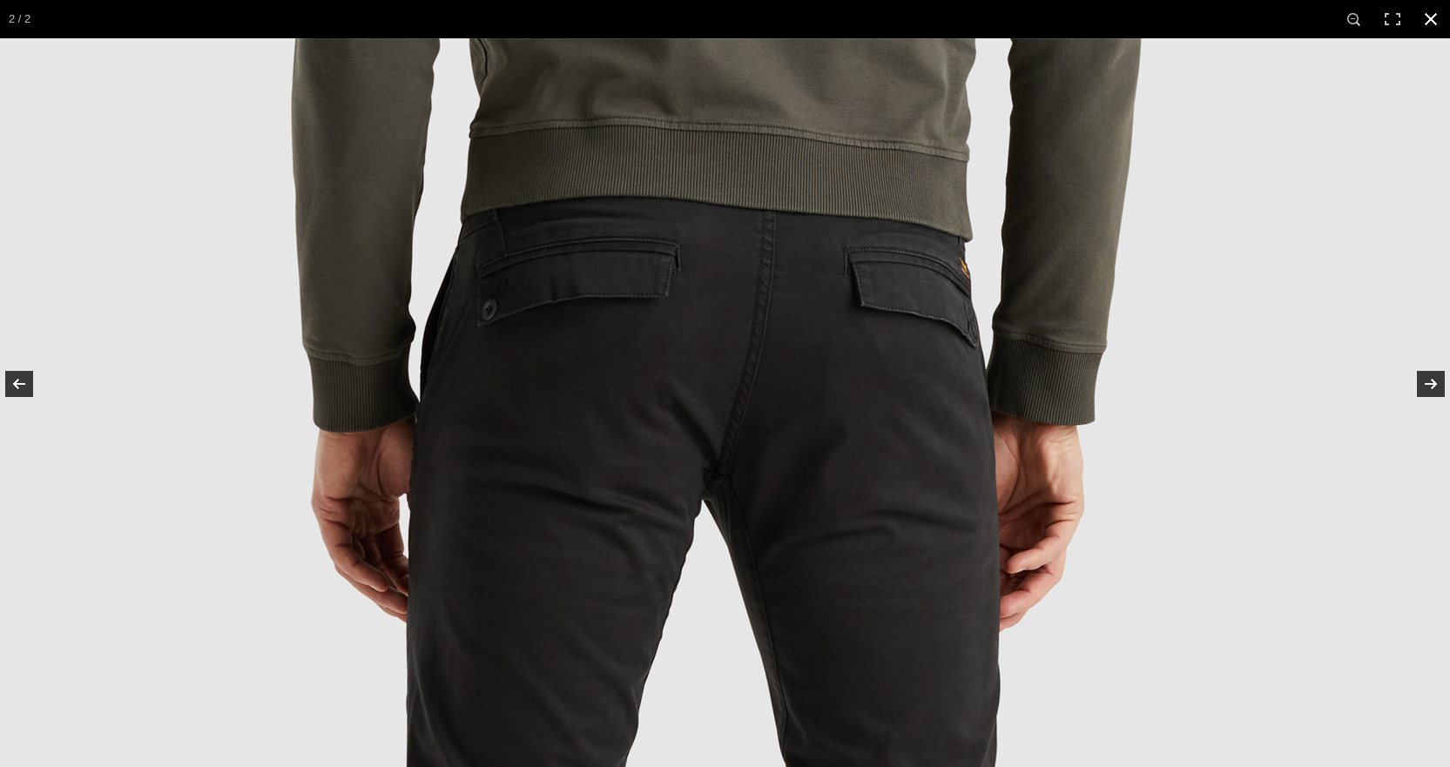
click at [1434, 17] on link at bounding box center [1430, 19] width 38 height 38
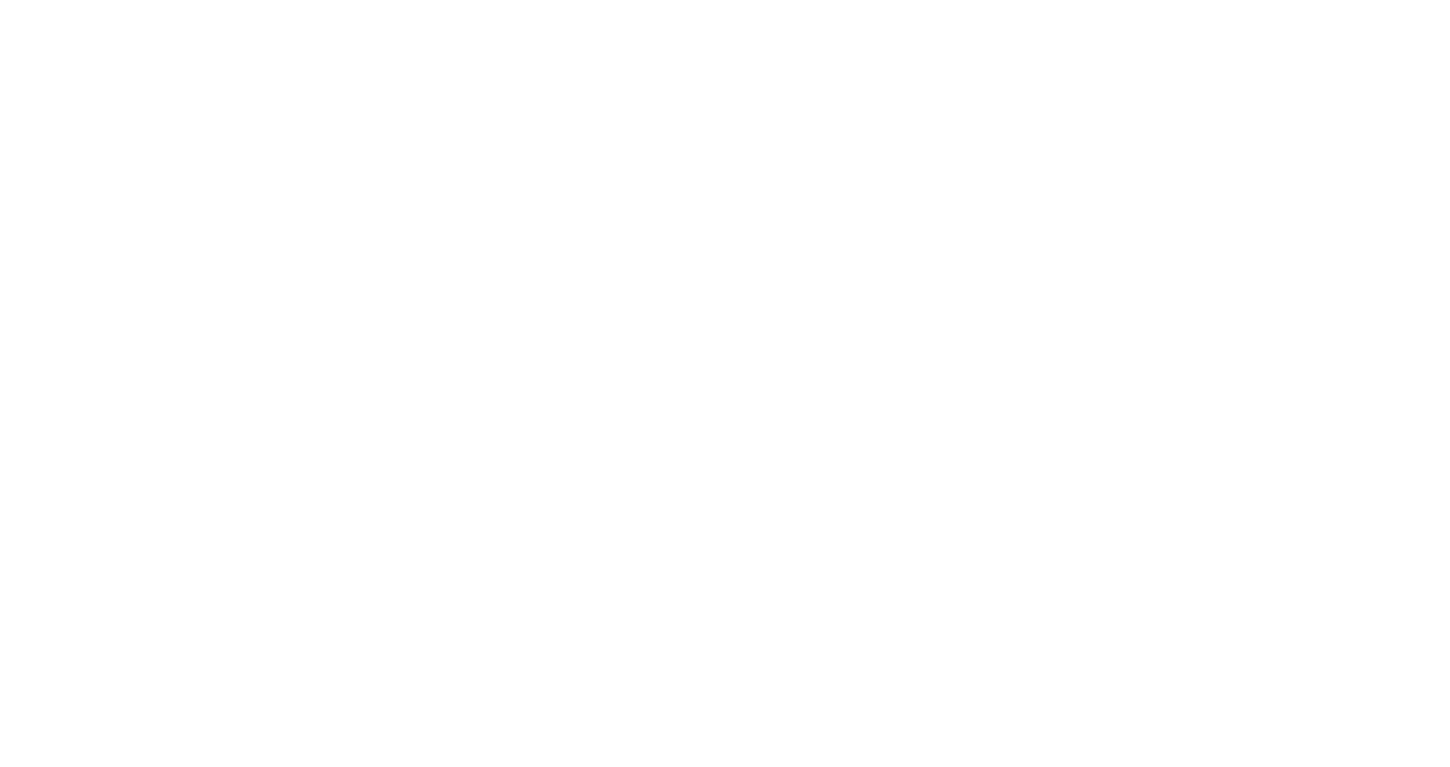
scroll to position [347, 0]
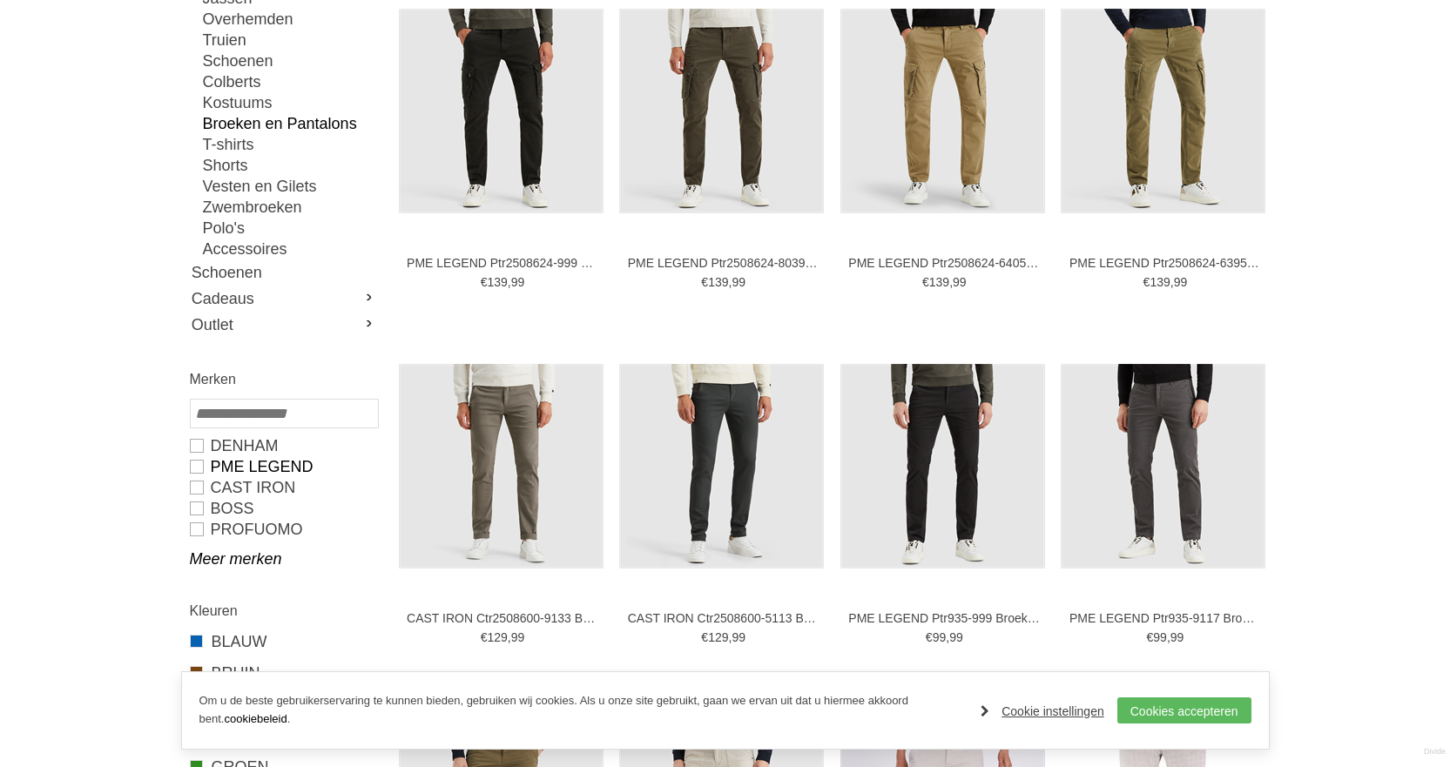
click at [199, 467] on link "PME LEGEND" at bounding box center [283, 466] width 187 height 21
type input "**"
type input "***"
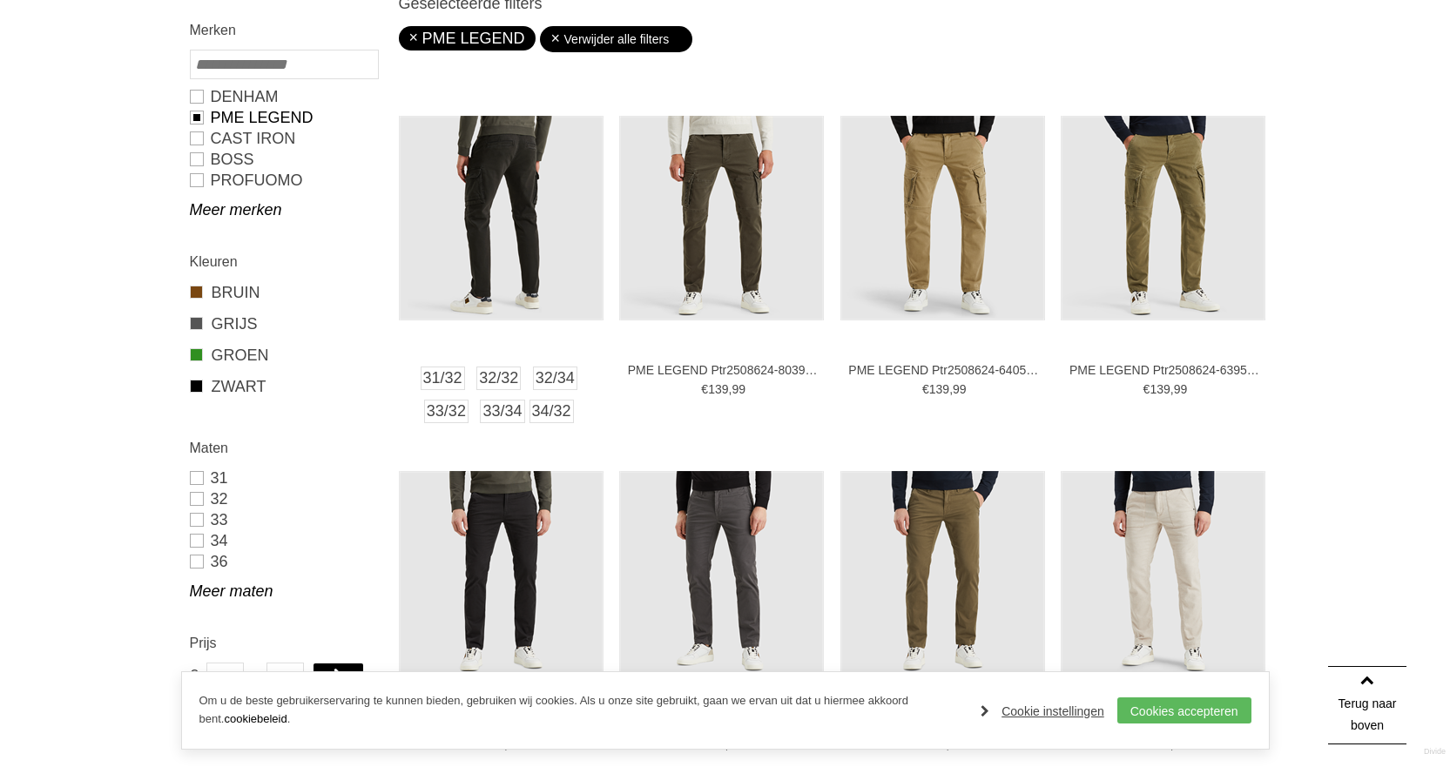
scroll to position [695, 0]
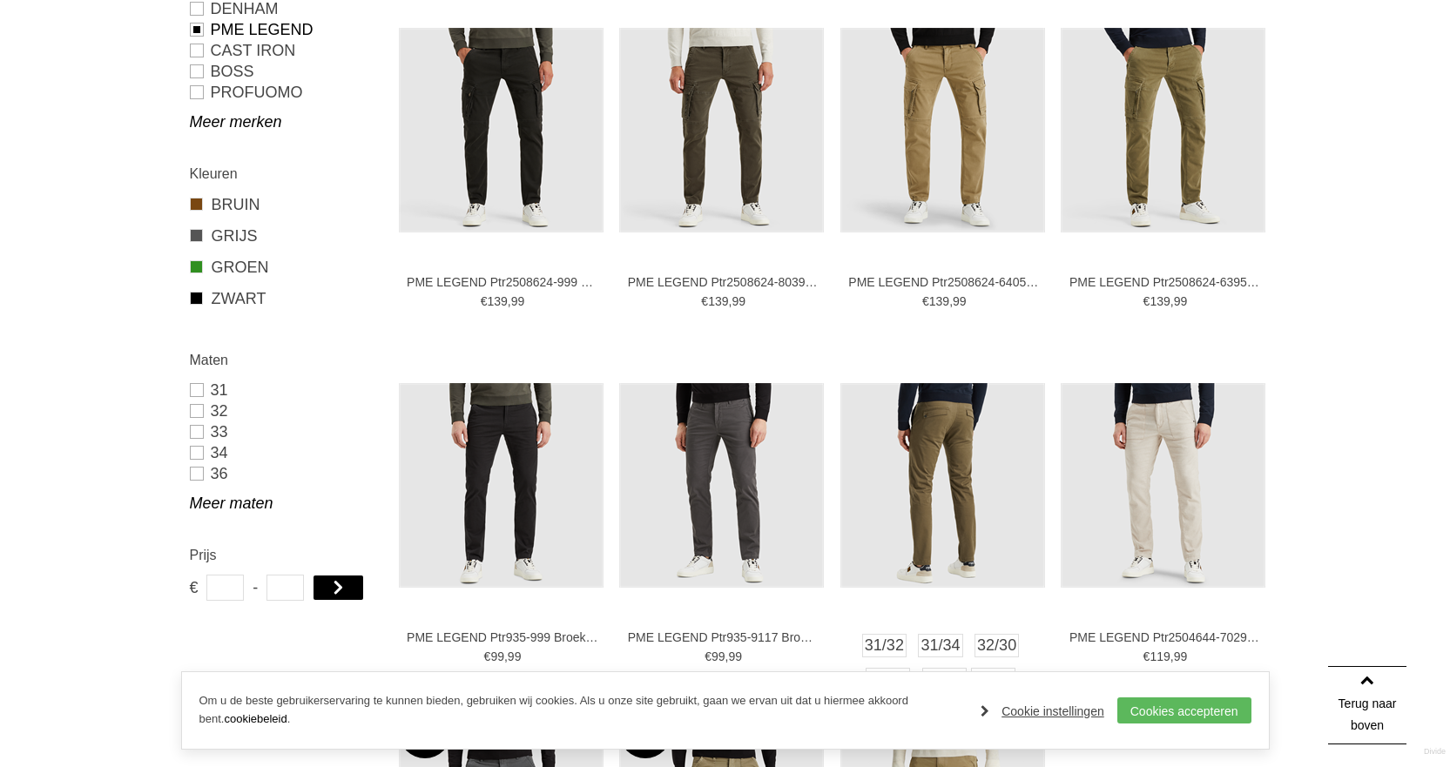
click at [980, 454] on img at bounding box center [942, 485] width 205 height 205
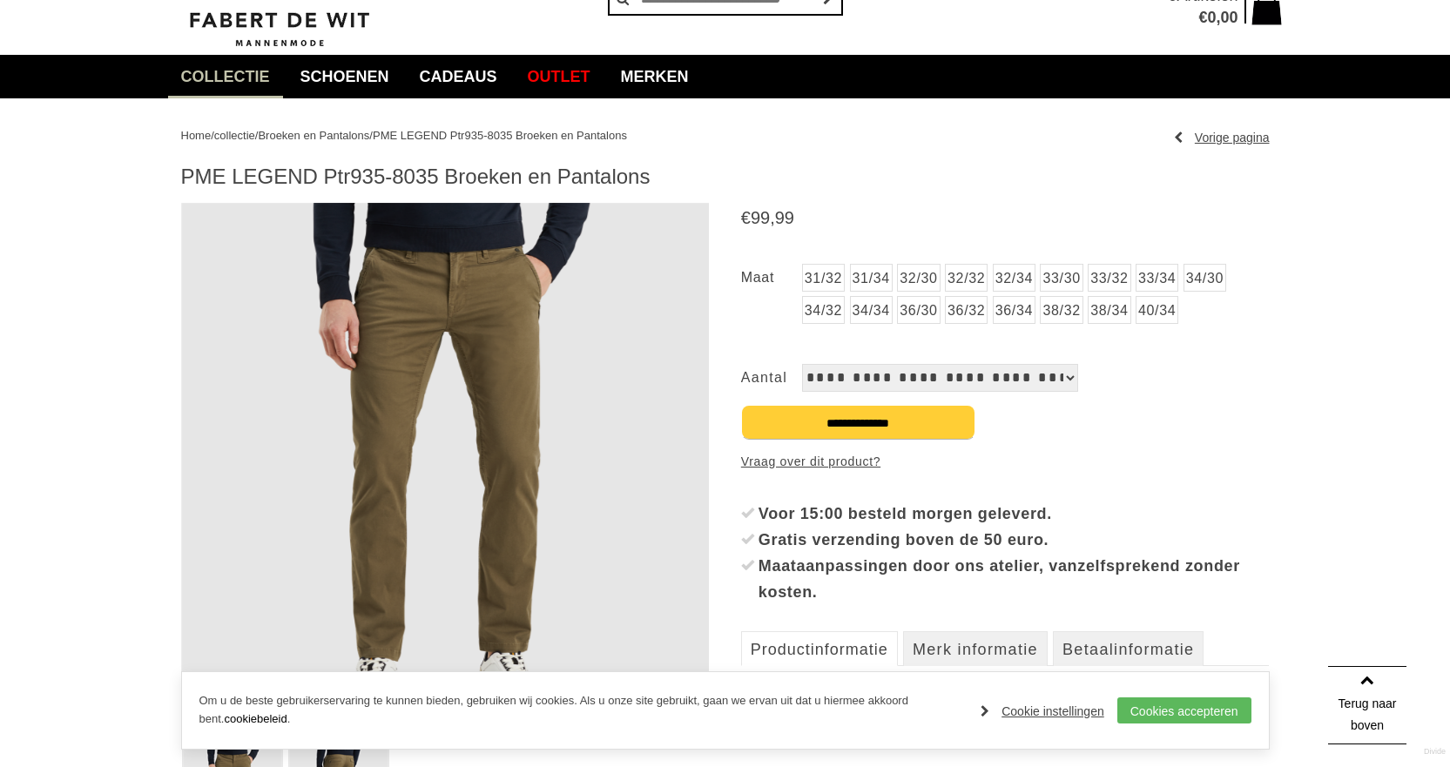
scroll to position [87, 0]
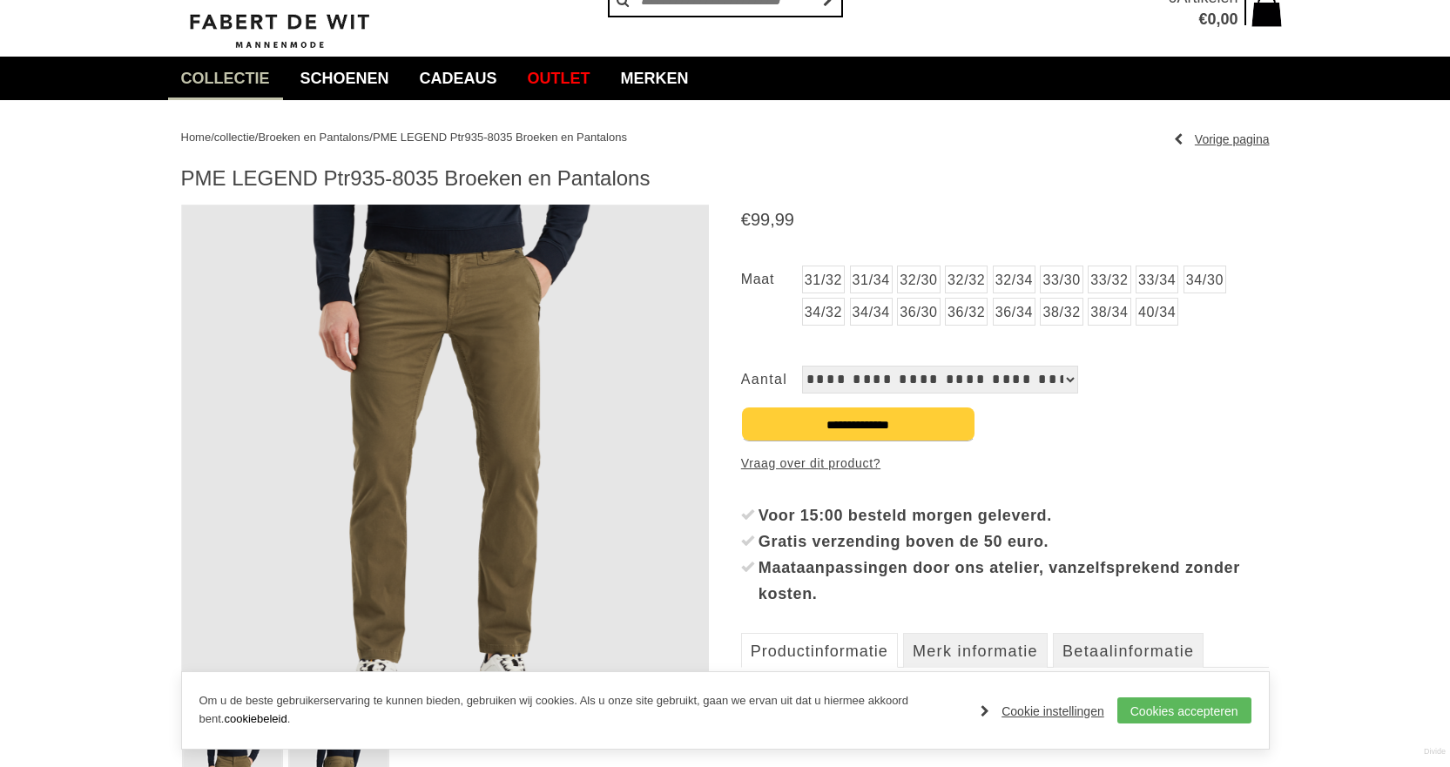
click at [561, 419] on img at bounding box center [445, 469] width 528 height 528
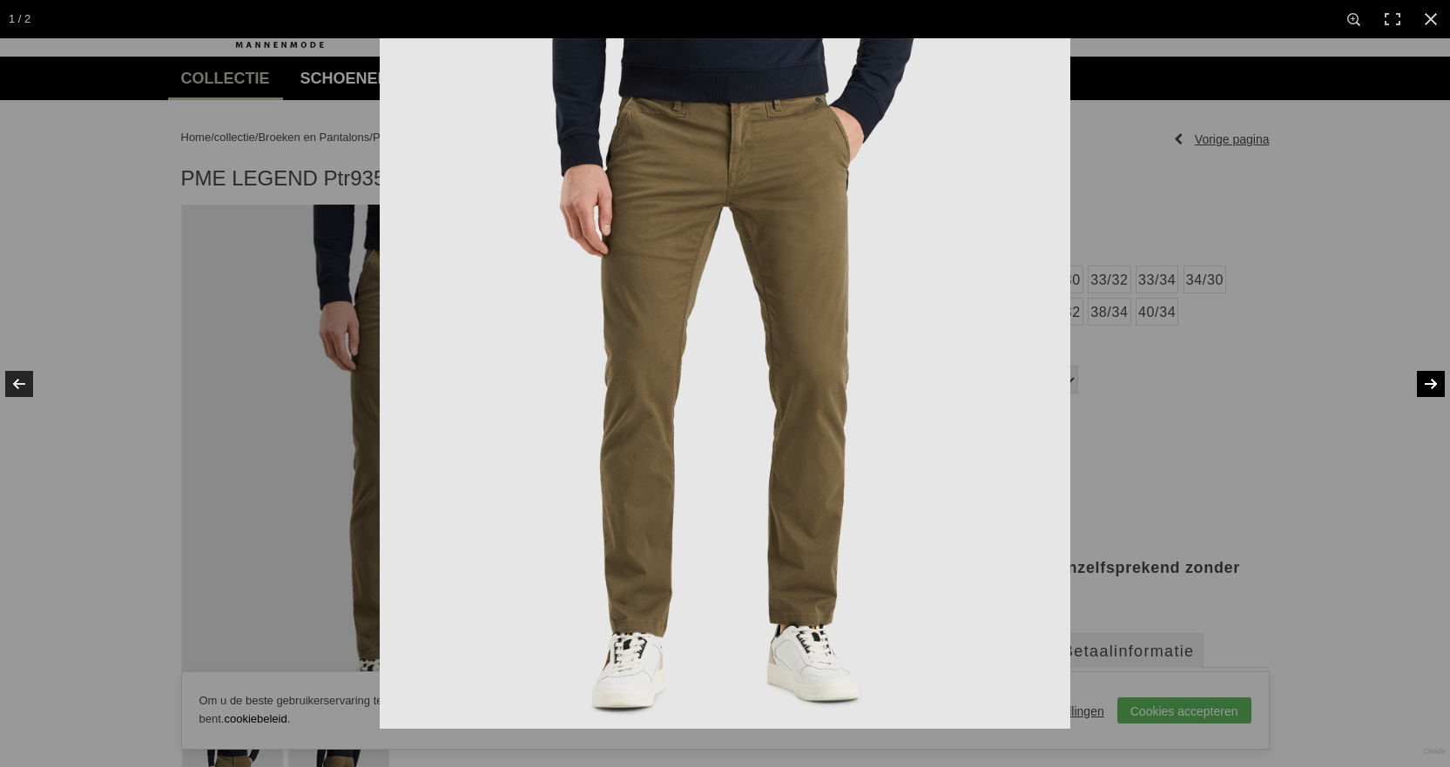
click at [1434, 381] on link at bounding box center [1419, 383] width 61 height 87
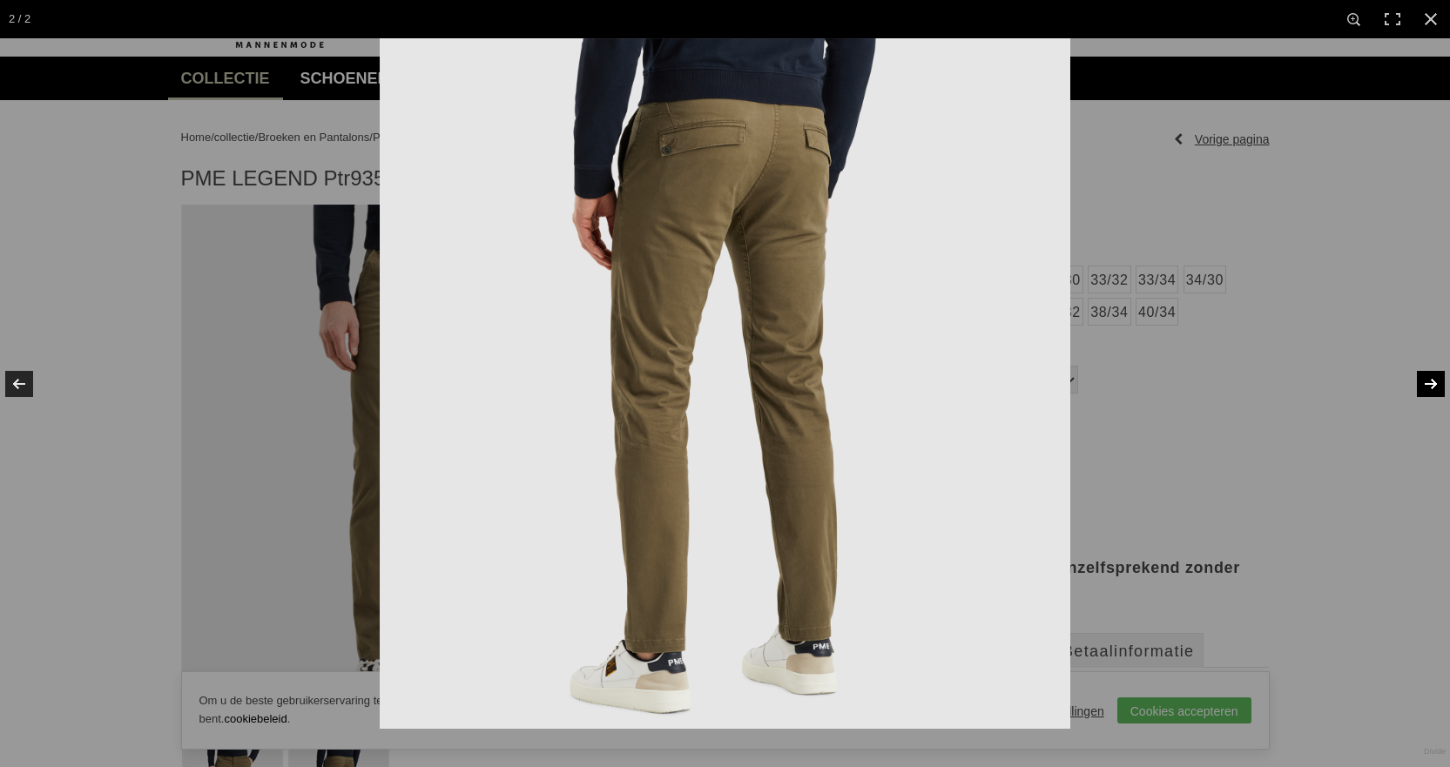
click at [1437, 385] on link at bounding box center [1419, 383] width 61 height 87
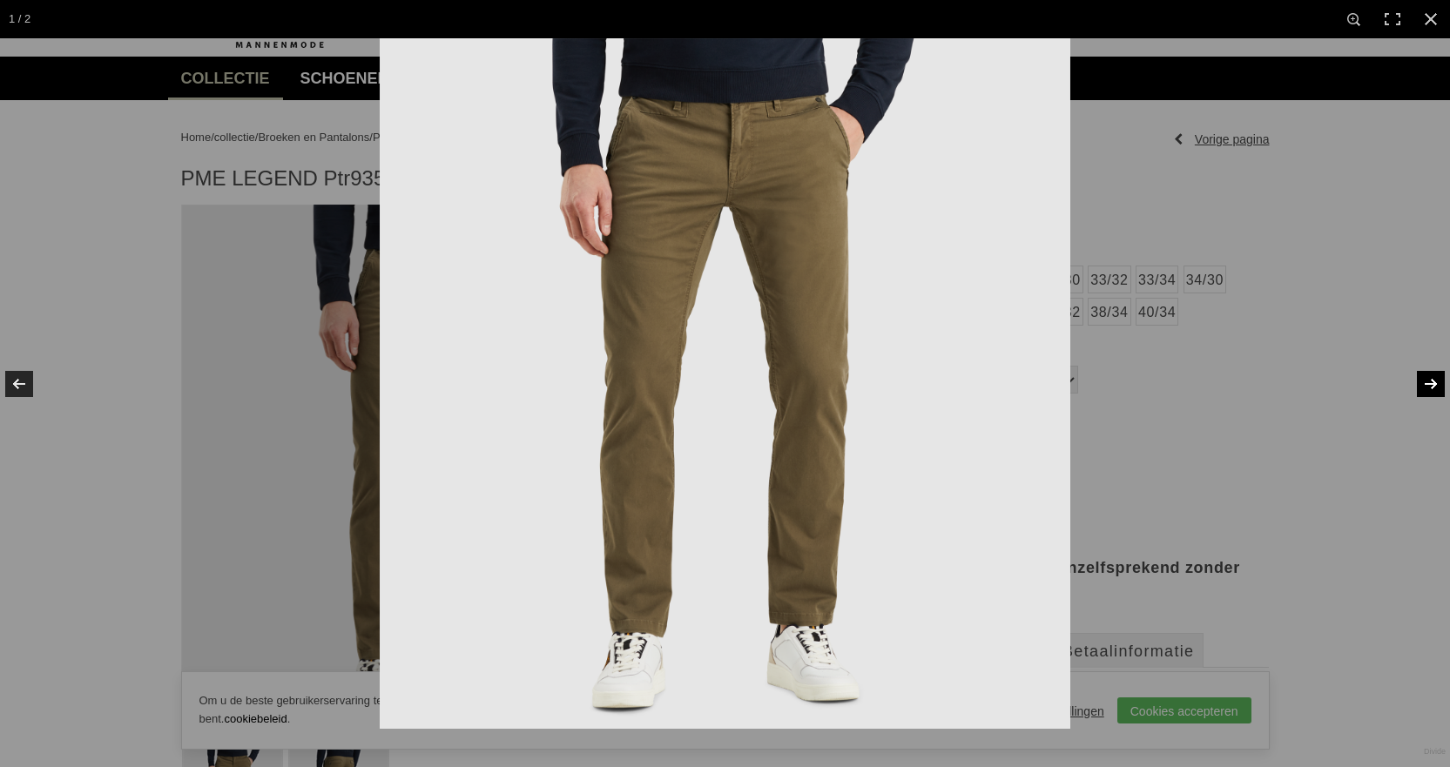
click at [1437, 386] on link at bounding box center [1419, 383] width 61 height 87
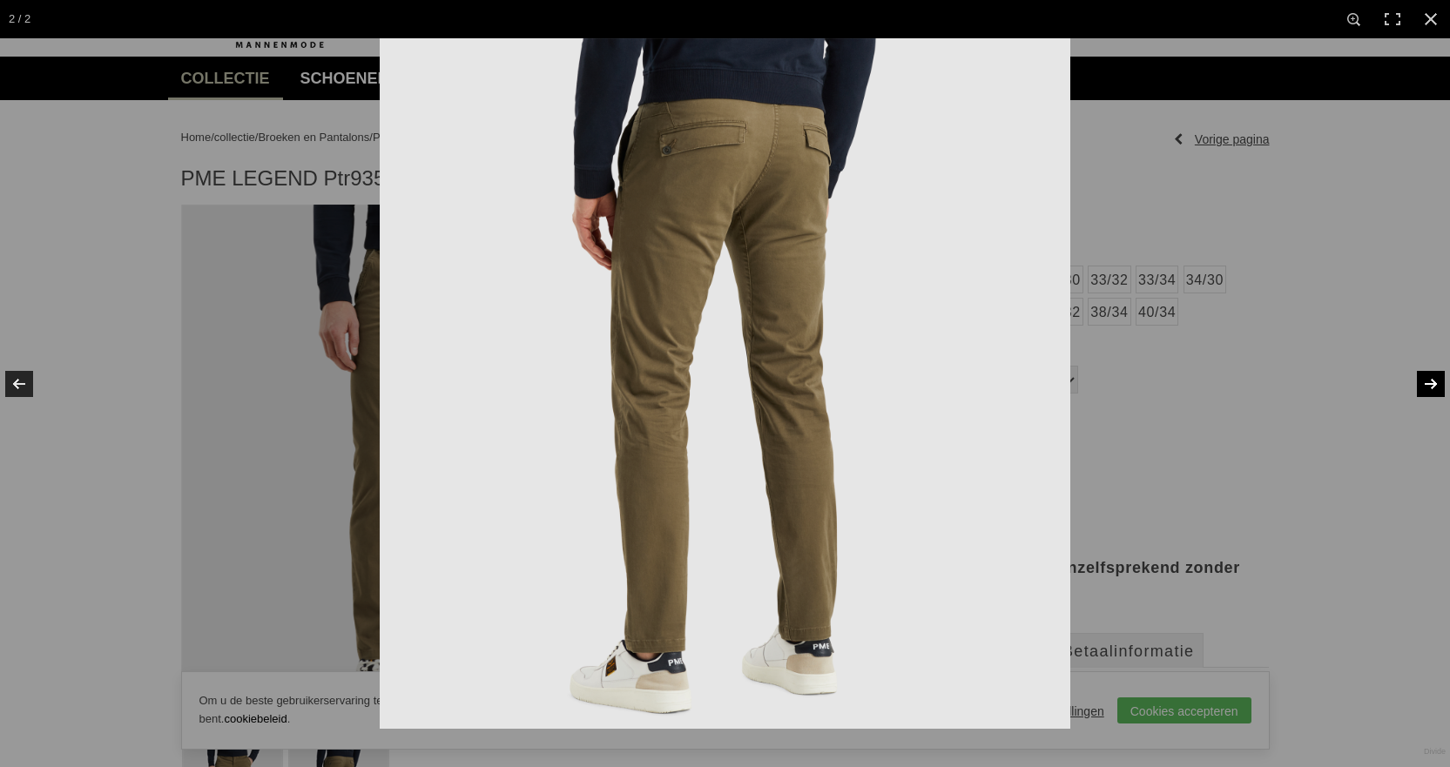
click at [1437, 386] on link at bounding box center [1419, 383] width 61 height 87
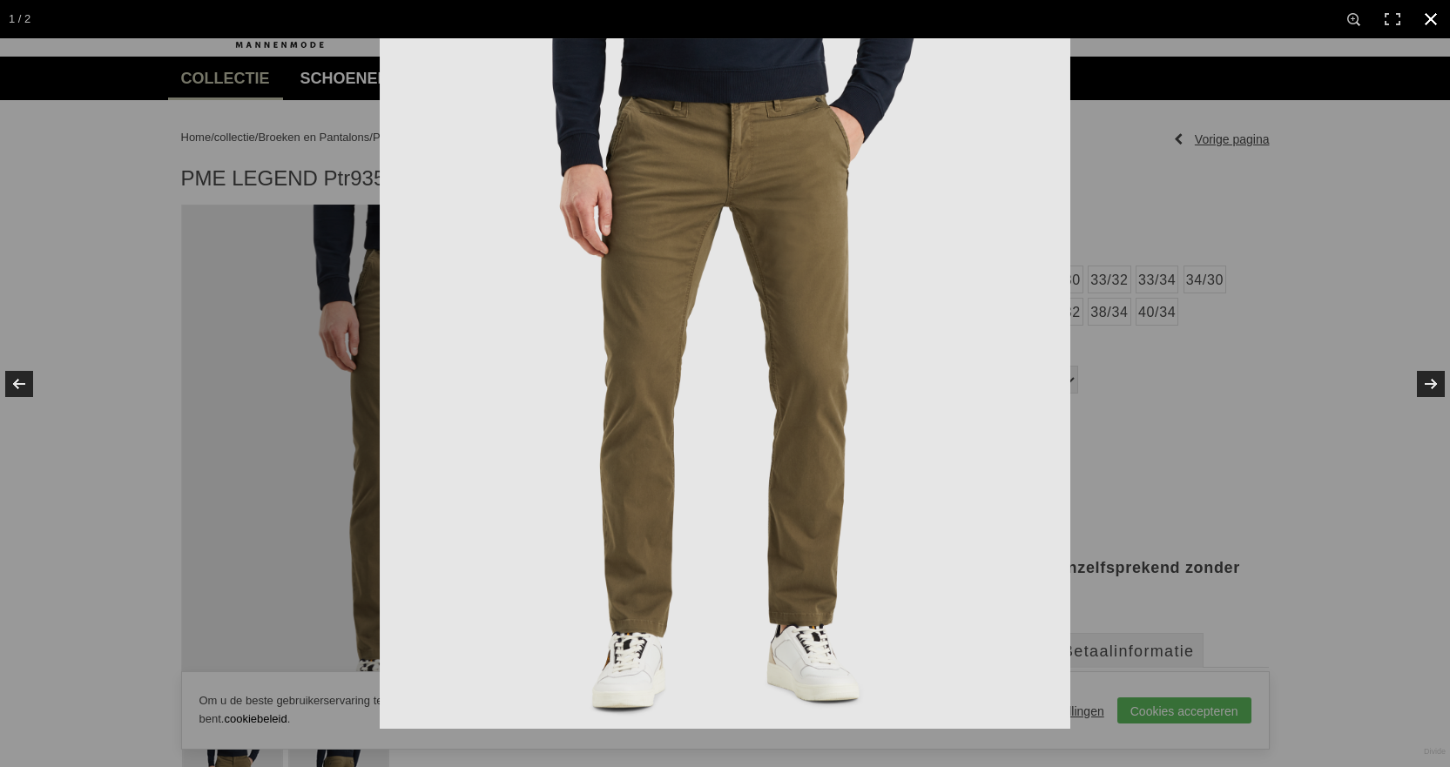
click at [1431, 13] on link at bounding box center [1430, 19] width 38 height 38
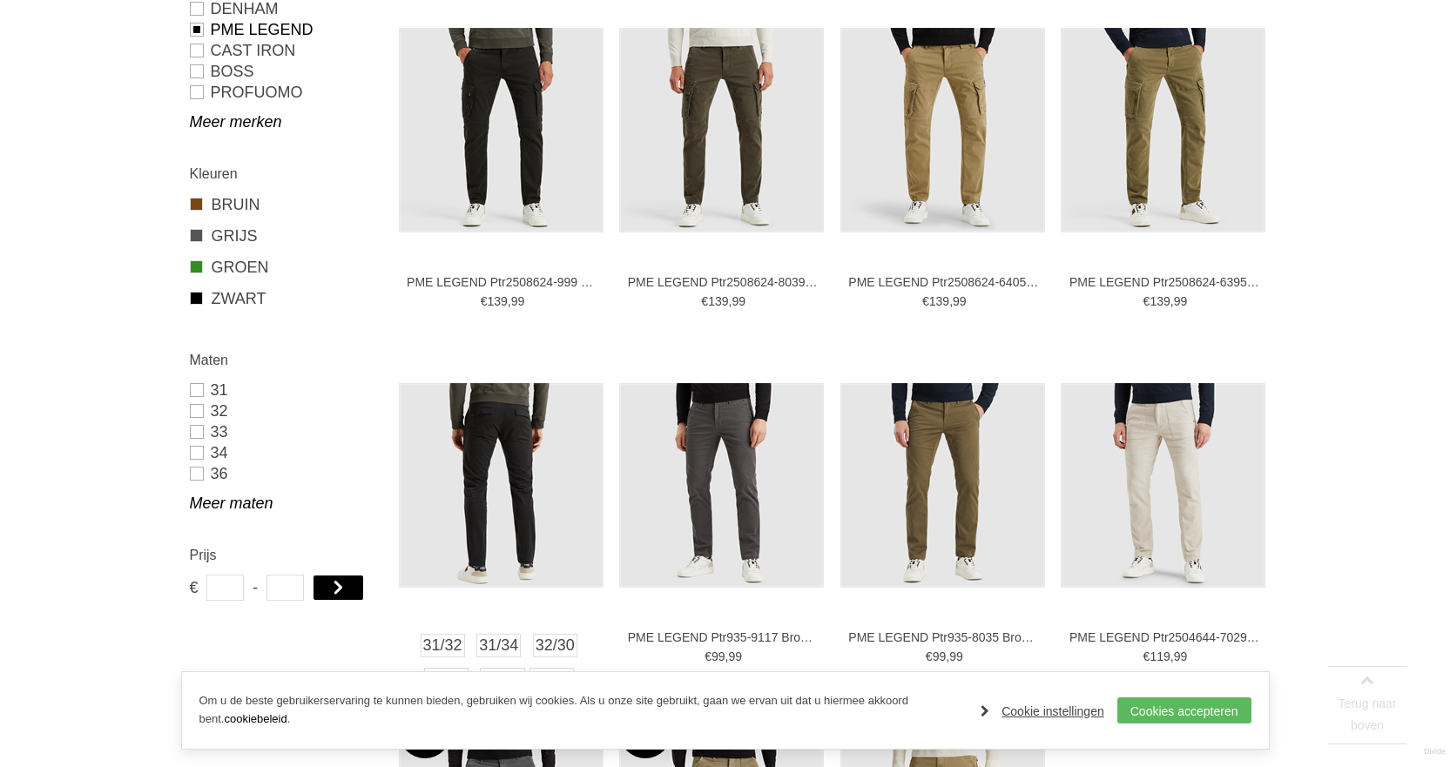
scroll to position [869, 0]
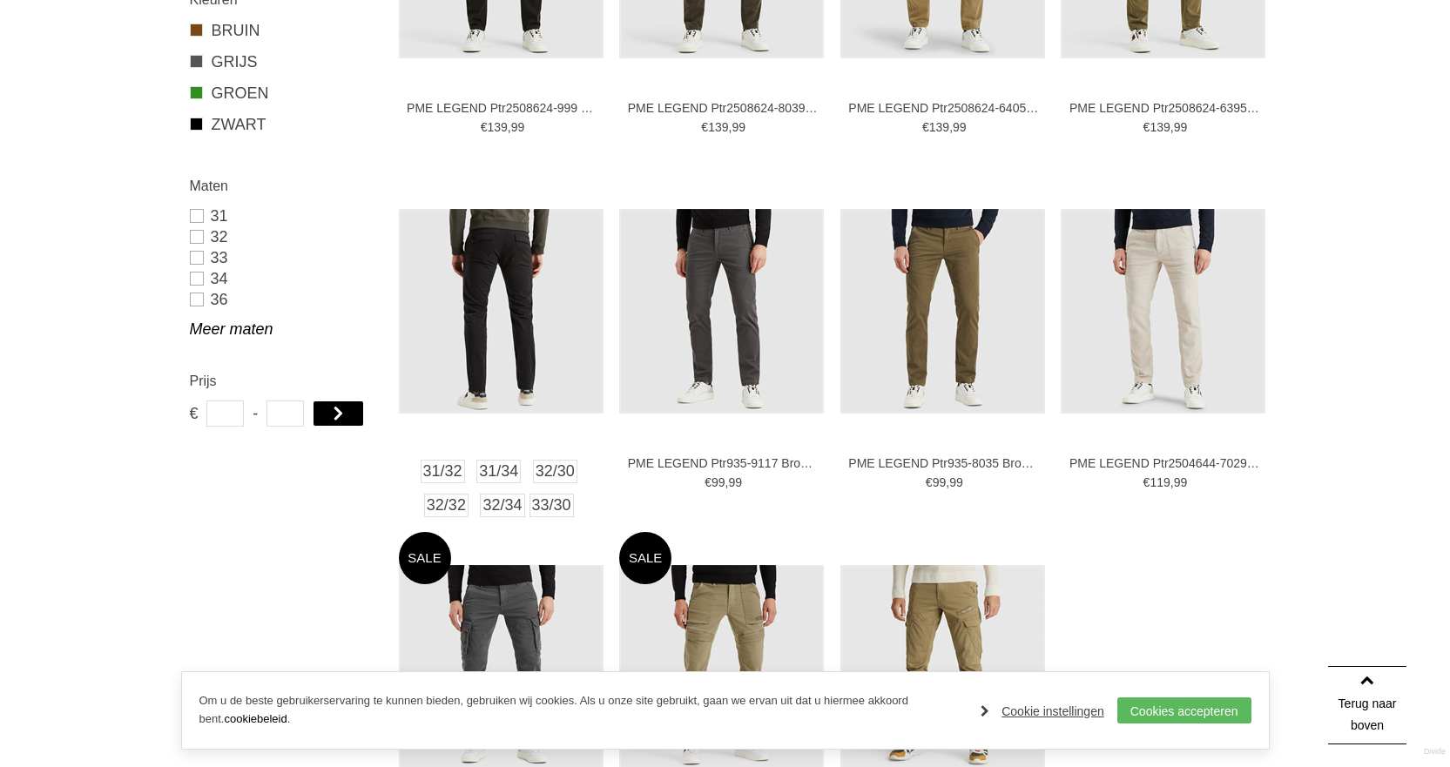
click at [531, 285] on img at bounding box center [501, 311] width 205 height 205
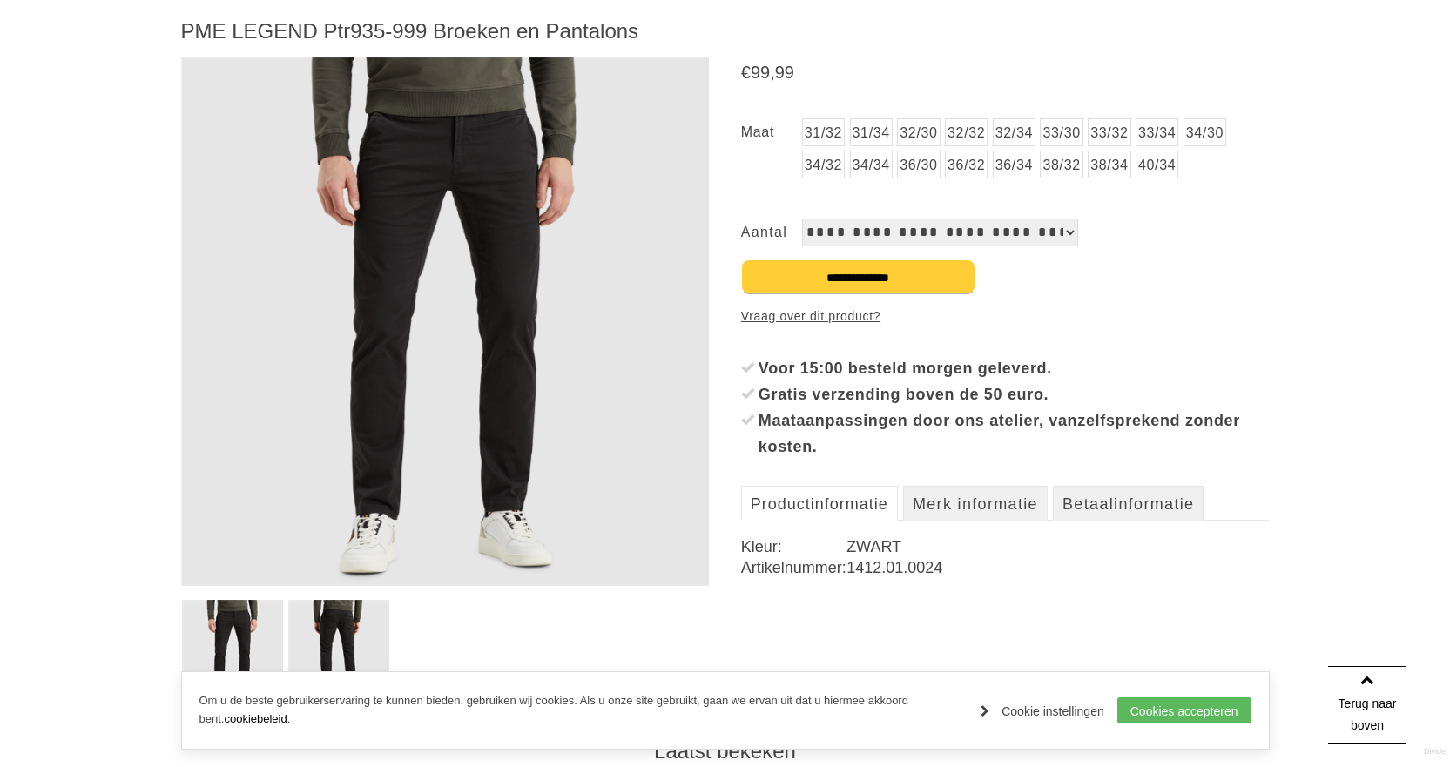
scroll to position [261, 0]
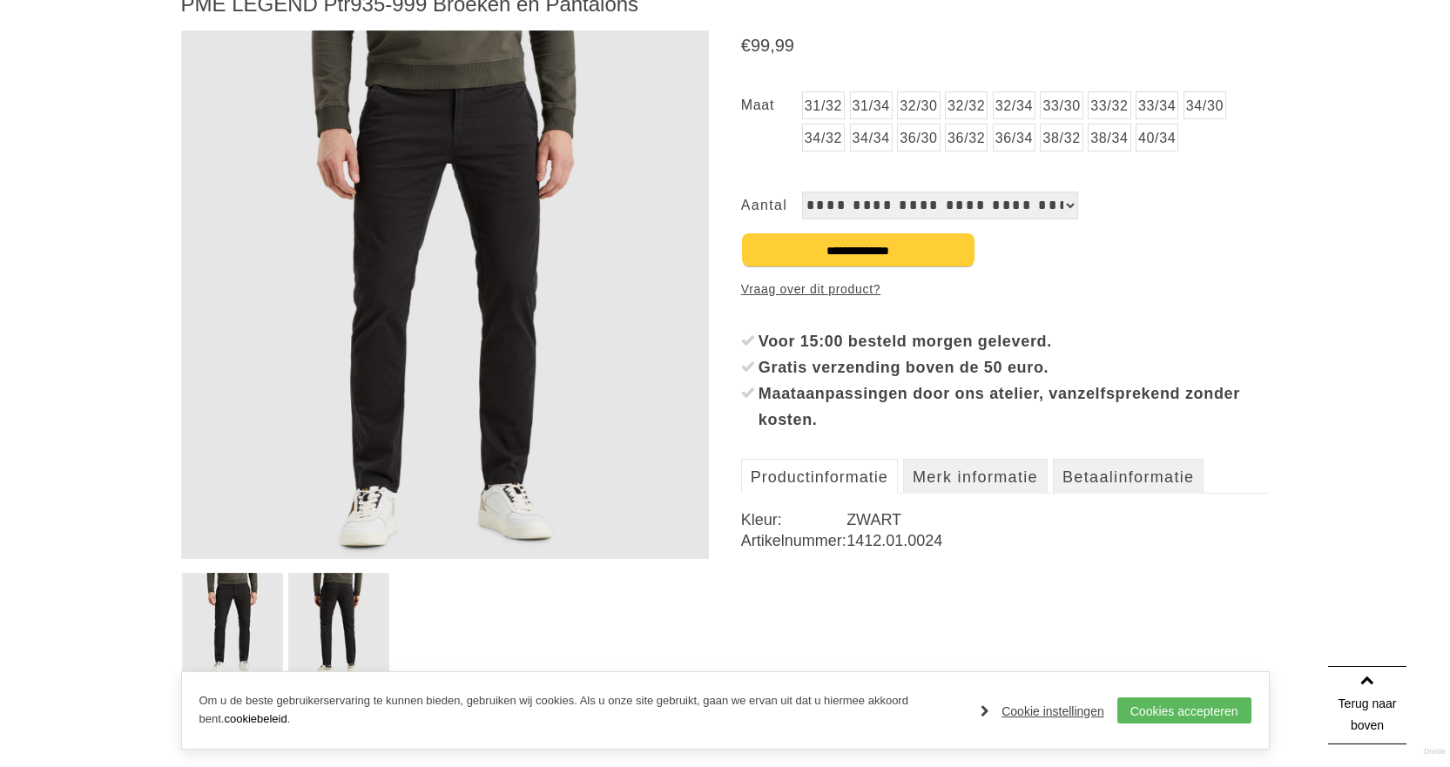
click at [475, 275] on img at bounding box center [445, 294] width 528 height 528
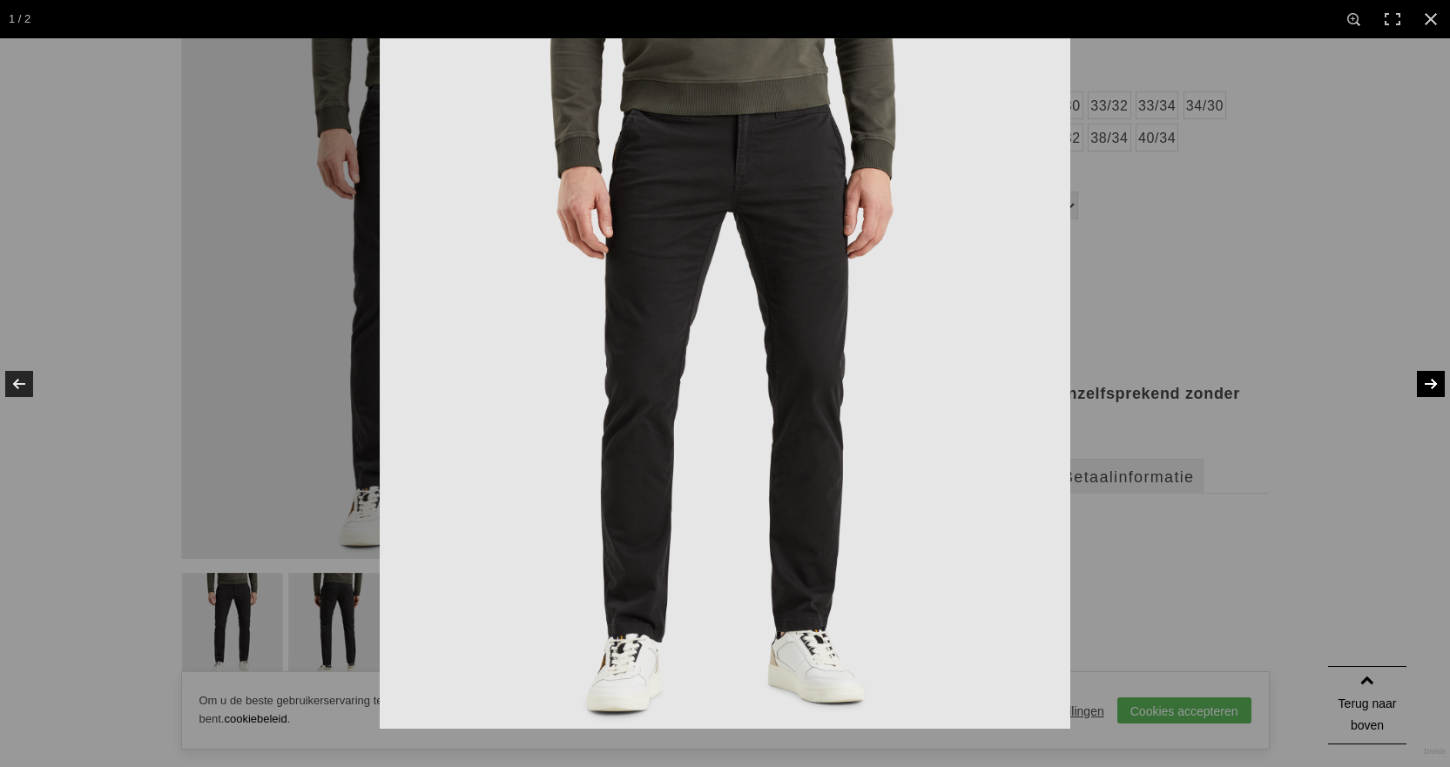
click at [1425, 384] on link at bounding box center [1419, 383] width 61 height 87
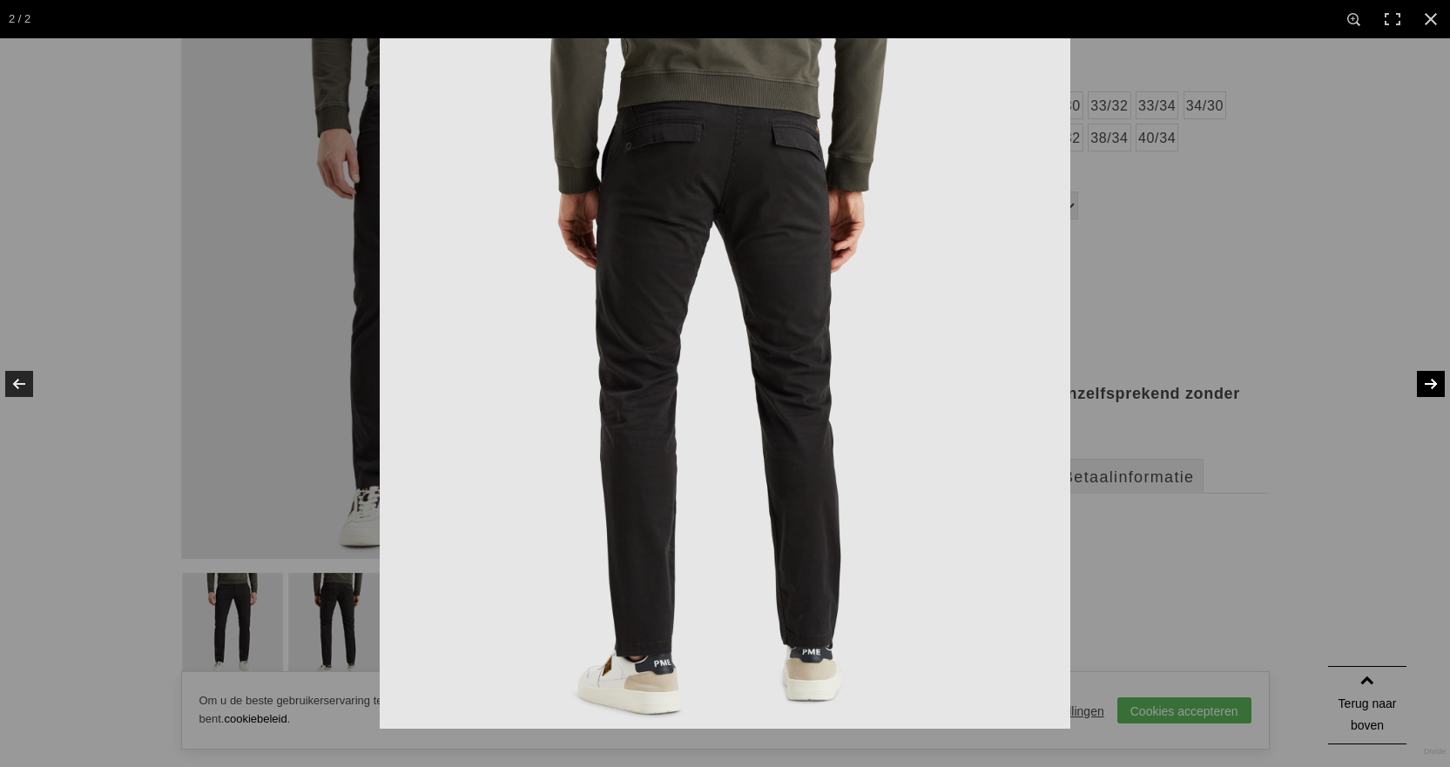
click at [1426, 387] on link at bounding box center [1419, 383] width 61 height 87
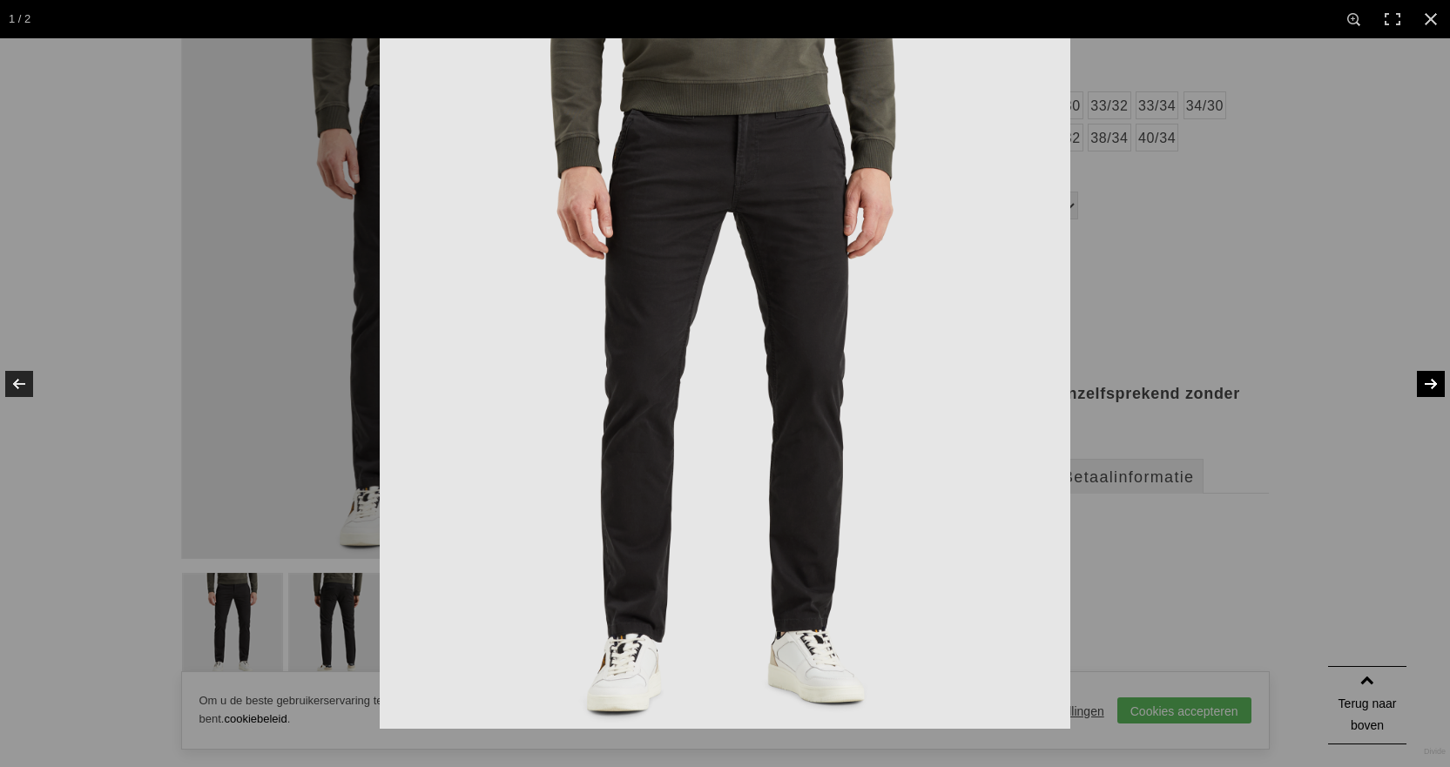
click at [1428, 390] on link at bounding box center [1419, 383] width 61 height 87
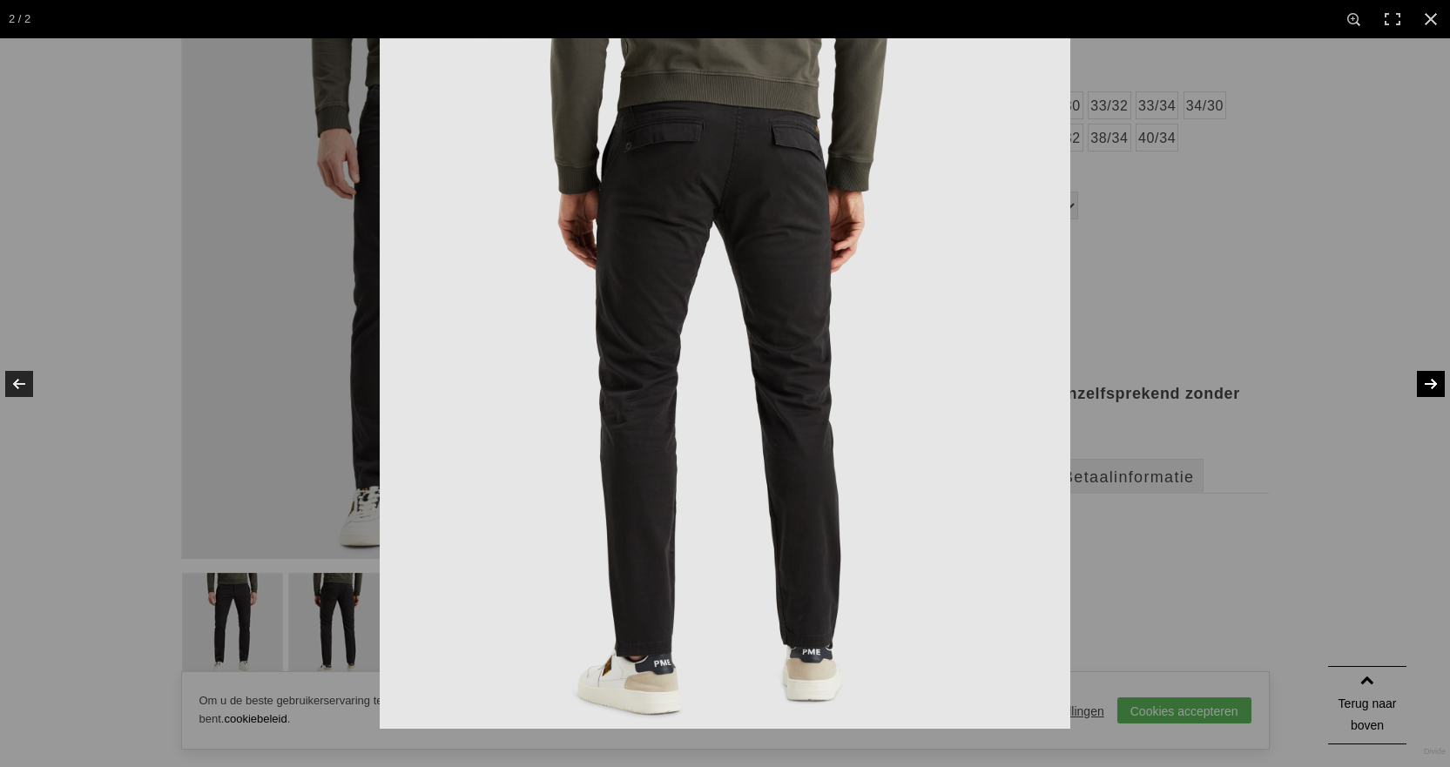
click at [766, 197] on img at bounding box center [725, 383] width 690 height 690
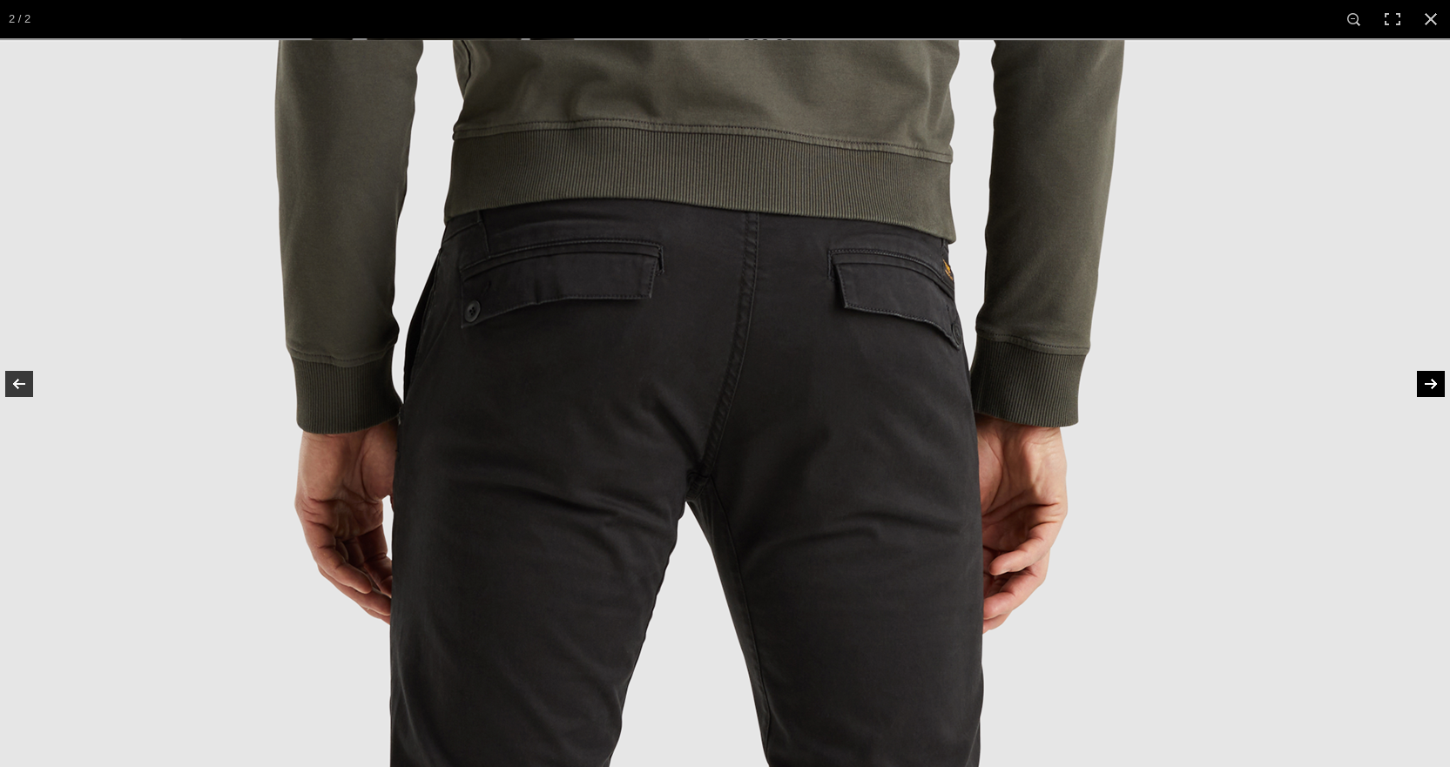
drag, startPoint x: 737, startPoint y: 165, endPoint x: 791, endPoint y: 428, distance: 268.6
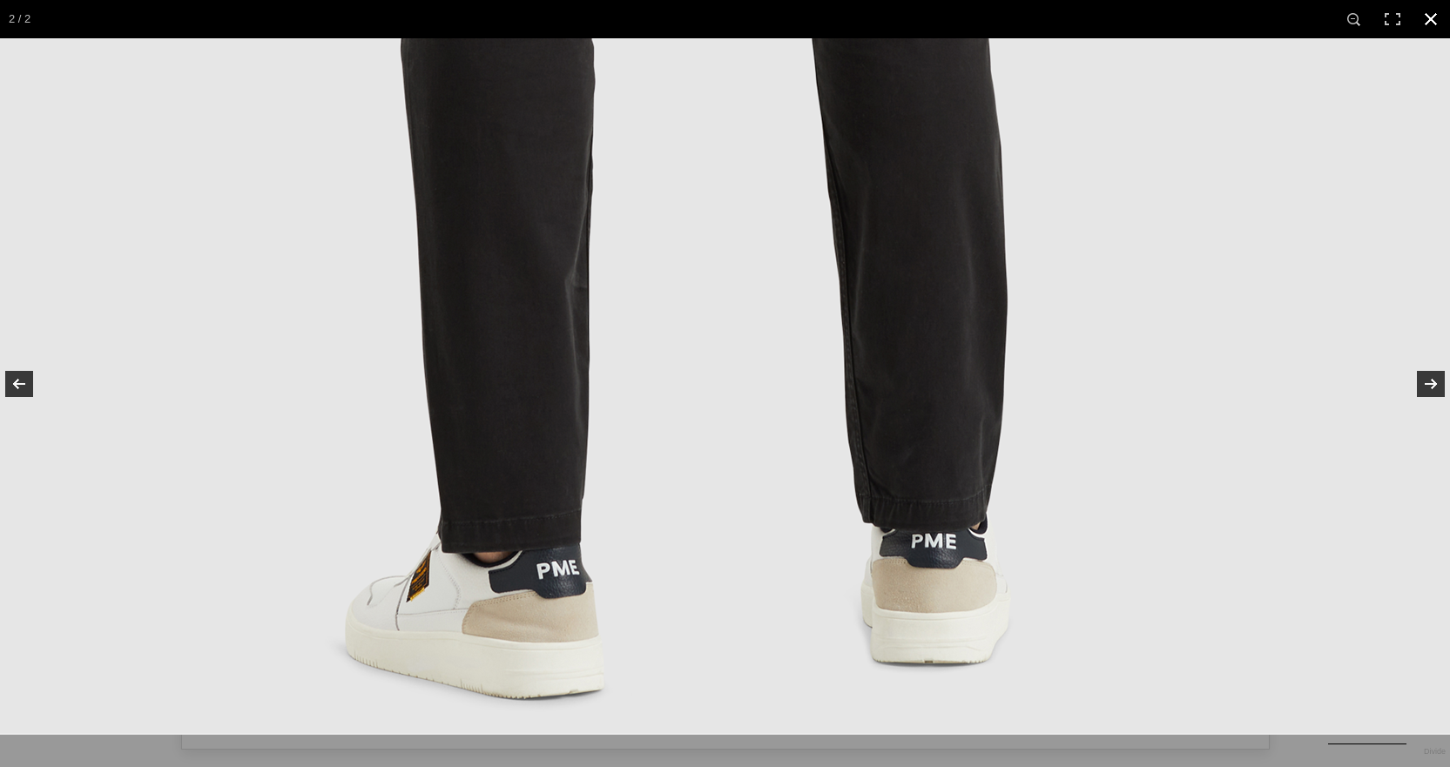
click at [1430, 22] on link at bounding box center [1430, 19] width 38 height 38
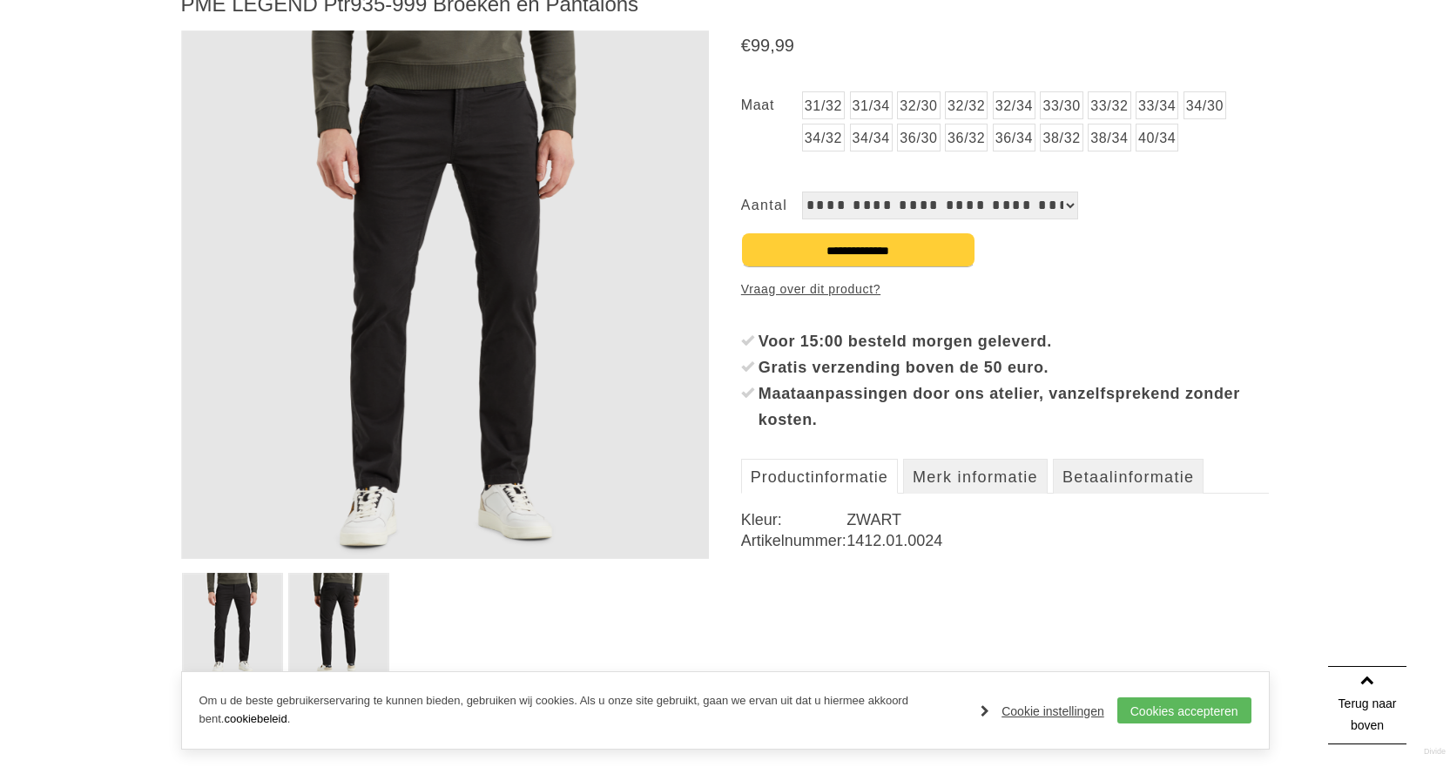
click at [1000, 205] on select "**********" at bounding box center [940, 206] width 276 height 28
click at [1004, 204] on select "**********" at bounding box center [940, 206] width 276 height 28
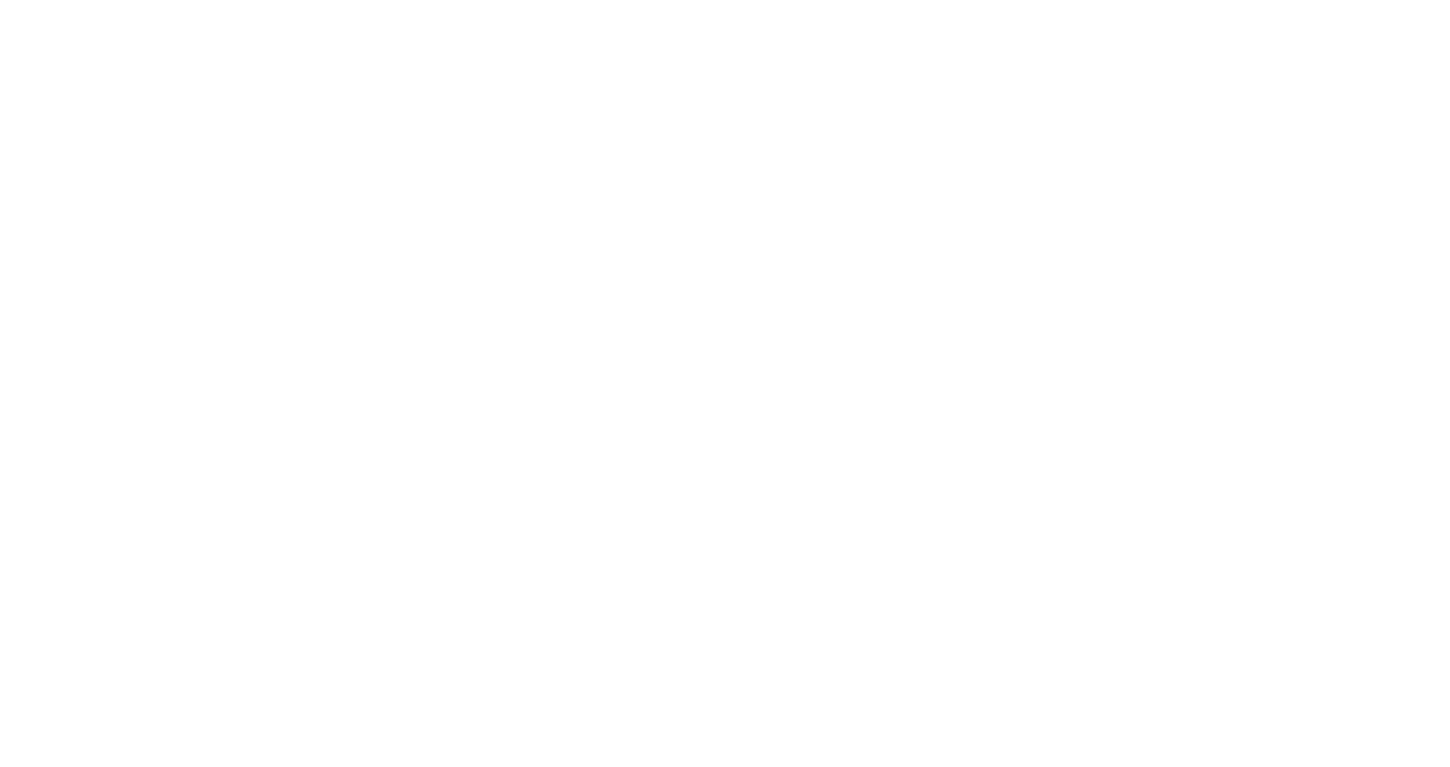
scroll to position [866, 0]
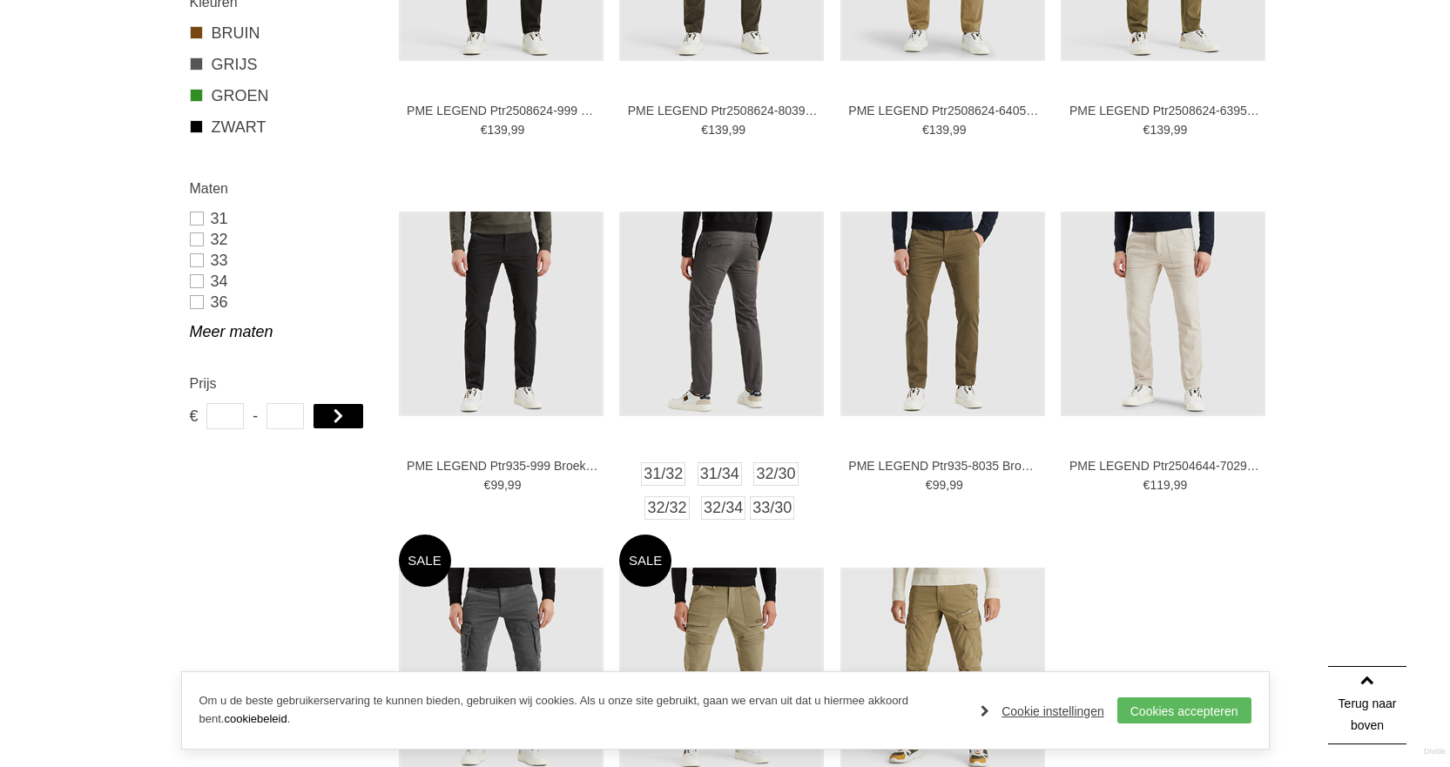
click at [736, 310] on img at bounding box center [721, 314] width 205 height 205
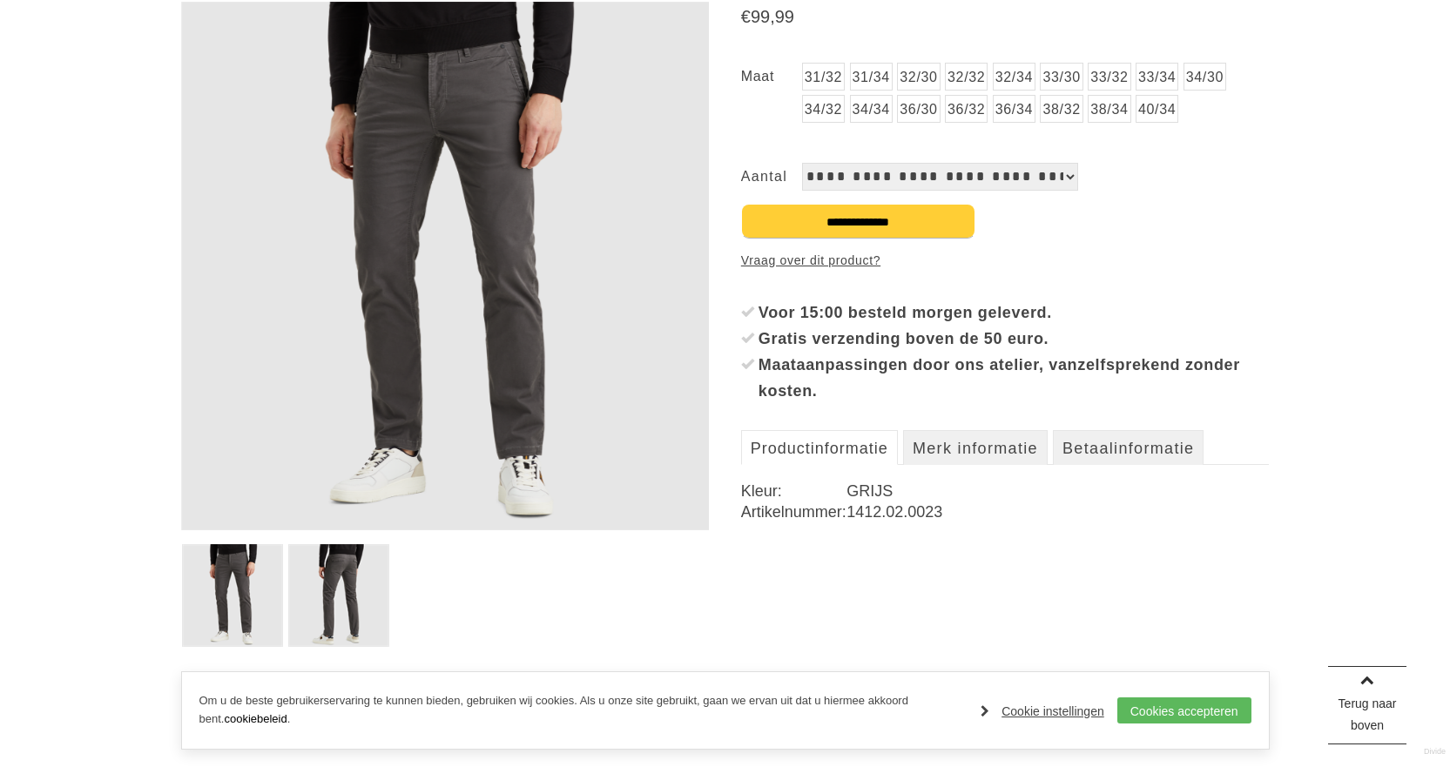
scroll to position [348, 0]
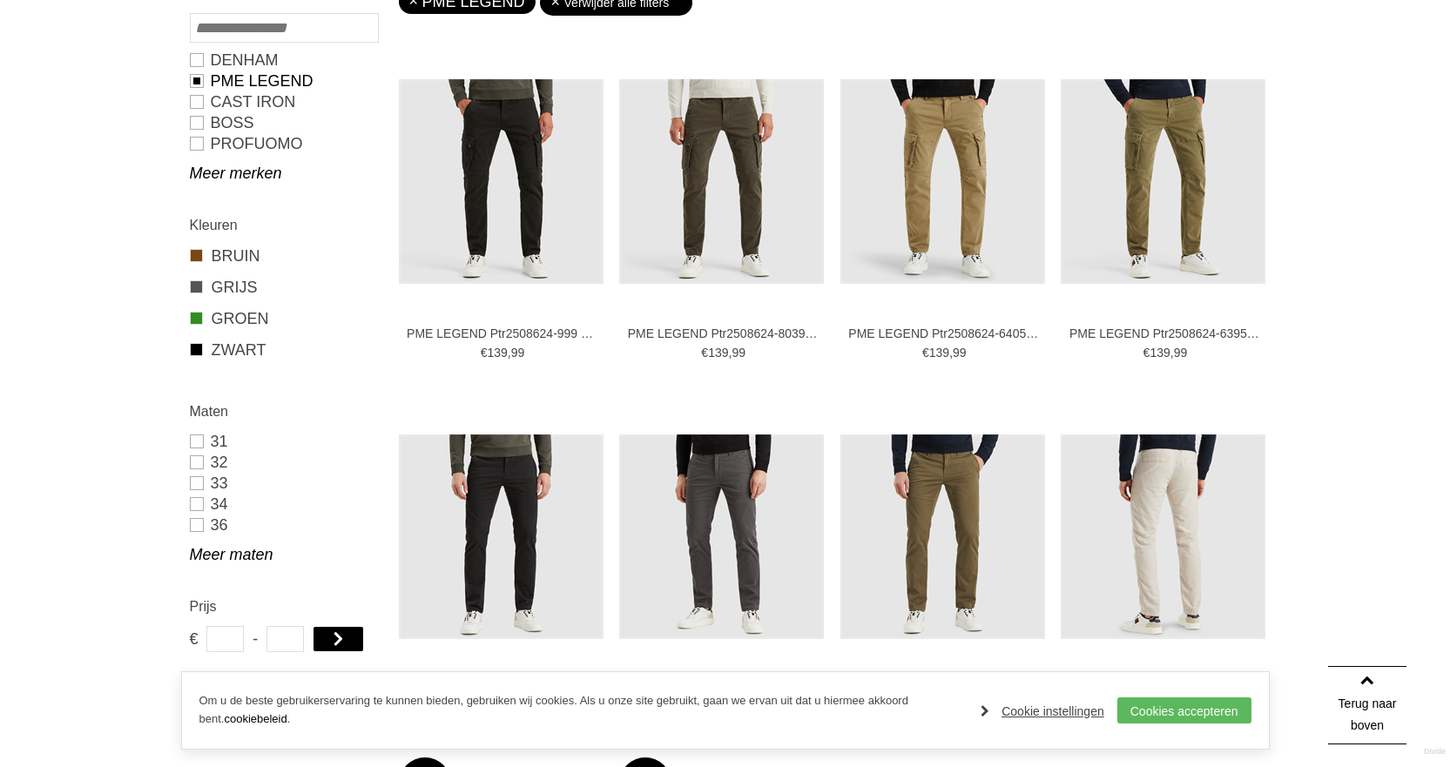
scroll to position [602, 0]
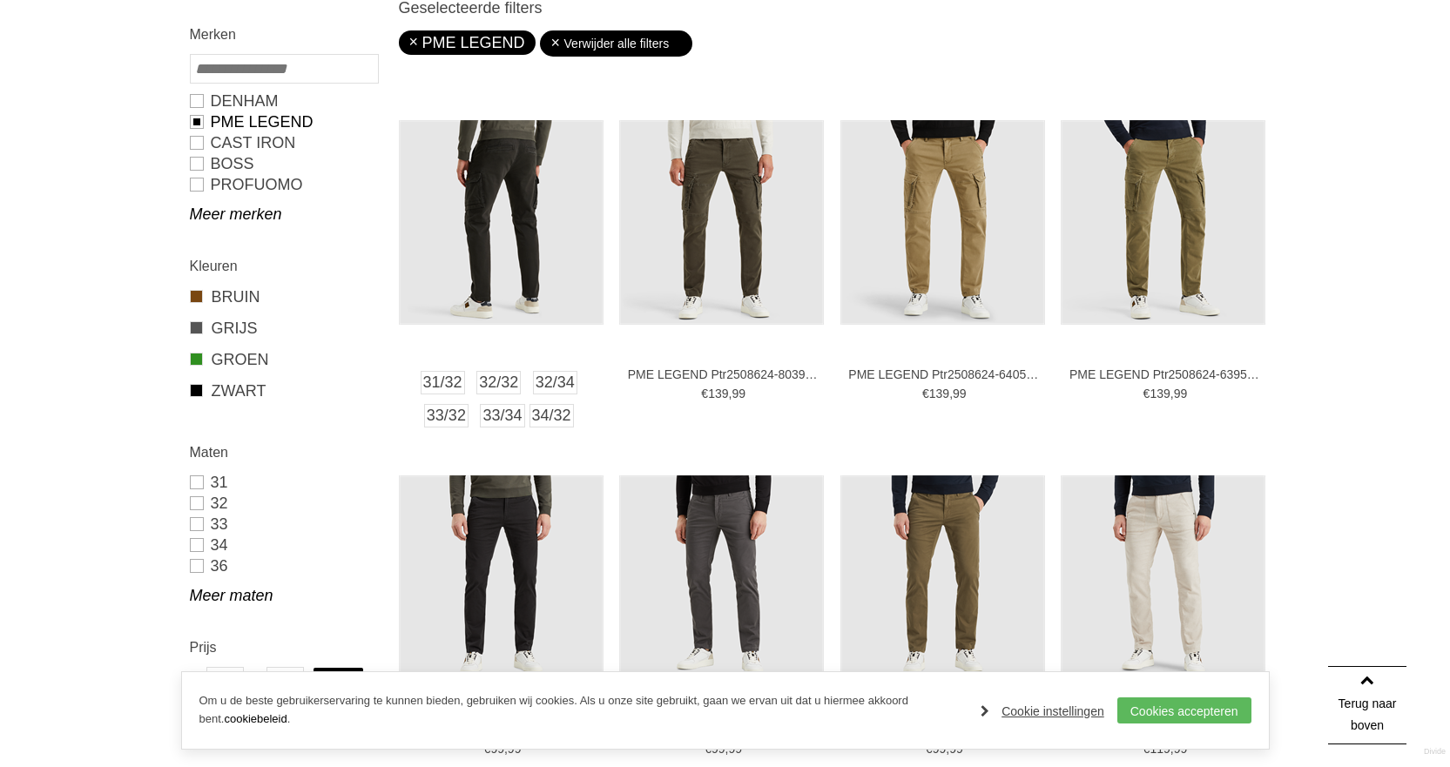
click at [510, 208] on img at bounding box center [501, 222] width 205 height 205
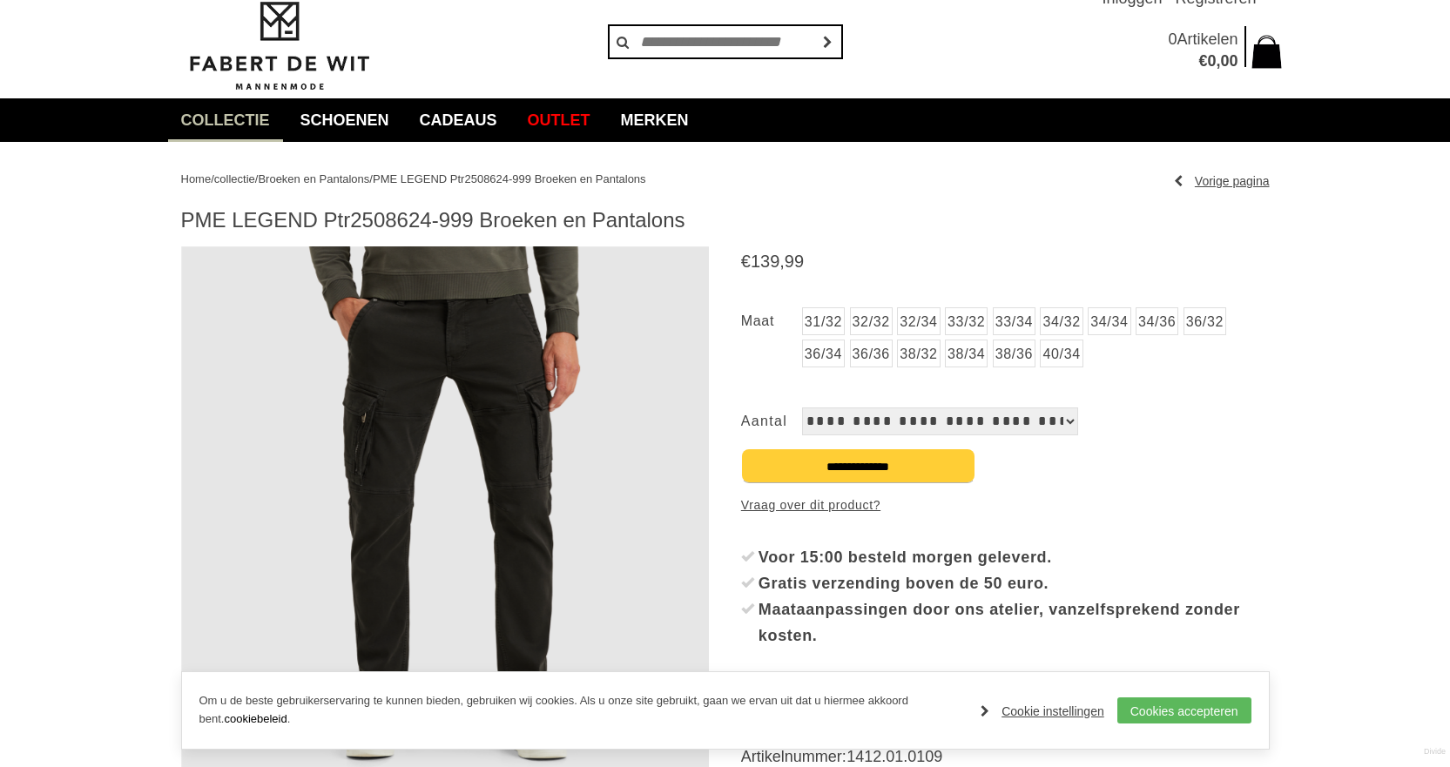
scroll to position [174, 0]
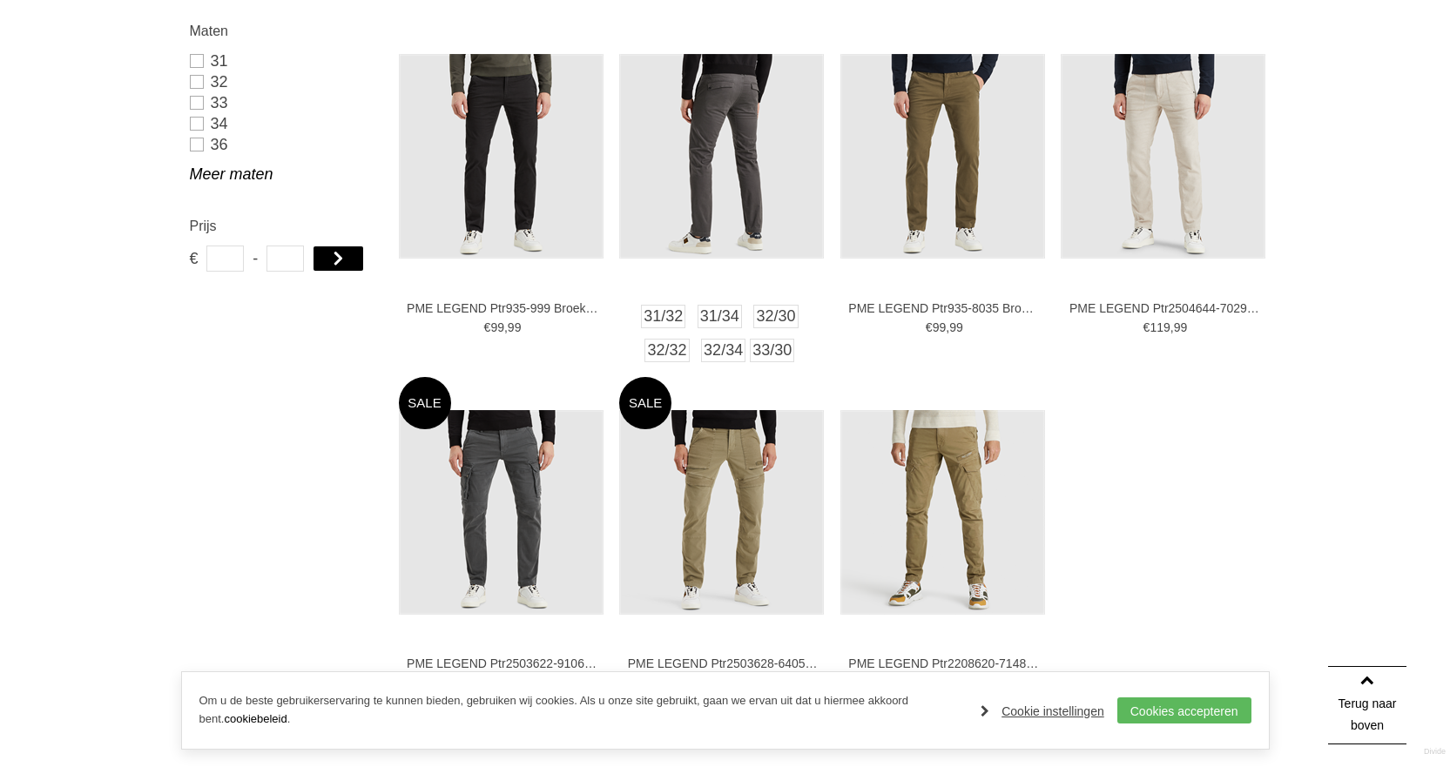
scroll to position [1038, 0]
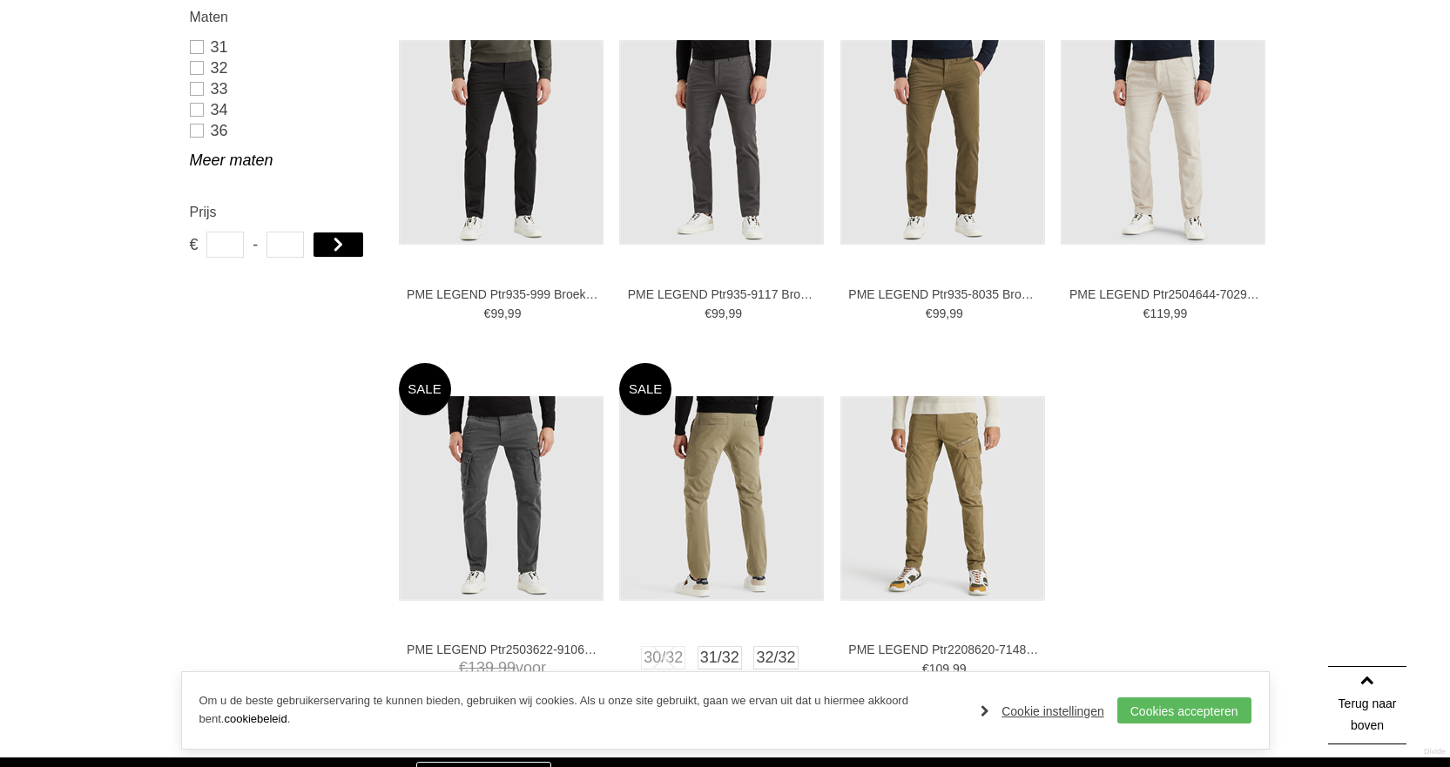
click at [731, 475] on img at bounding box center [721, 498] width 205 height 205
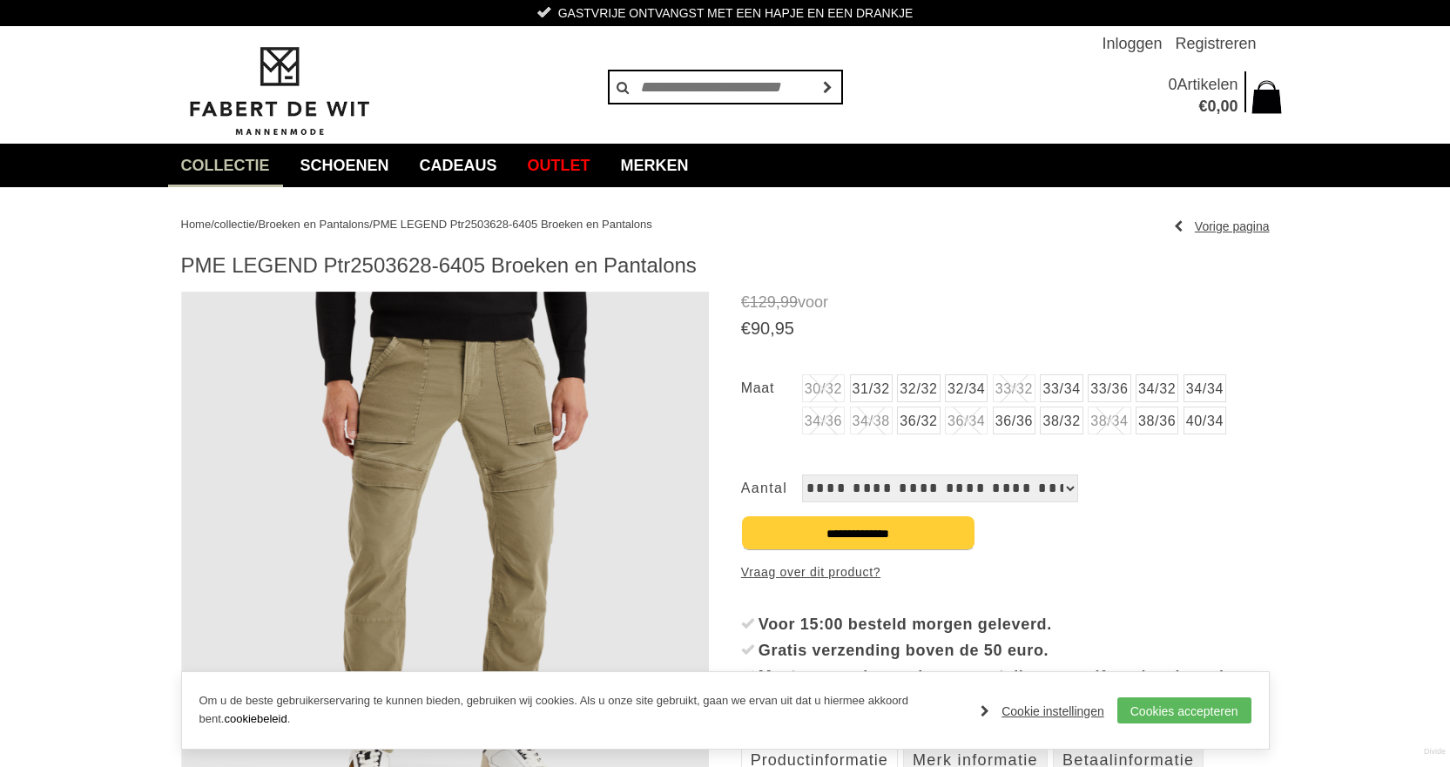
click at [454, 416] on img at bounding box center [445, 556] width 528 height 528
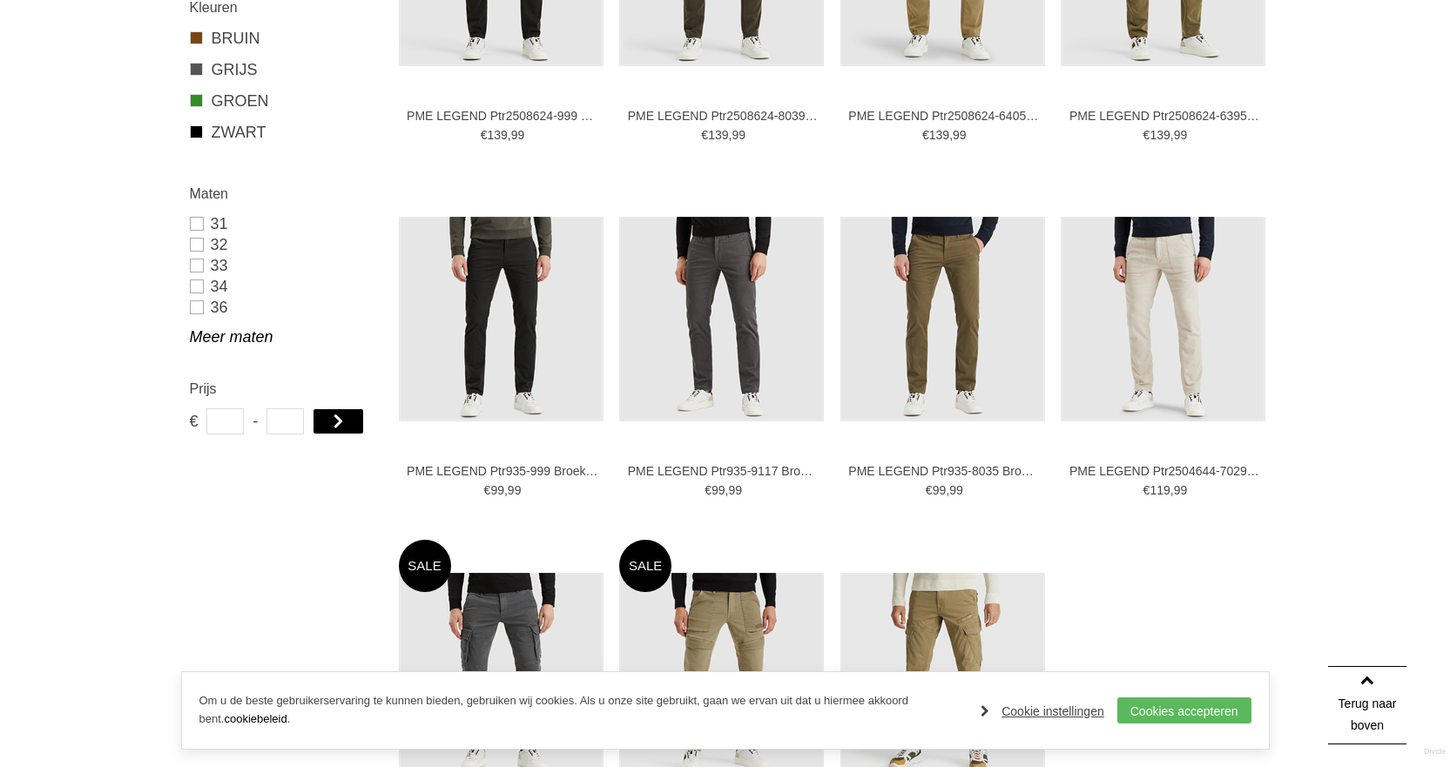
scroll to position [864, 0]
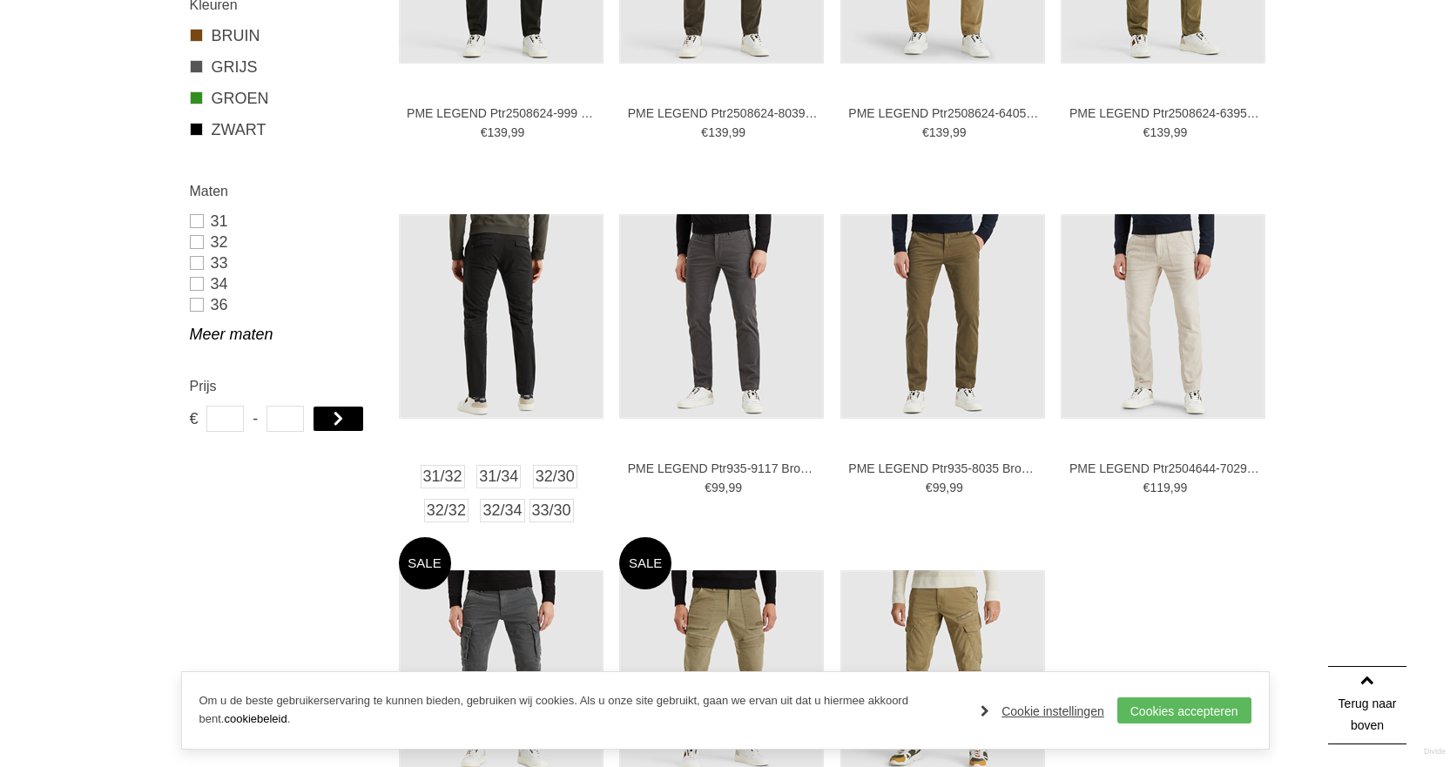
click at [513, 325] on img at bounding box center [501, 316] width 205 height 205
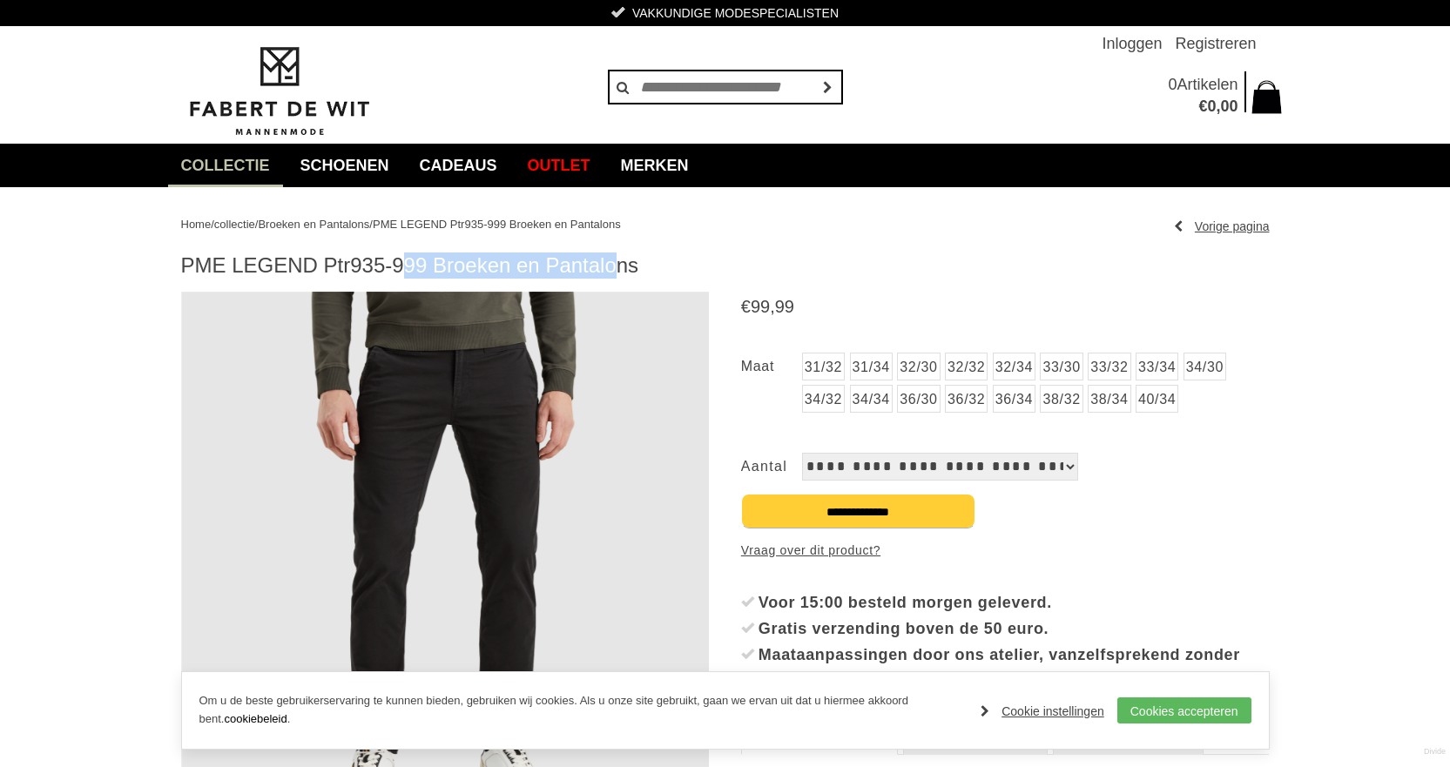
drag, startPoint x: 181, startPoint y: 258, endPoint x: 427, endPoint y: 270, distance: 246.7
click at [427, 270] on h1 "PME LEGEND Ptr935-999 Broeken en Pantalons" at bounding box center [725, 265] width 1088 height 26
copy h1 "PME LEGEND Ptr935-999"
